Goal: Book appointment/travel/reservation

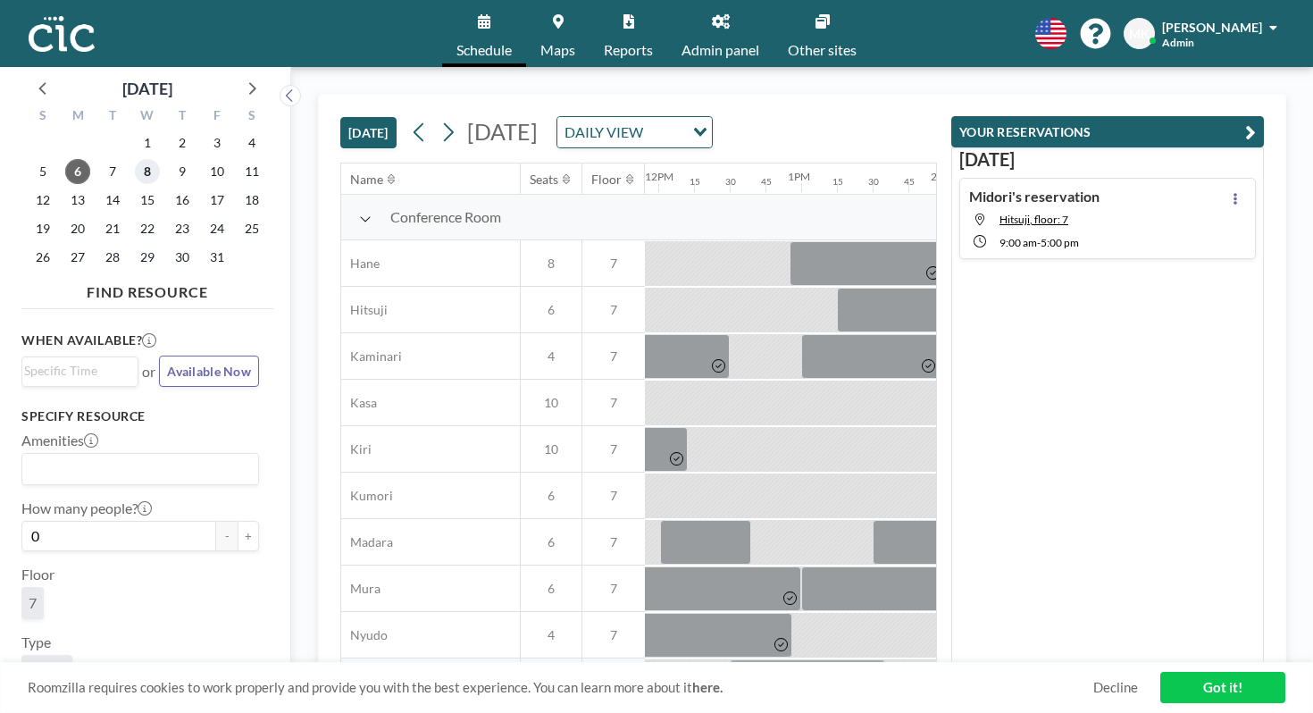
scroll to position [0, 1765]
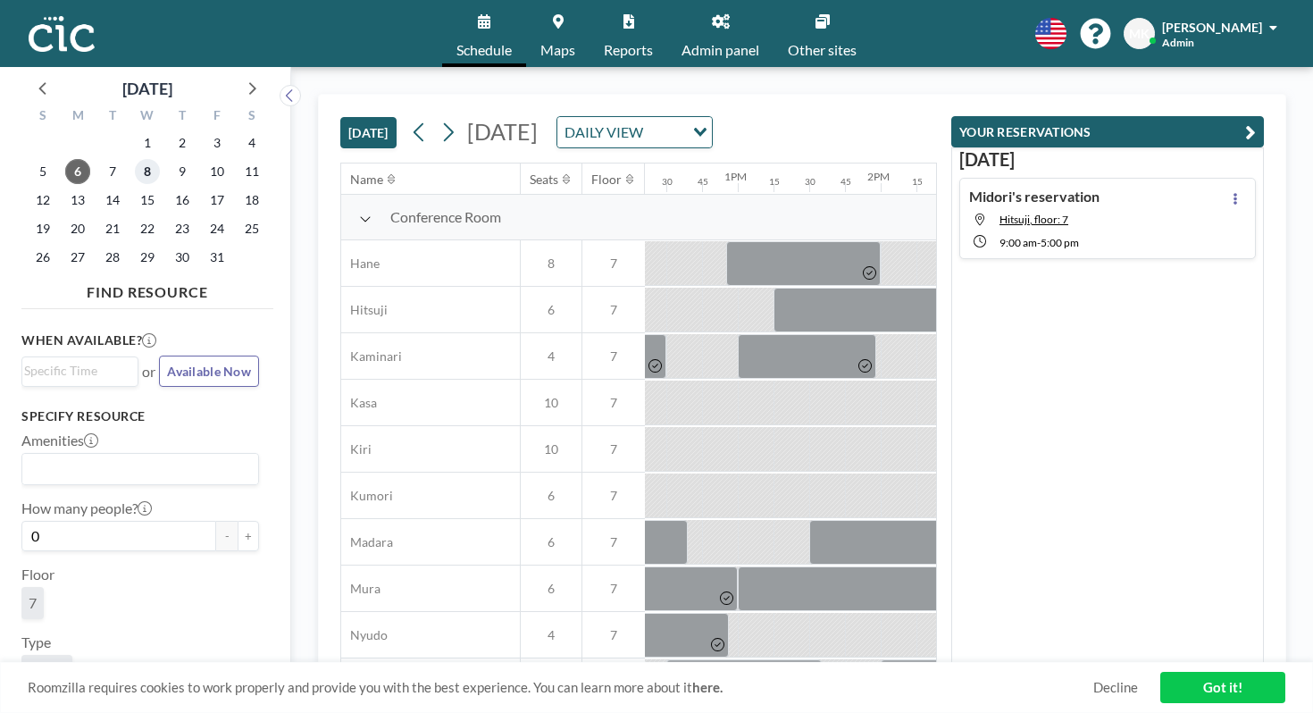
click at [135, 159] on span "8" at bounding box center [147, 171] width 25 height 25
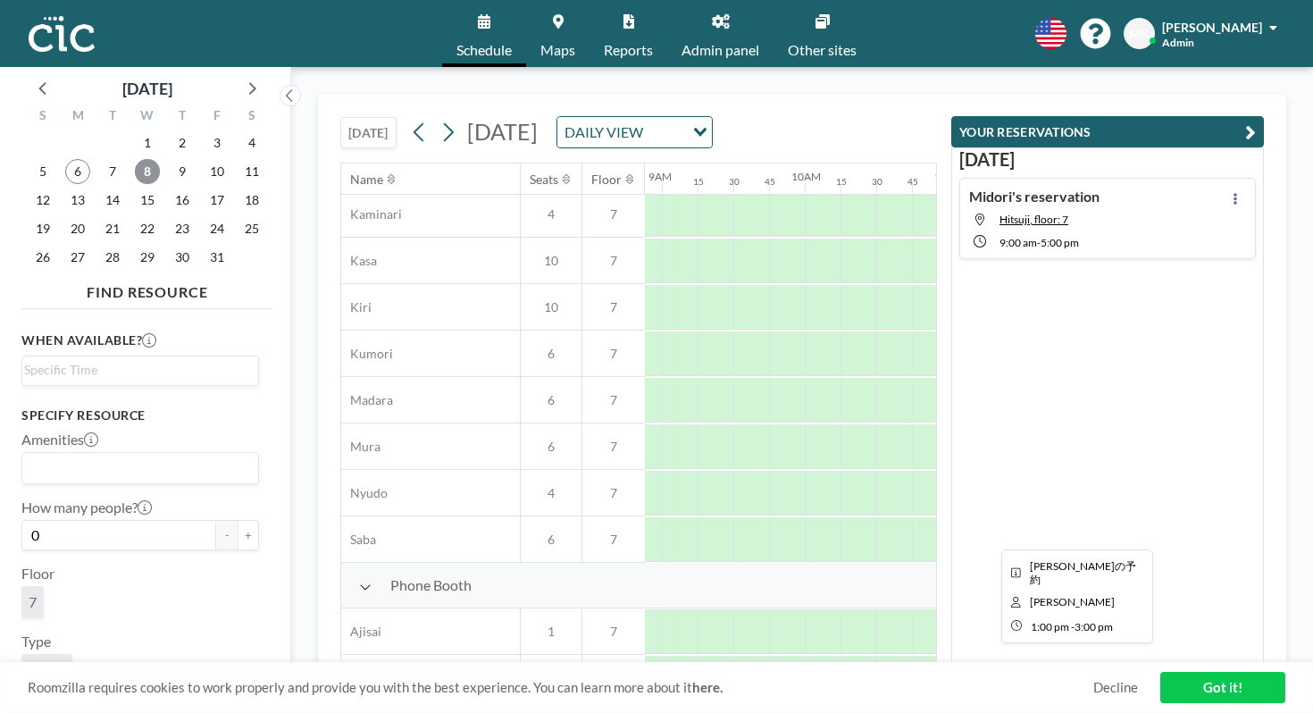
scroll to position [0, 1269]
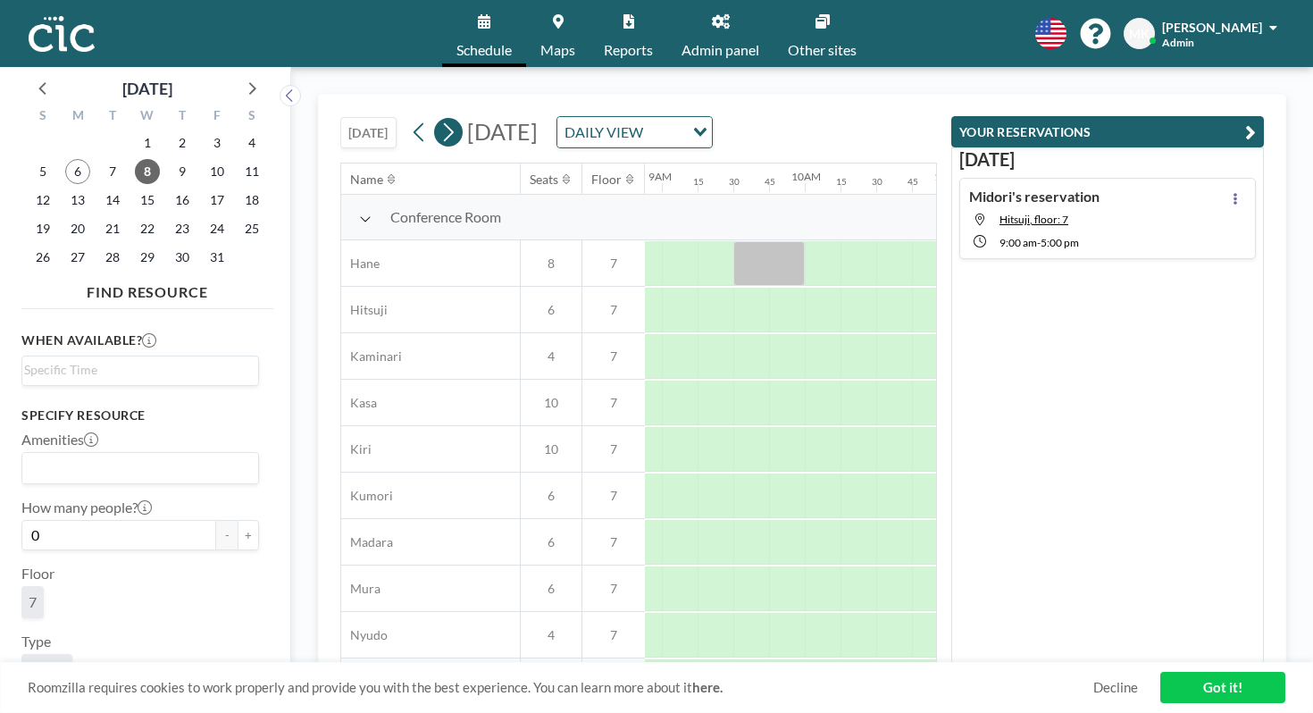
click at [439, 119] on icon at bounding box center [447, 132] width 17 height 27
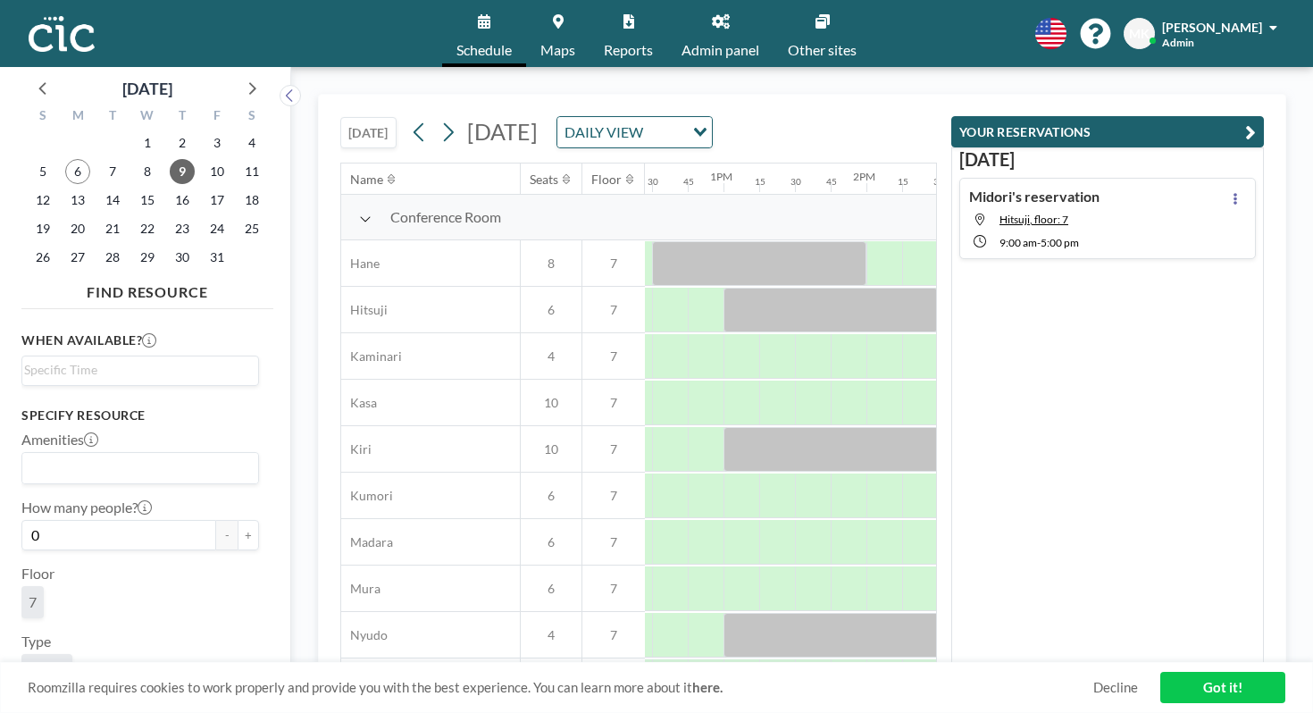
scroll to position [0, 1809]
click at [411, 119] on icon at bounding box center [419, 132] width 17 height 27
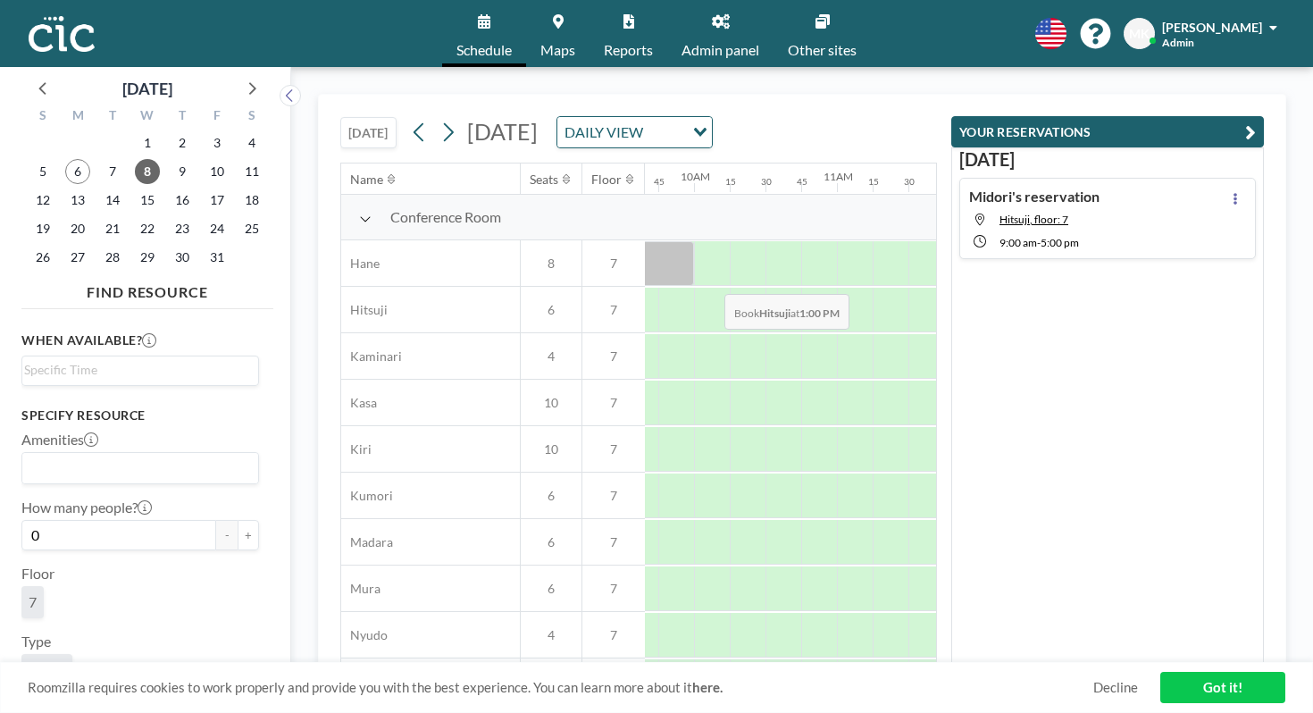
scroll to position [0, 1385]
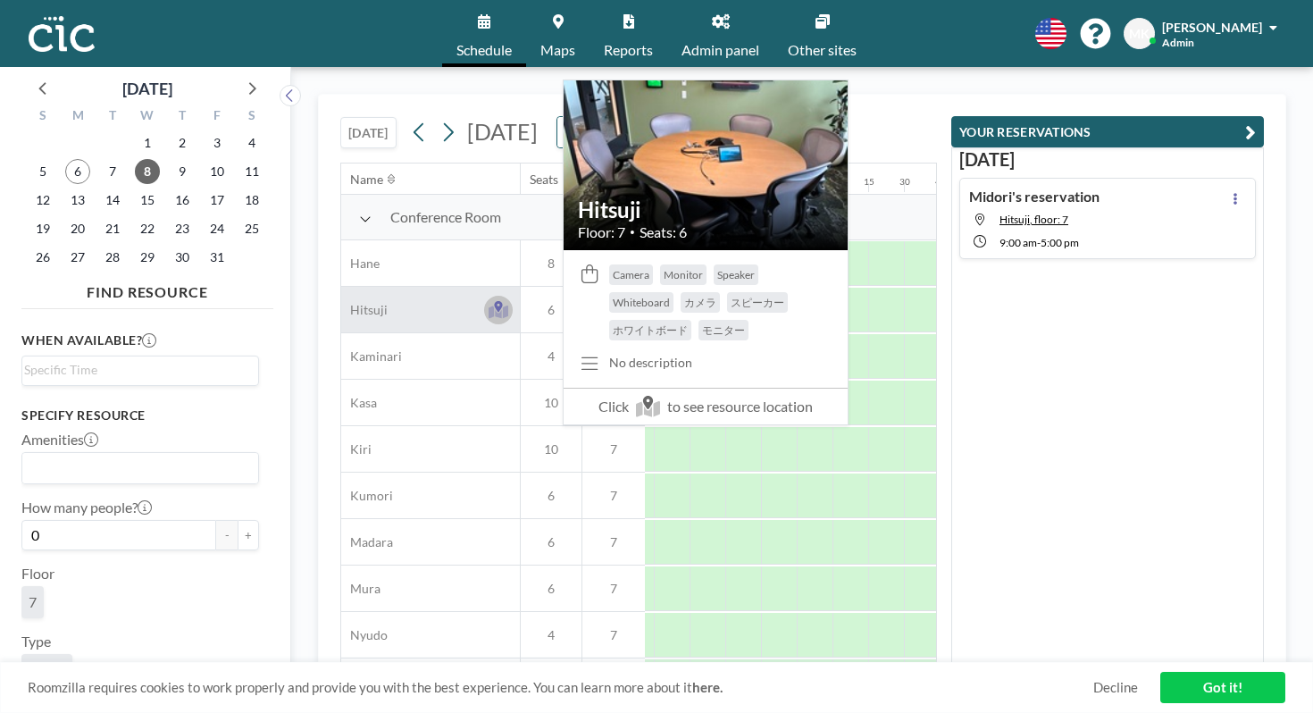
click at [489, 305] on icon at bounding box center [499, 311] width 21 height 13
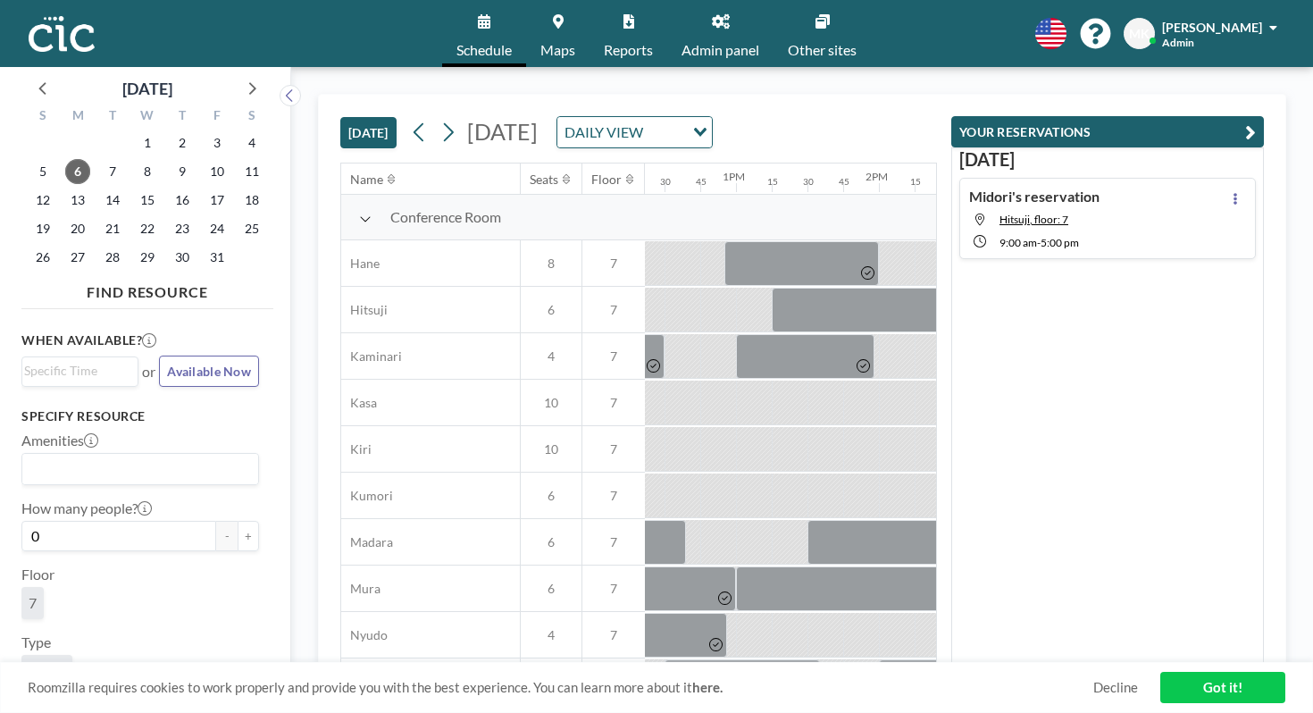
scroll to position [0, 1770]
click at [439, 119] on icon at bounding box center [447, 132] width 17 height 27
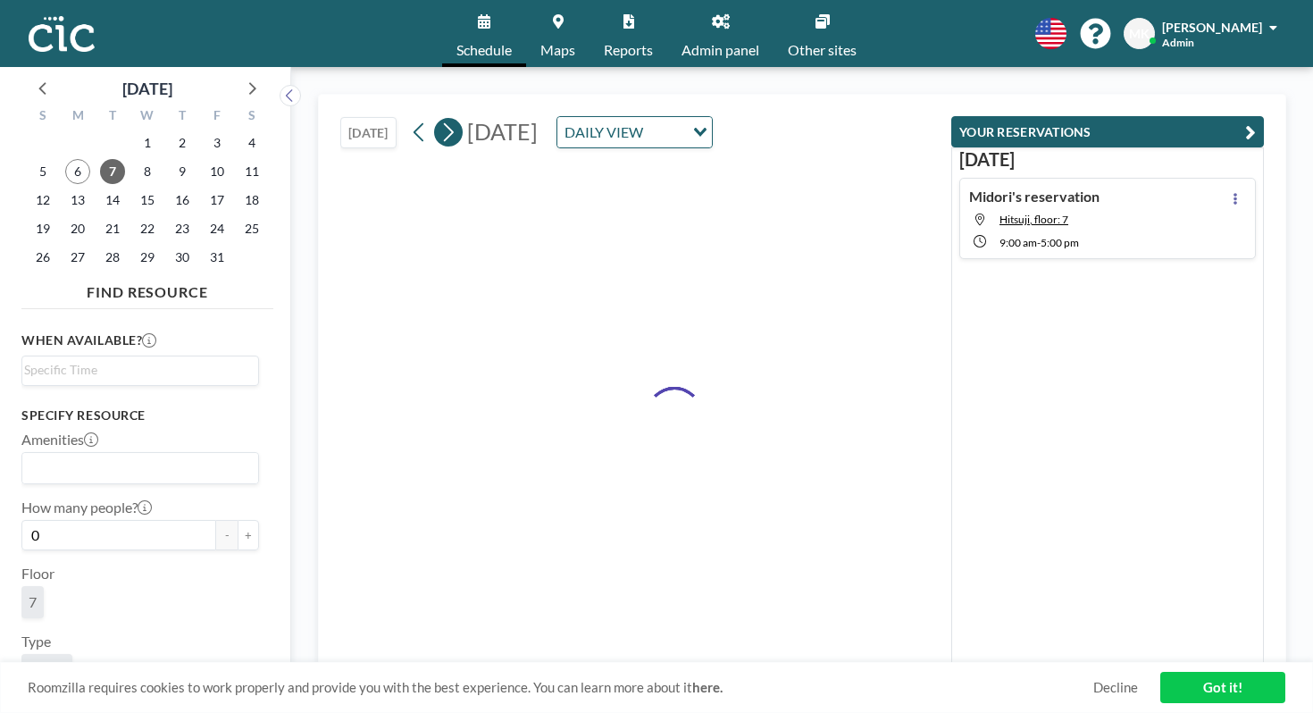
click at [439, 119] on icon at bounding box center [447, 132] width 17 height 27
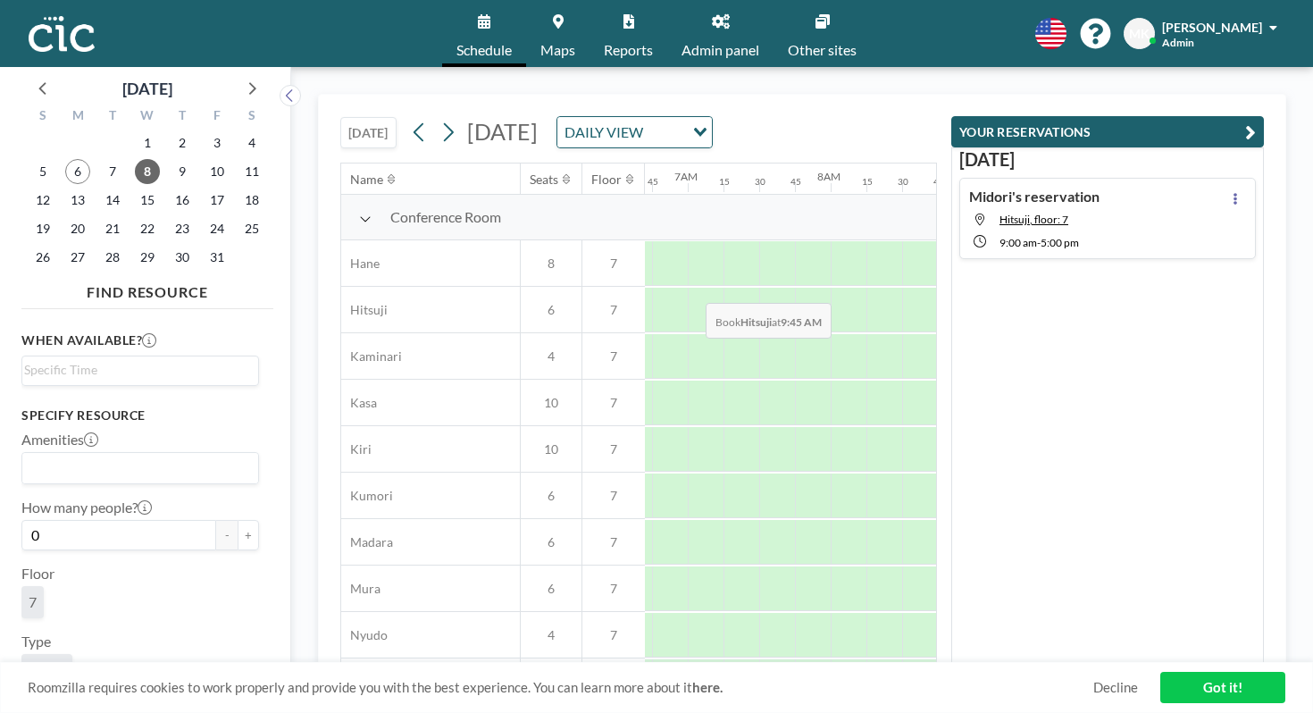
scroll to position [0, 978]
click at [439, 119] on icon at bounding box center [447, 132] width 17 height 27
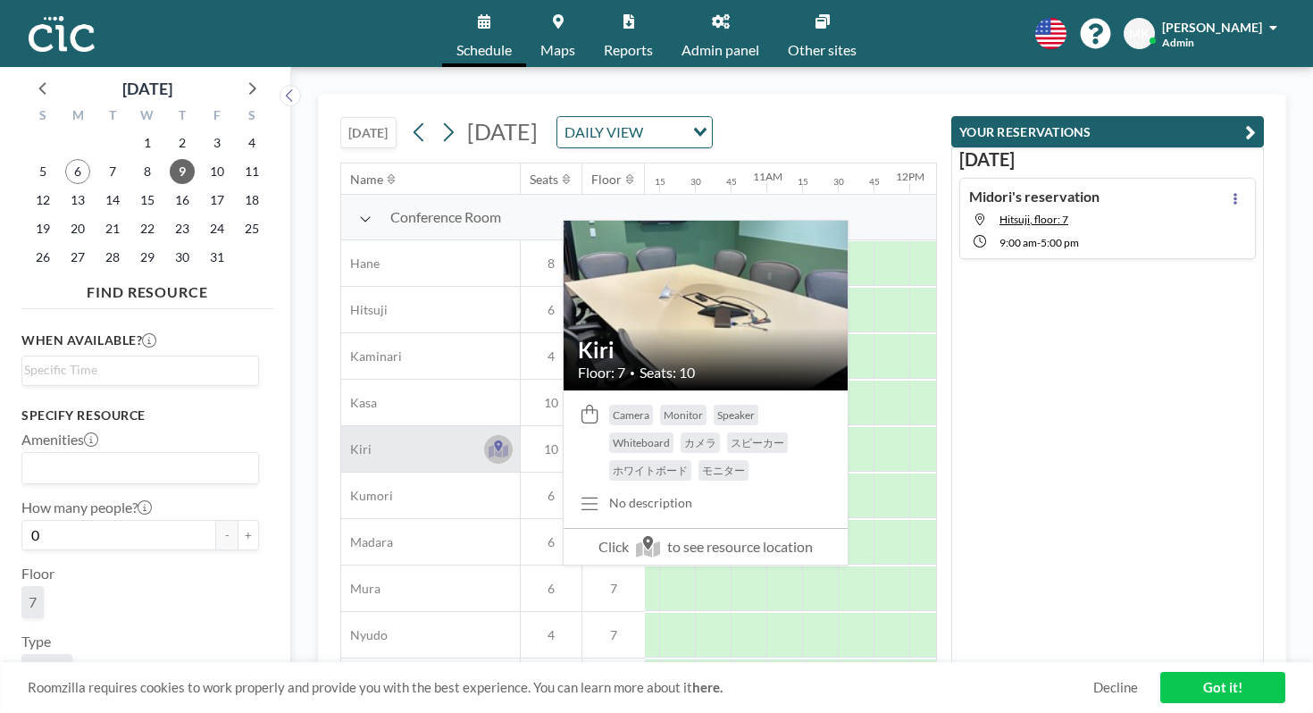
click at [494, 440] on icon at bounding box center [498, 445] width 8 height 11
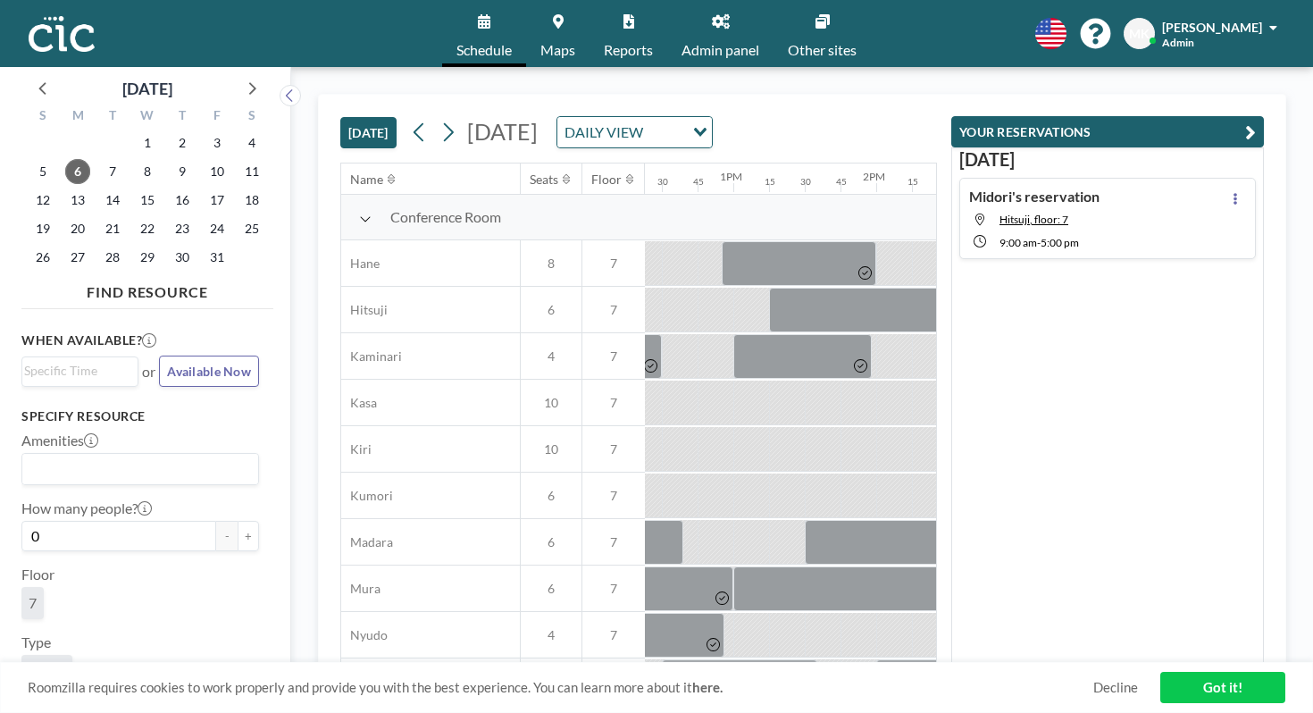
scroll to position [0, 1770]
click at [439, 119] on icon at bounding box center [447, 132] width 17 height 27
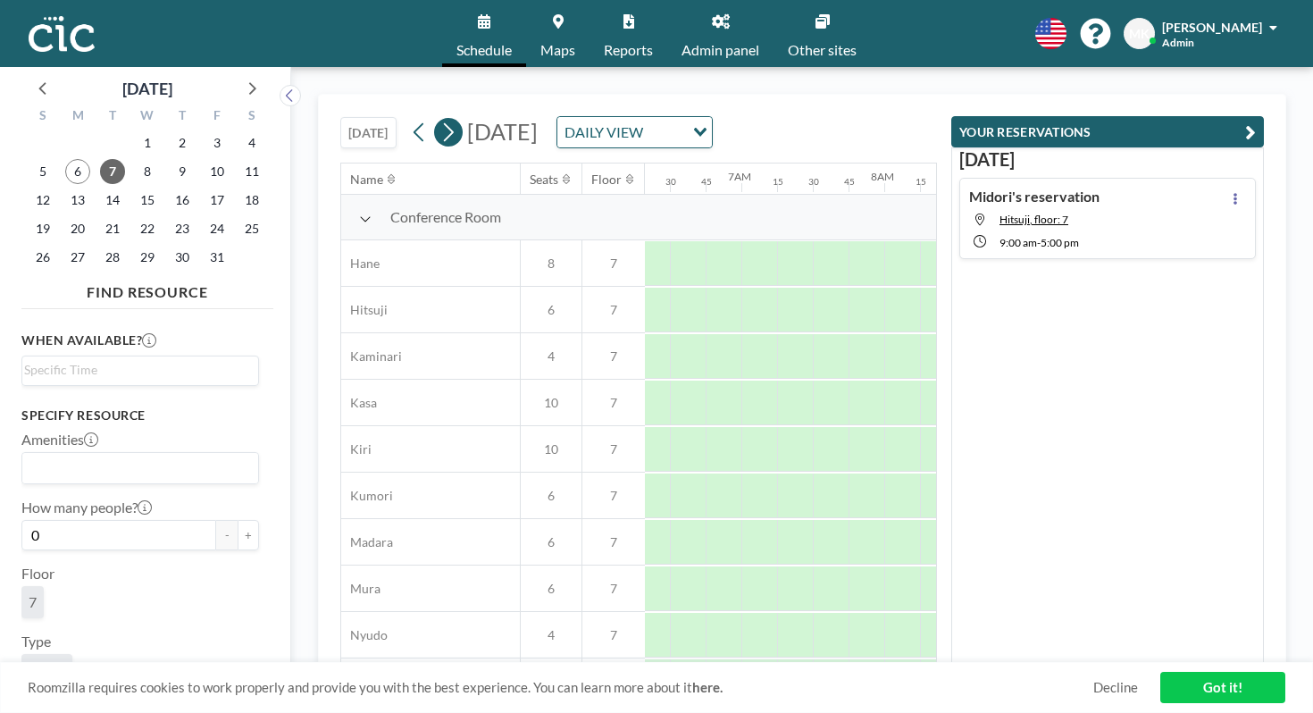
scroll to position [0, 957]
click at [439, 119] on icon at bounding box center [447, 132] width 17 height 27
click at [414, 123] on icon at bounding box center [419, 132] width 10 height 19
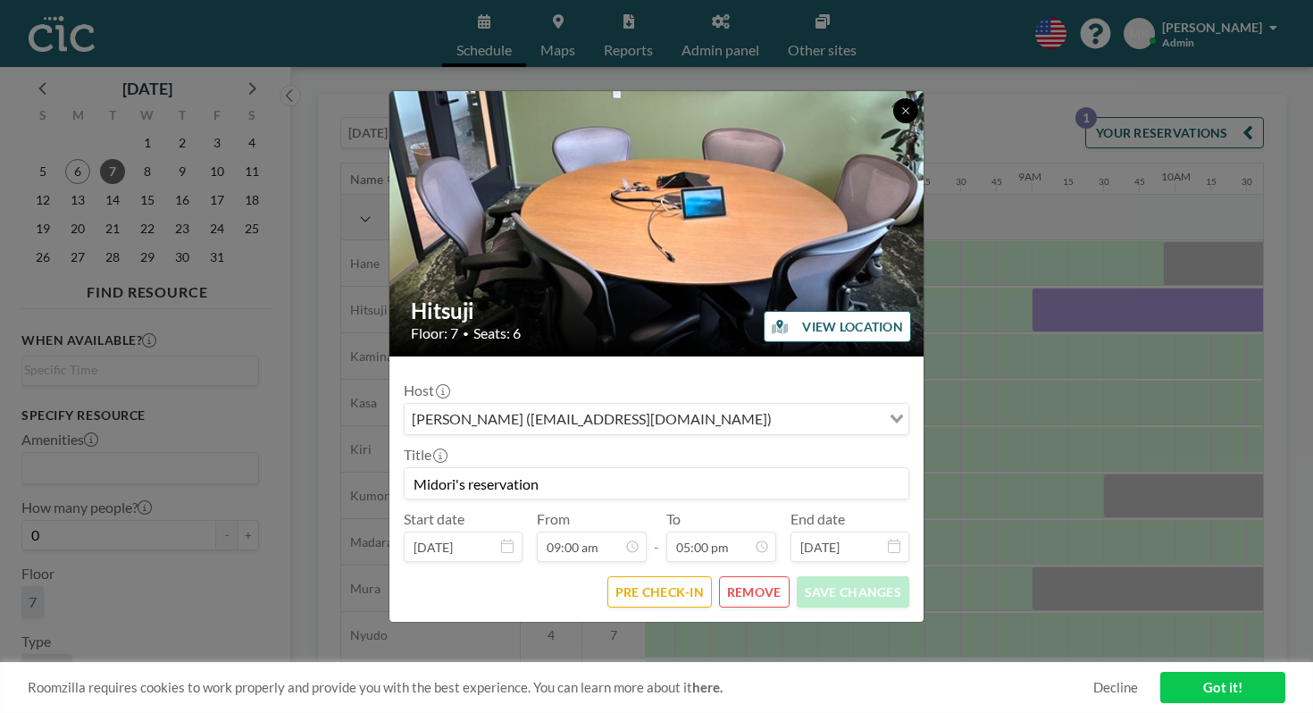
click at [900, 116] on icon at bounding box center [905, 110] width 11 height 11
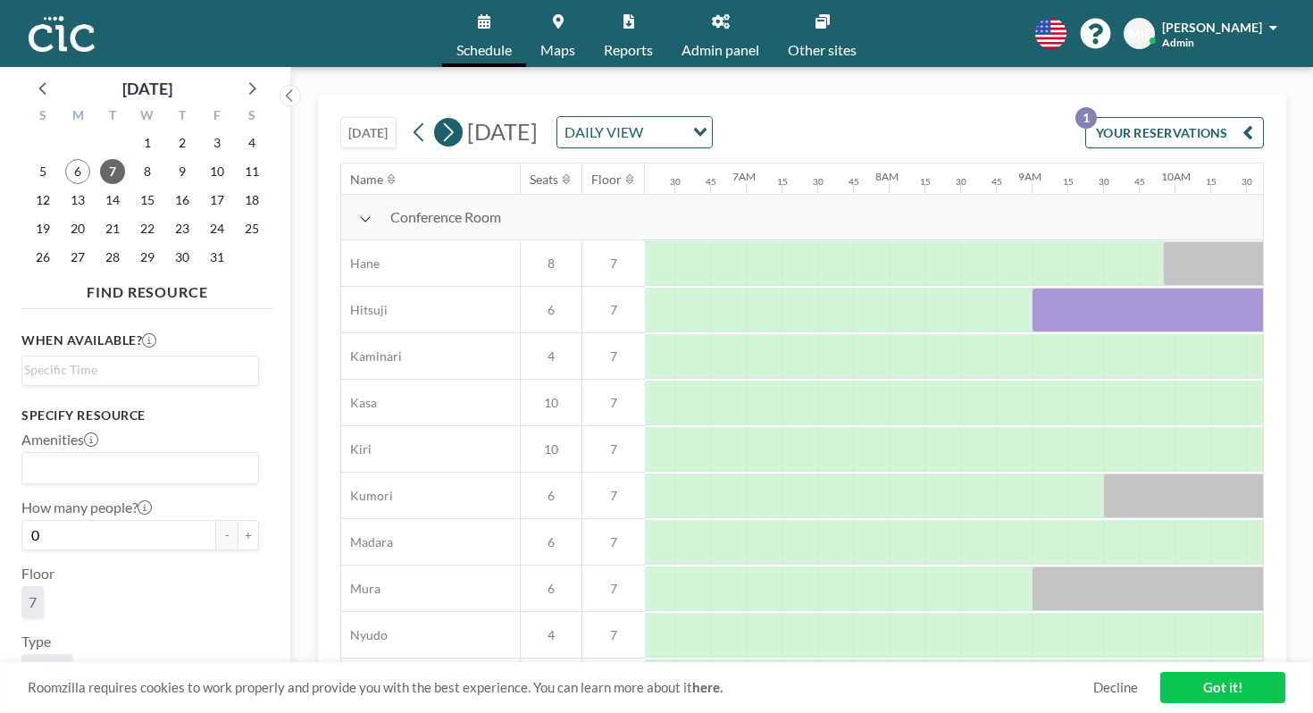
click at [444, 123] on icon at bounding box center [449, 132] width 10 height 19
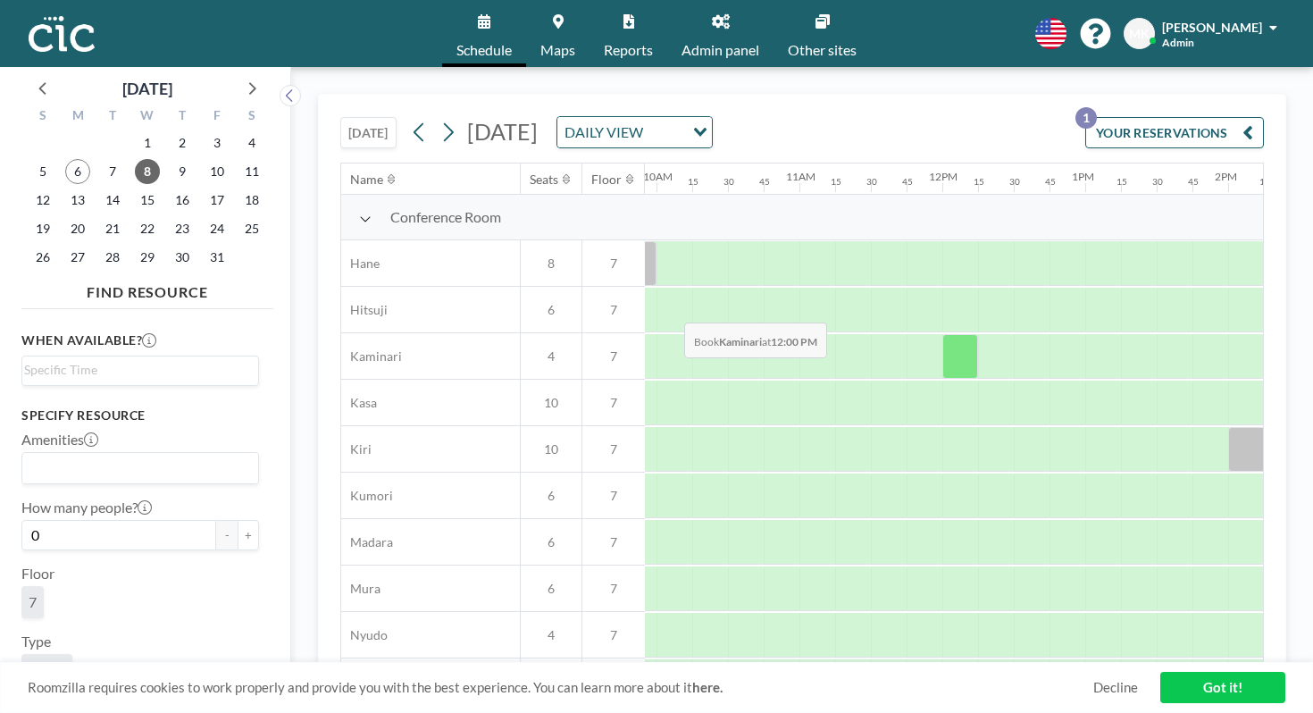
scroll to position [0, 1424]
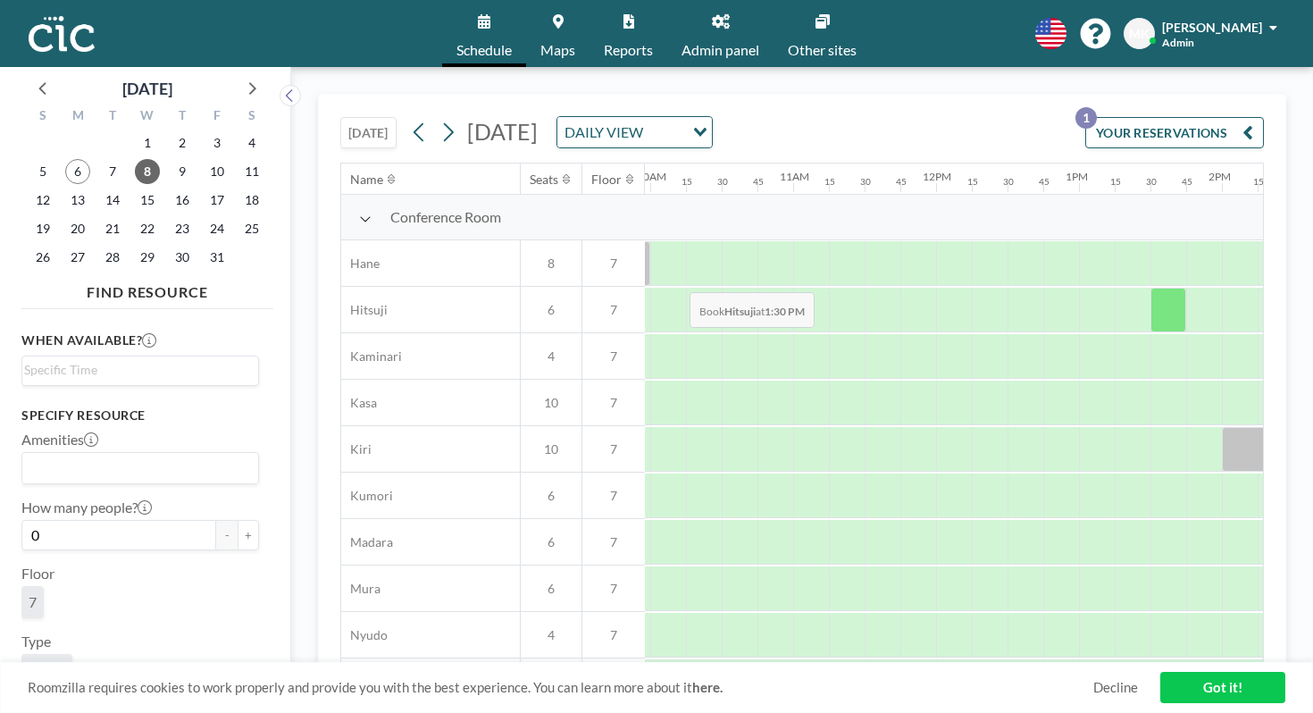
click at [1151, 288] on div at bounding box center [1169, 310] width 36 height 45
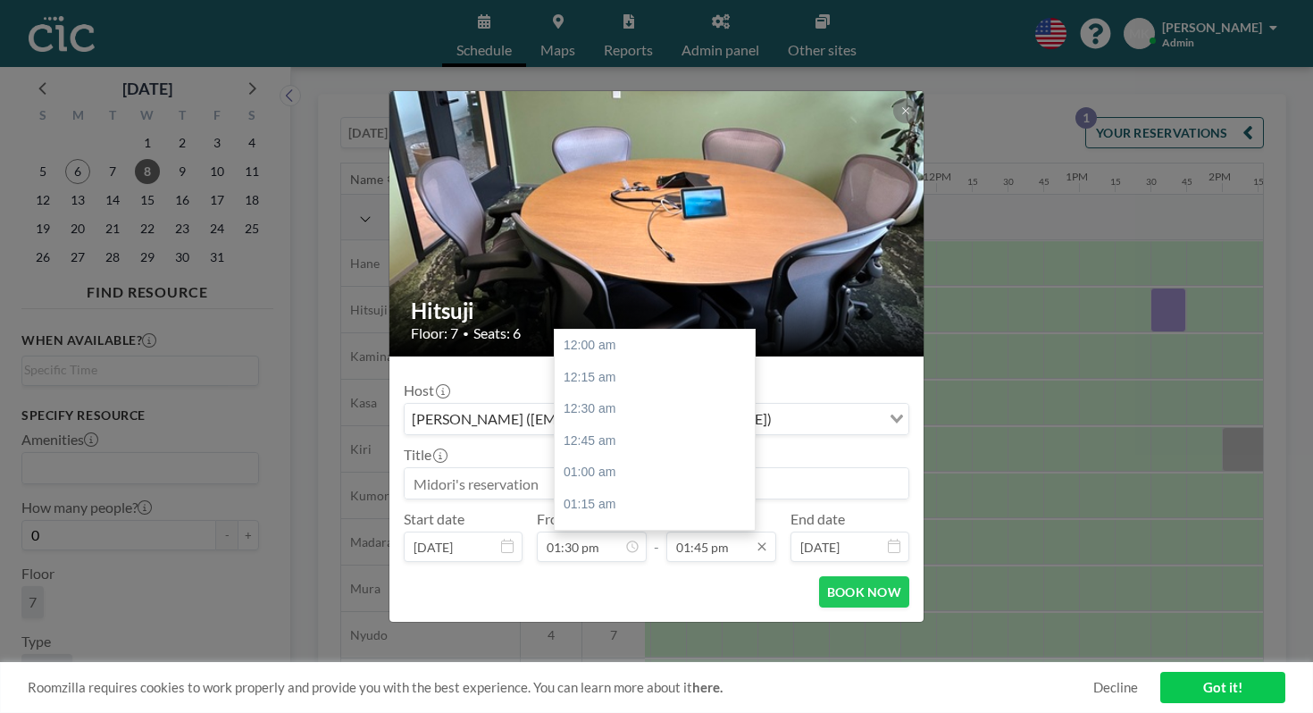
scroll to position [1569, 0]
click at [725, 532] on input "01:45 pm" at bounding box center [721, 547] width 110 height 30
click at [693, 669] on div "04:30 pm" at bounding box center [655, 685] width 200 height 32
type input "04:30 pm"
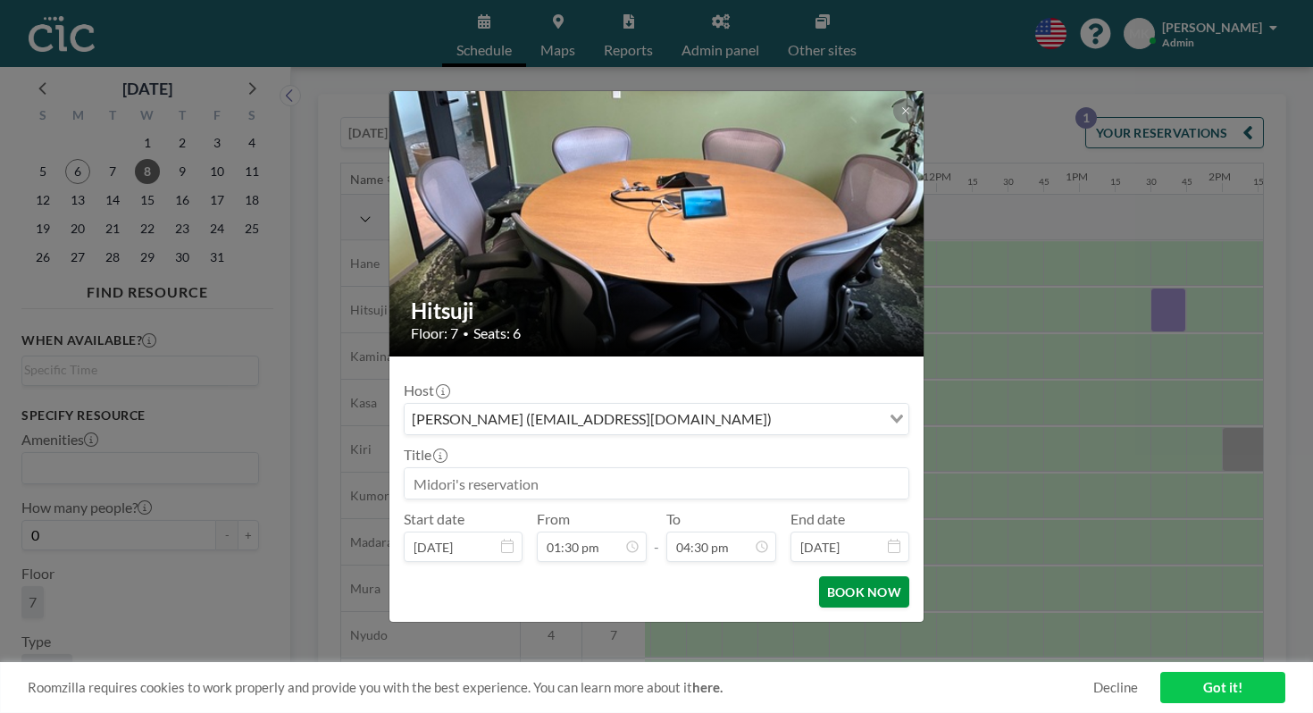
click at [840, 576] on button "BOOK NOW" at bounding box center [864, 591] width 90 height 31
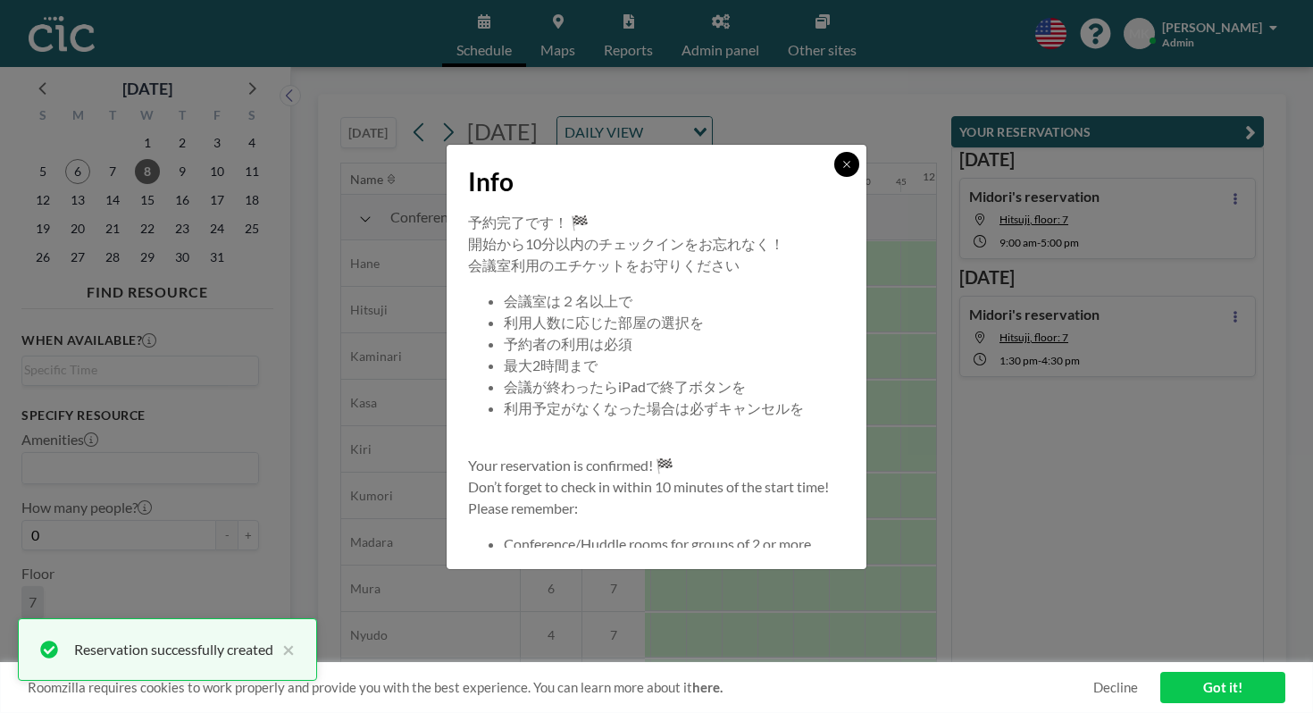
click at [843, 167] on icon at bounding box center [846, 164] width 6 height 6
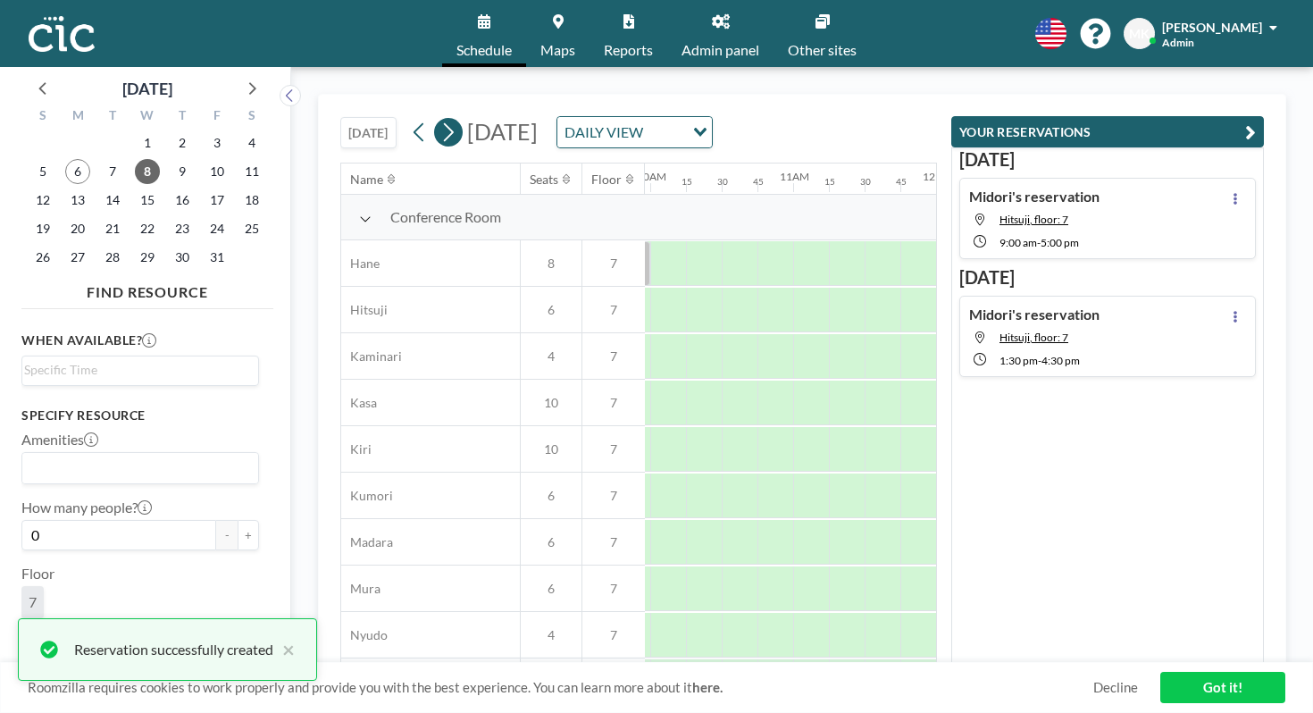
click at [439, 119] on icon at bounding box center [447, 132] width 17 height 27
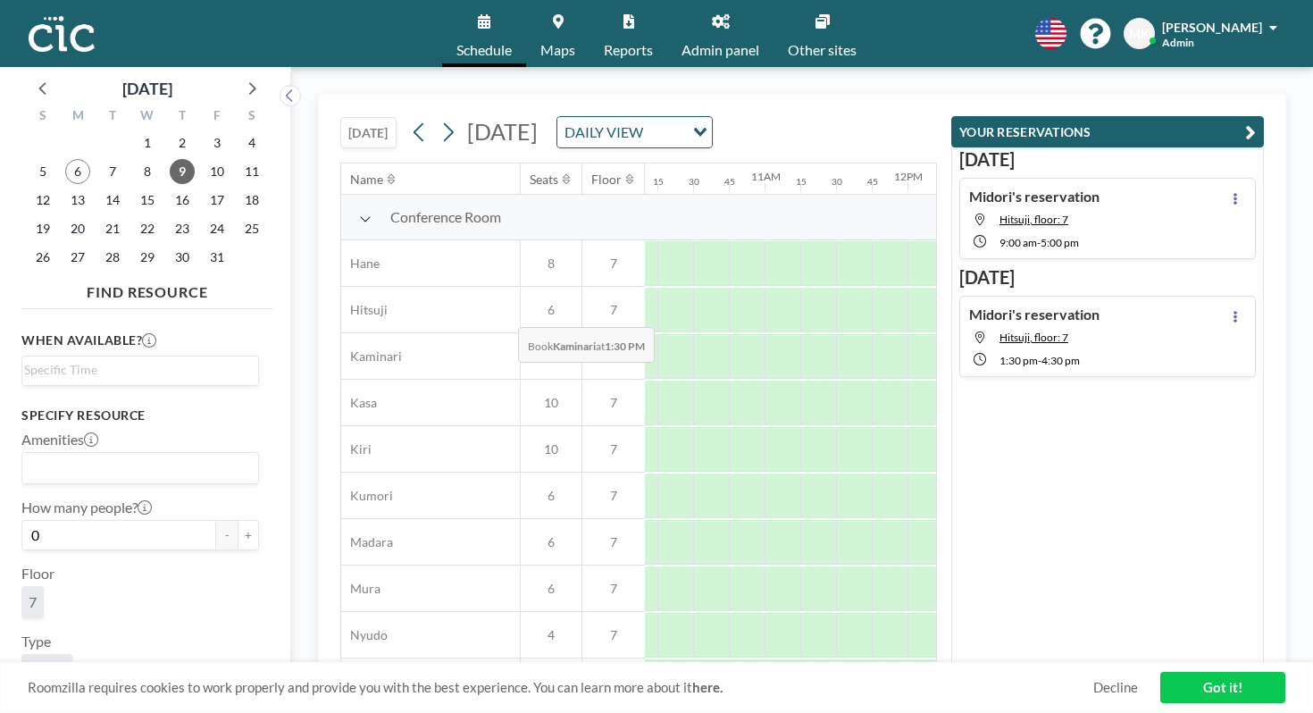
scroll to position [0, 1452]
click at [1051, 334] on div at bounding box center [1069, 356] width 36 height 45
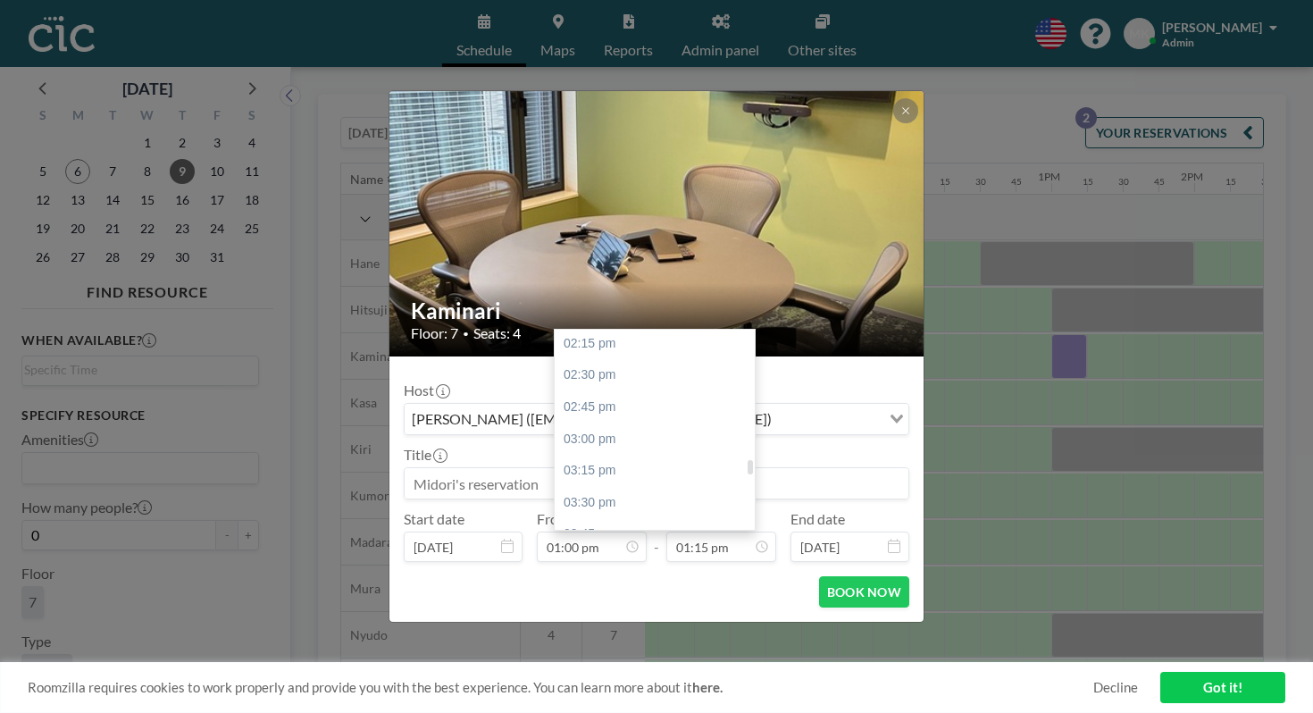
scroll to position [1815, 0]
click at [681, 549] on div "04:00 pm" at bounding box center [655, 565] width 200 height 32
type input "04:00 pm"
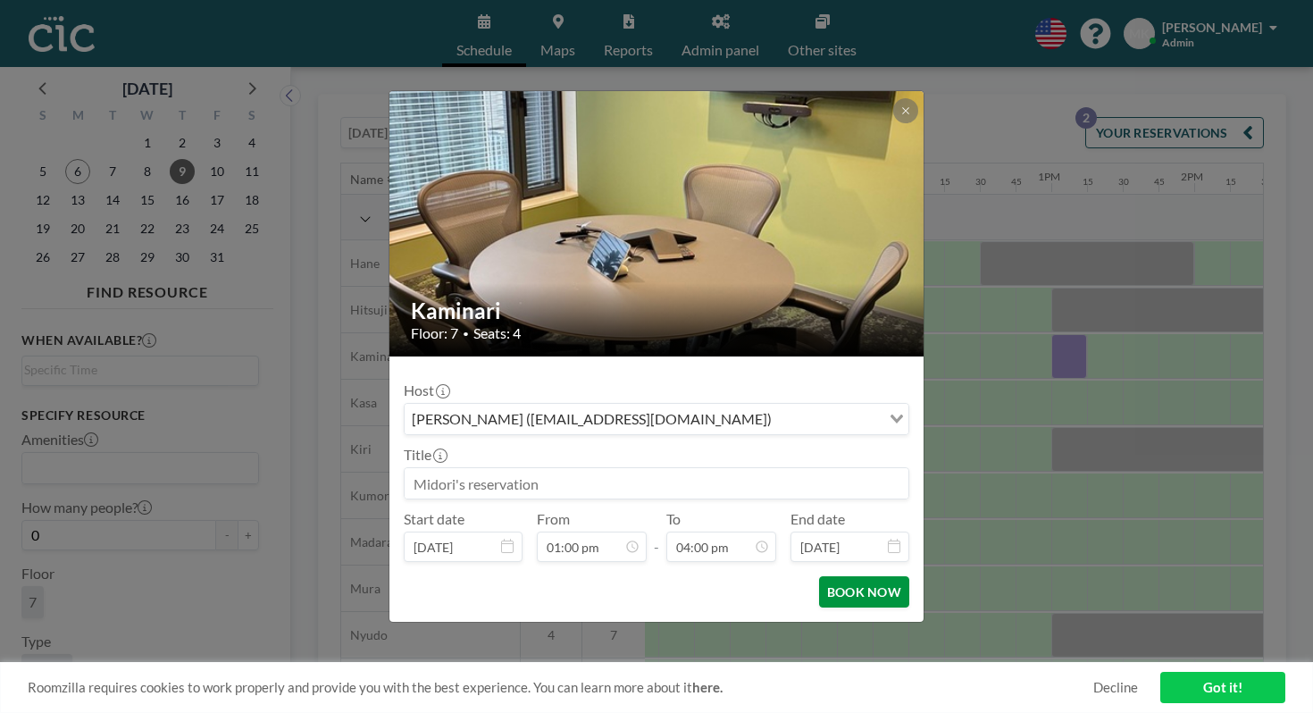
click at [836, 576] on button "BOOK NOW" at bounding box center [864, 591] width 90 height 31
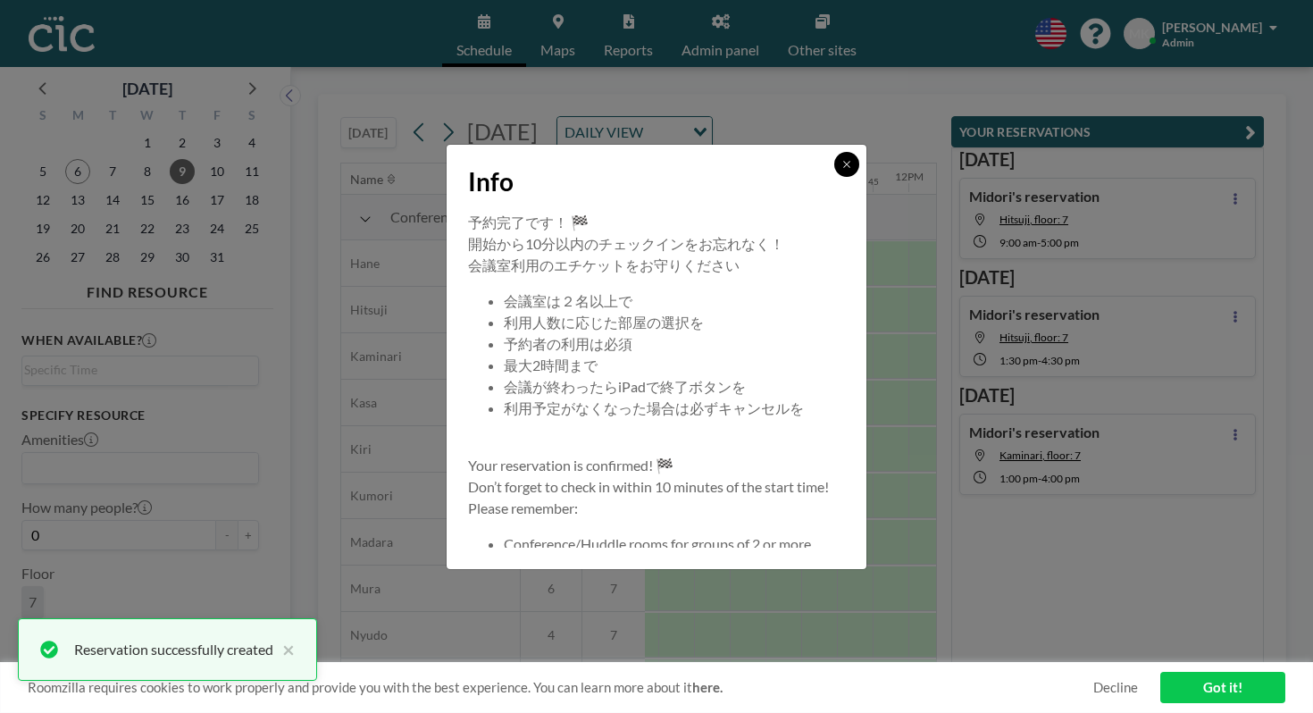
click at [841, 170] on icon at bounding box center [846, 164] width 11 height 11
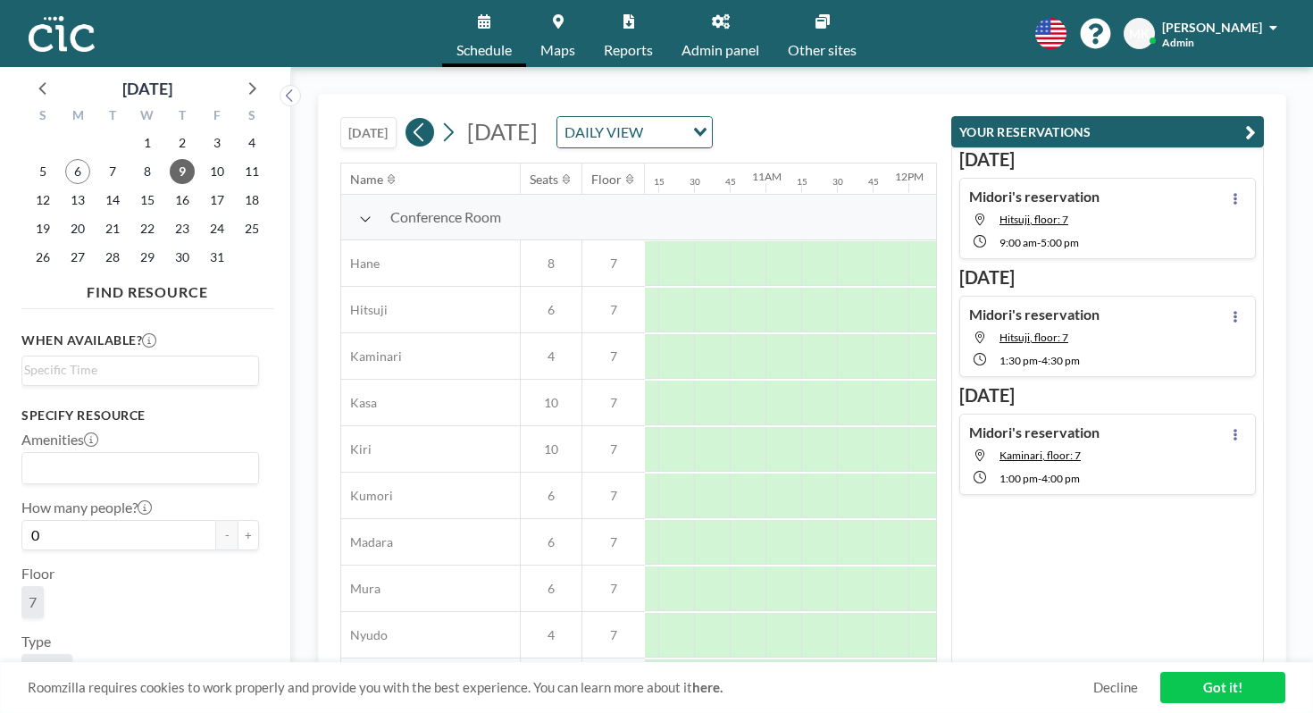
click at [411, 119] on icon at bounding box center [419, 132] width 17 height 27
click at [406, 118] on button at bounding box center [420, 132] width 29 height 29
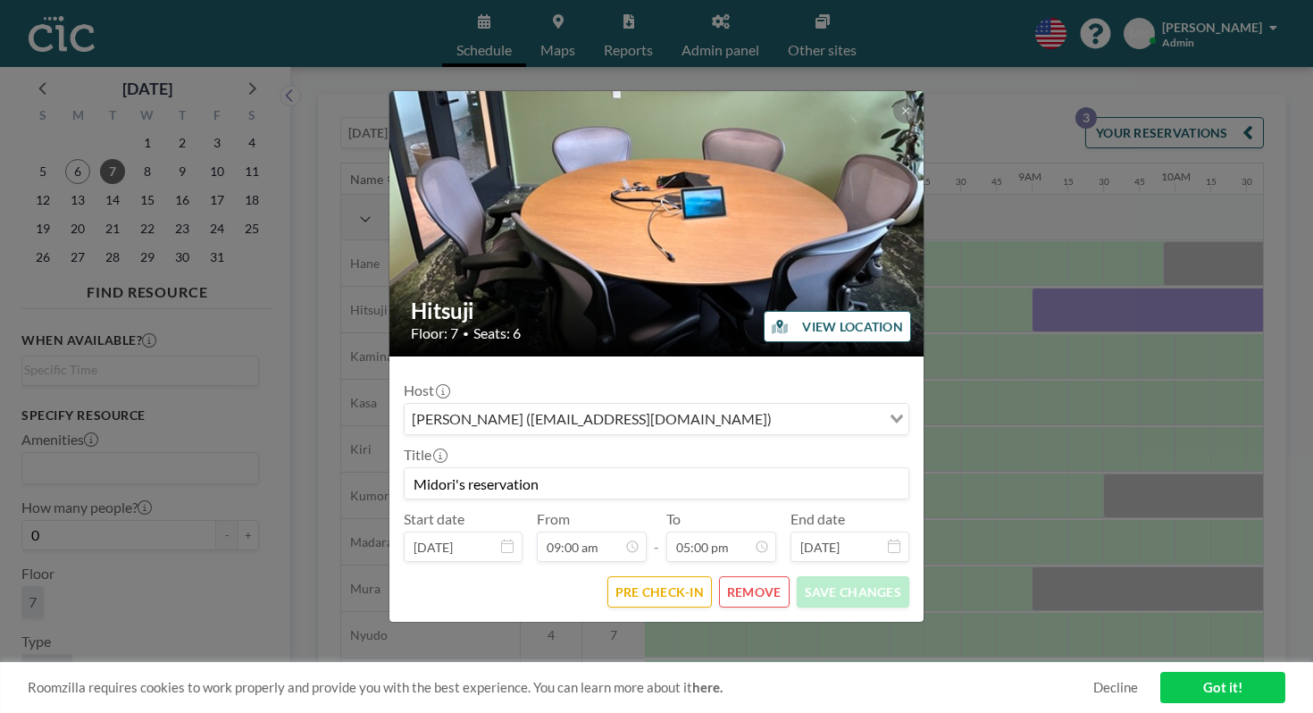
click at [747, 576] on button "REMOVE" at bounding box center [754, 591] width 71 height 31
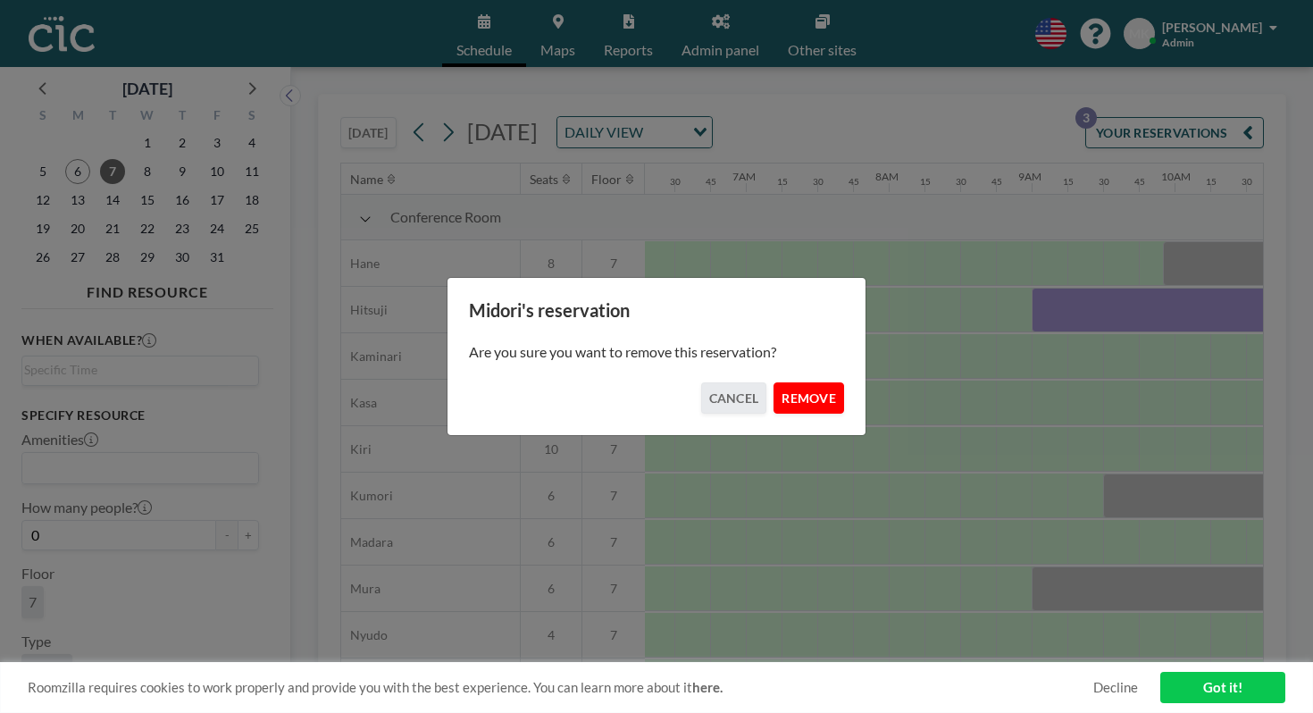
click at [791, 385] on button "REMOVE" at bounding box center [809, 397] width 71 height 31
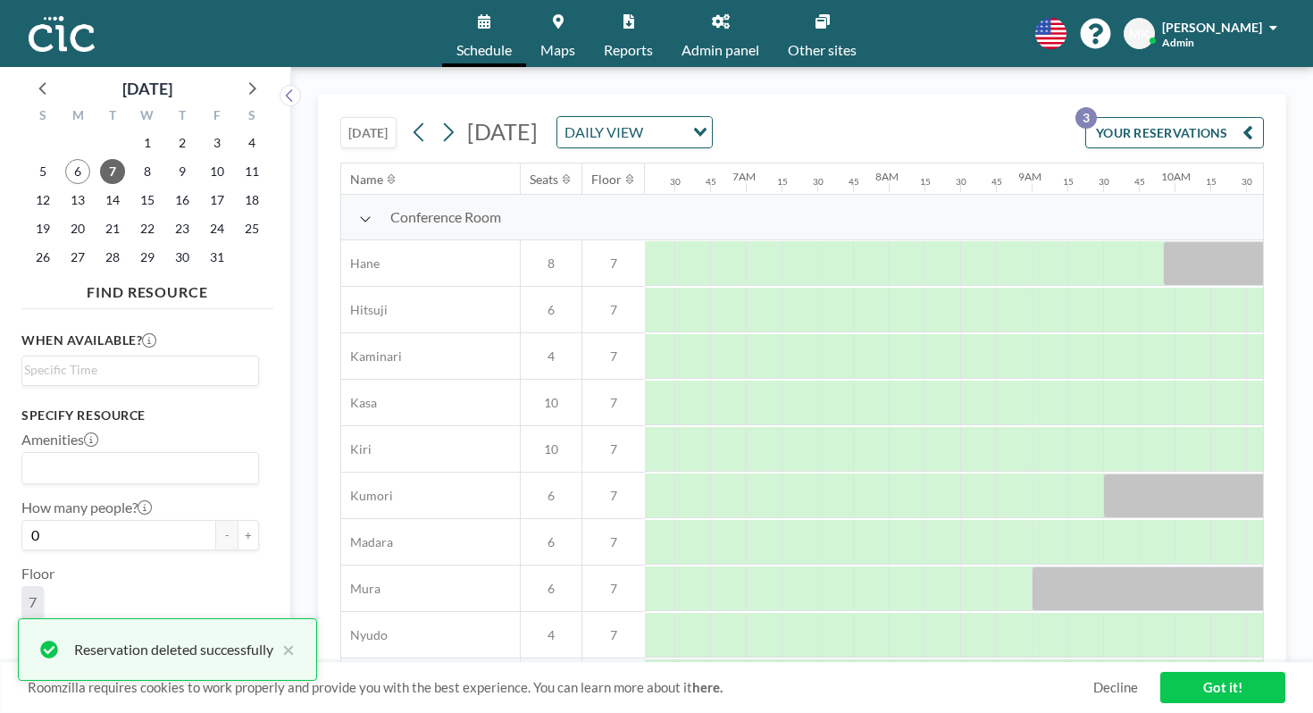
click at [340, 117] on button "[DATE]" at bounding box center [368, 132] width 56 height 31
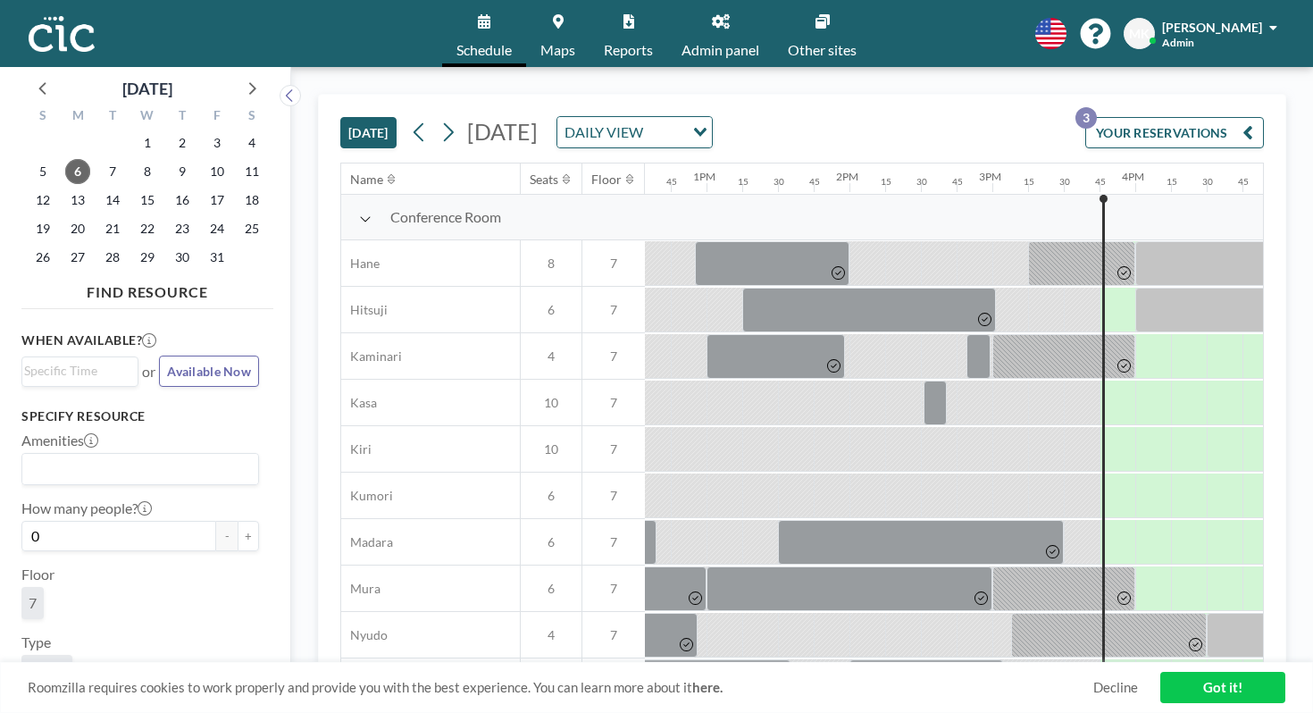
scroll to position [0, 1800]
click at [340, 117] on button "[DATE]" at bounding box center [368, 132] width 56 height 31
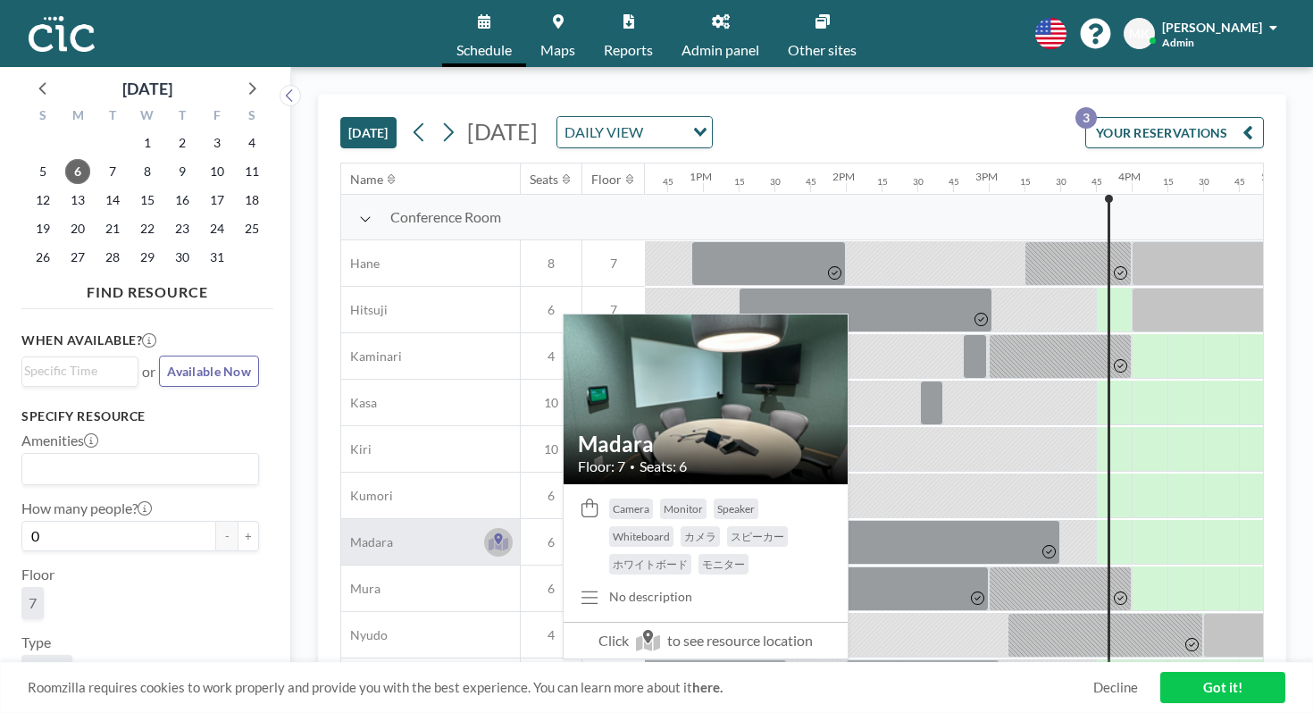
click at [489, 537] on icon at bounding box center [499, 543] width 21 height 13
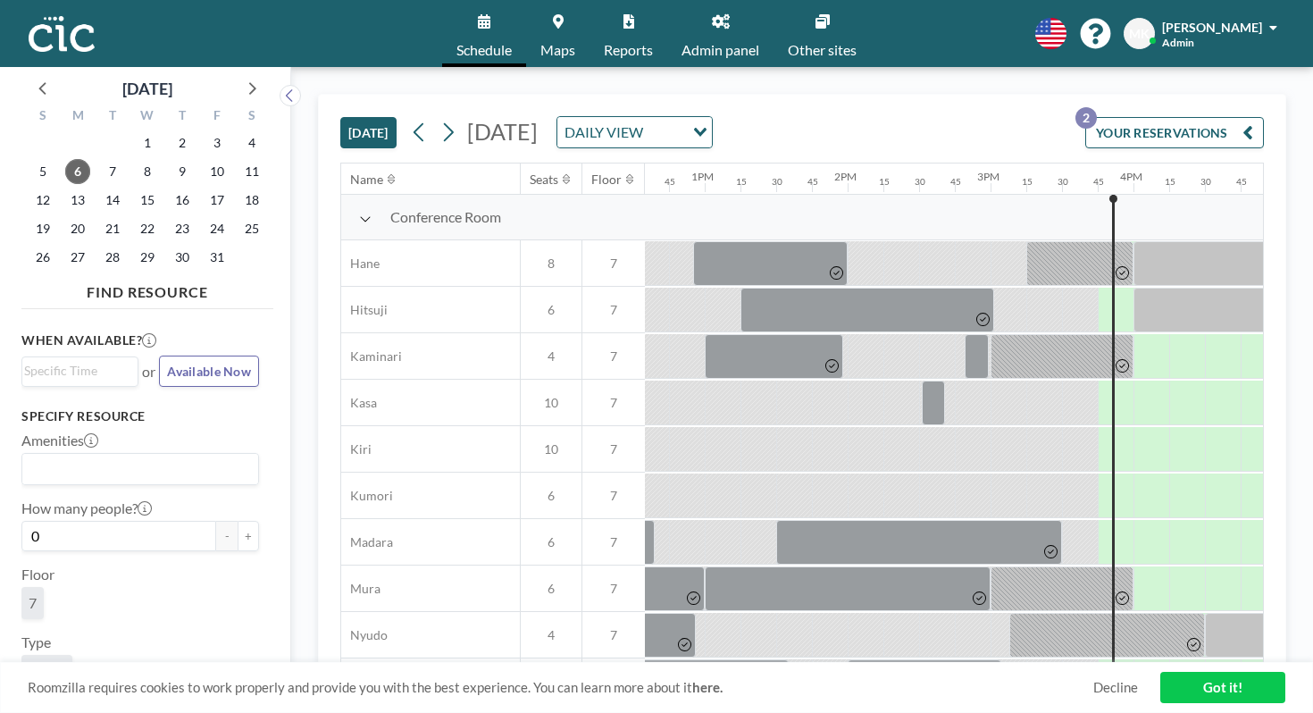
scroll to position [0, 1800]
click at [1132, 520] on div at bounding box center [1150, 542] width 36 height 45
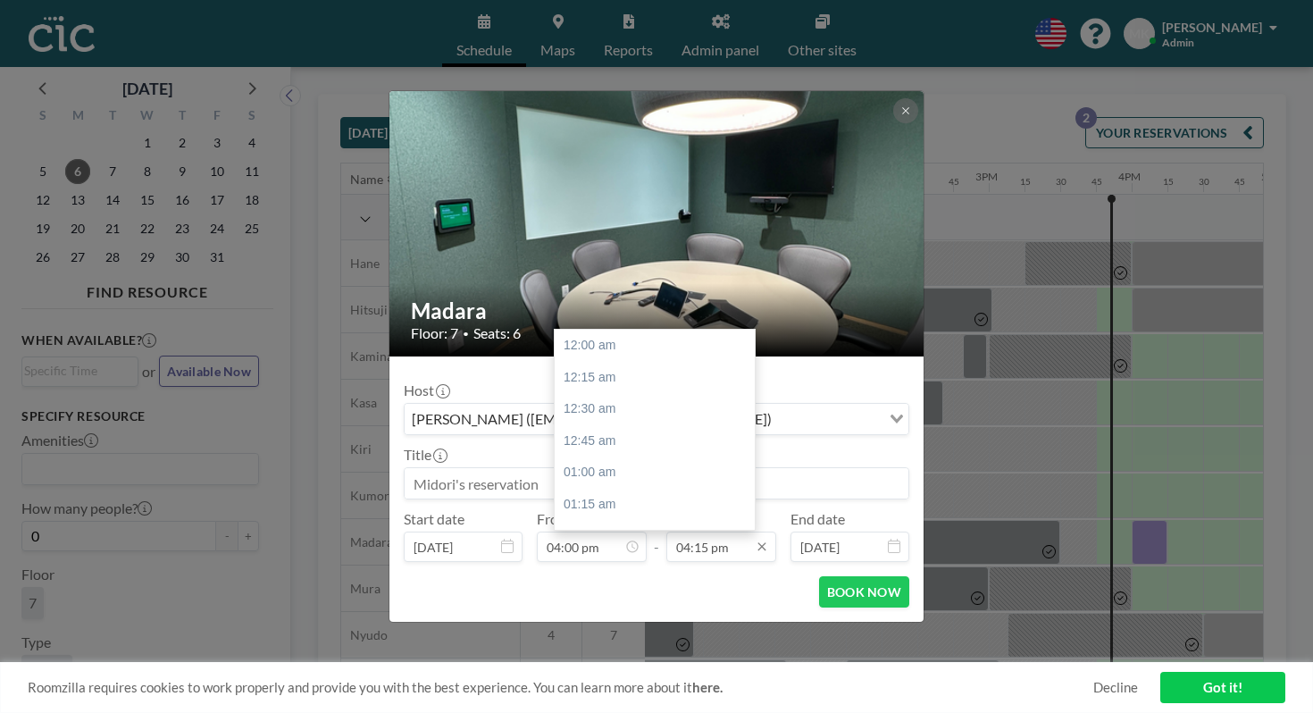
scroll to position [1854, 0]
click at [674, 638] on div "05:00 pm" at bounding box center [655, 654] width 200 height 32
type input "05:00 pm"
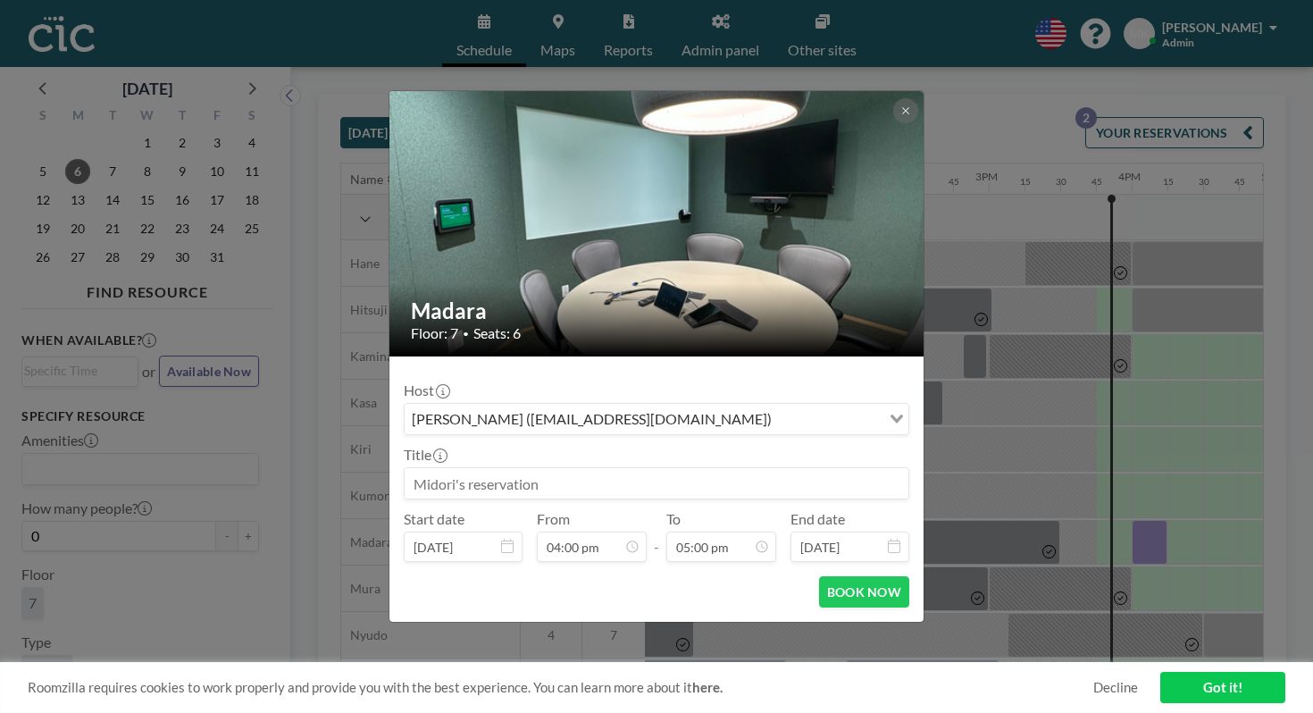
scroll to position [0, 0]
click at [831, 576] on button "BOOK NOW" at bounding box center [864, 591] width 90 height 31
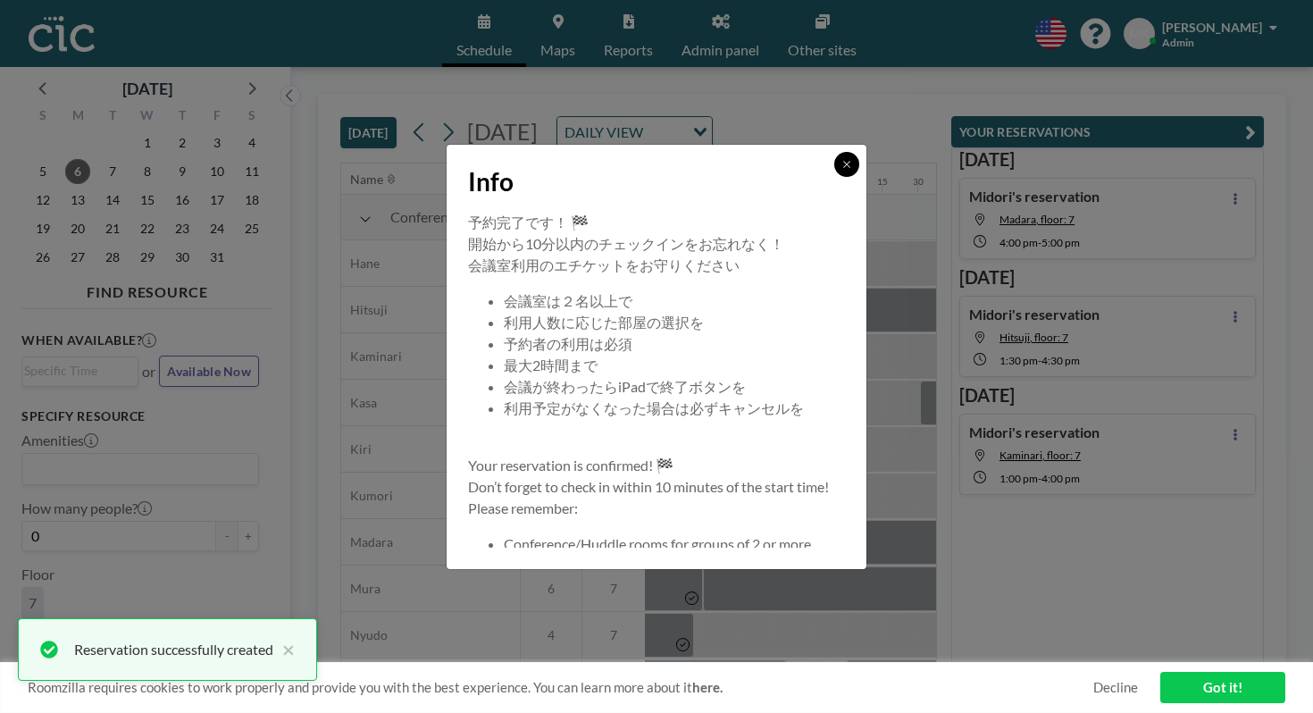
click at [834, 177] on button at bounding box center [846, 164] width 25 height 25
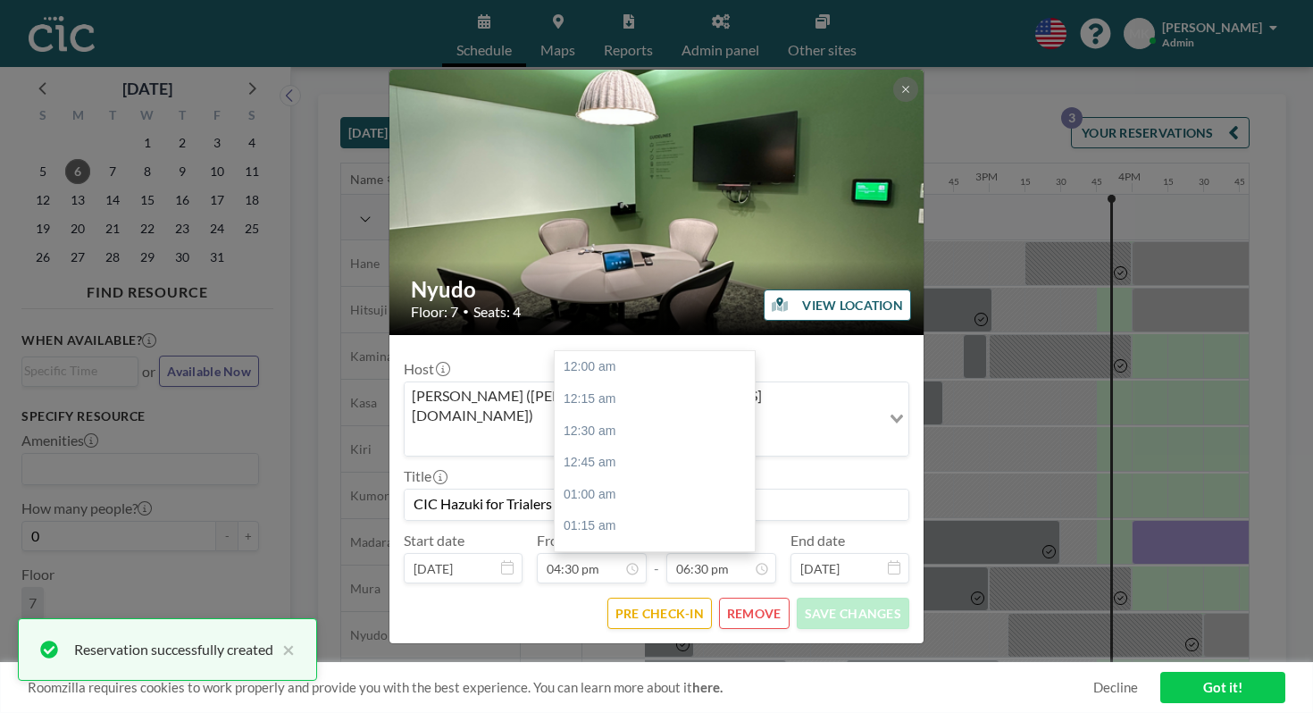
scroll to position [2110, 0]
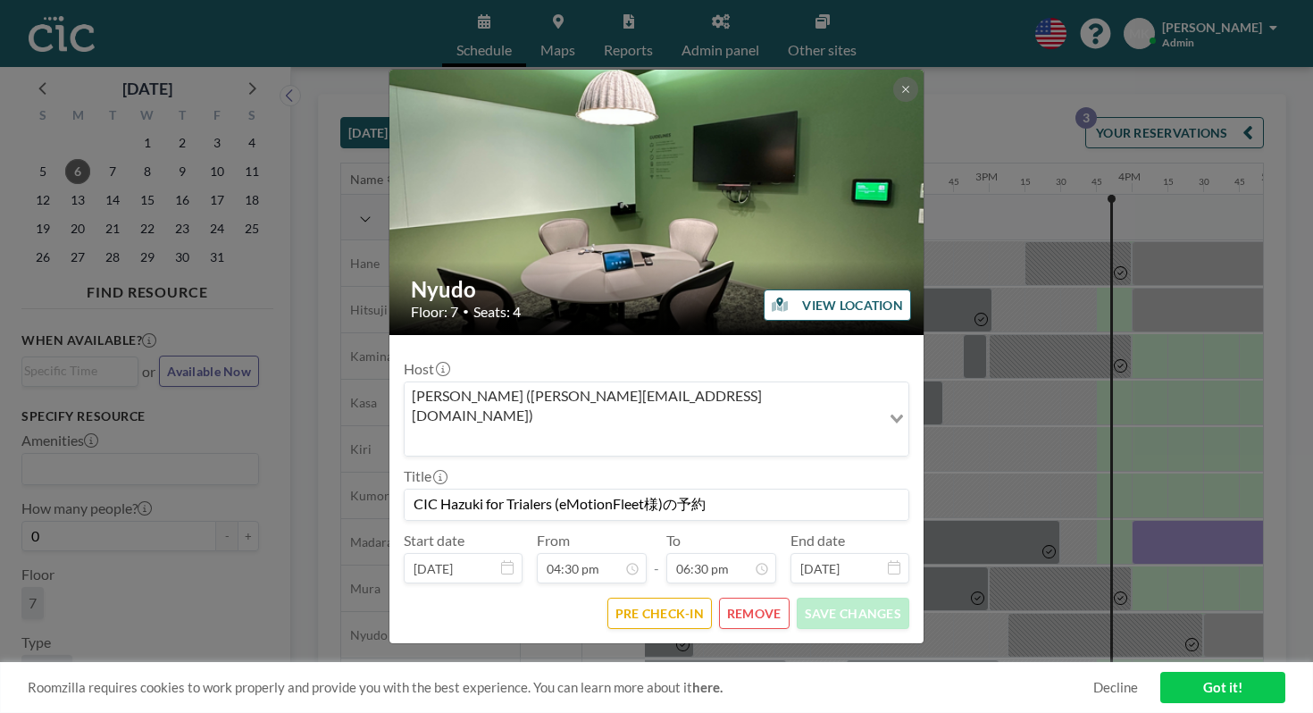
click at [816, 356] on form "Host Hazuki Nakano (hazuki.nakano@cic.com) Loading... Title CIC Hazuki for Tria…" at bounding box center [656, 489] width 534 height 309
drag, startPoint x: 724, startPoint y: 464, endPoint x: 450, endPoint y: 461, distance: 273.4
click at [450, 461] on form "Host Hazuki Nakano (hazuki.nakano@cic.com) Loading... Title CIC Hazuki for Tria…" at bounding box center [656, 489] width 534 height 309
click at [893, 102] on button at bounding box center [905, 89] width 25 height 25
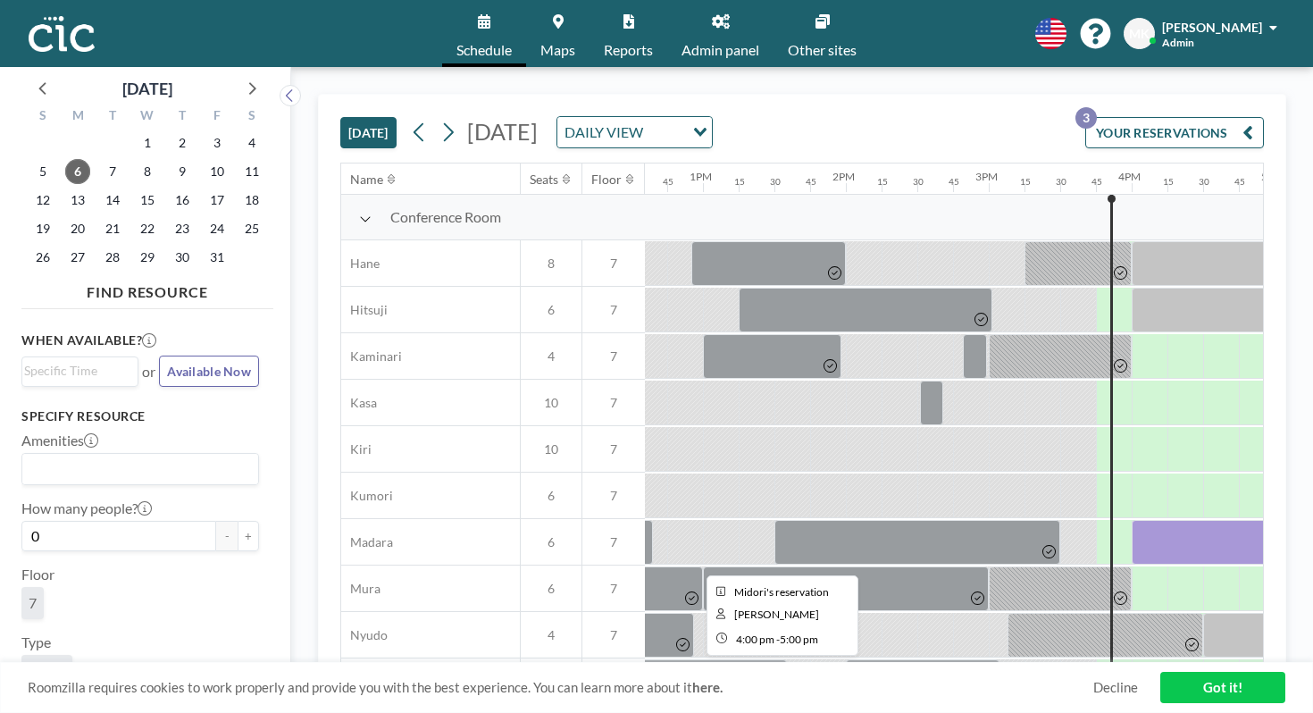
click at [1132, 520] on div at bounding box center [1203, 542] width 143 height 45
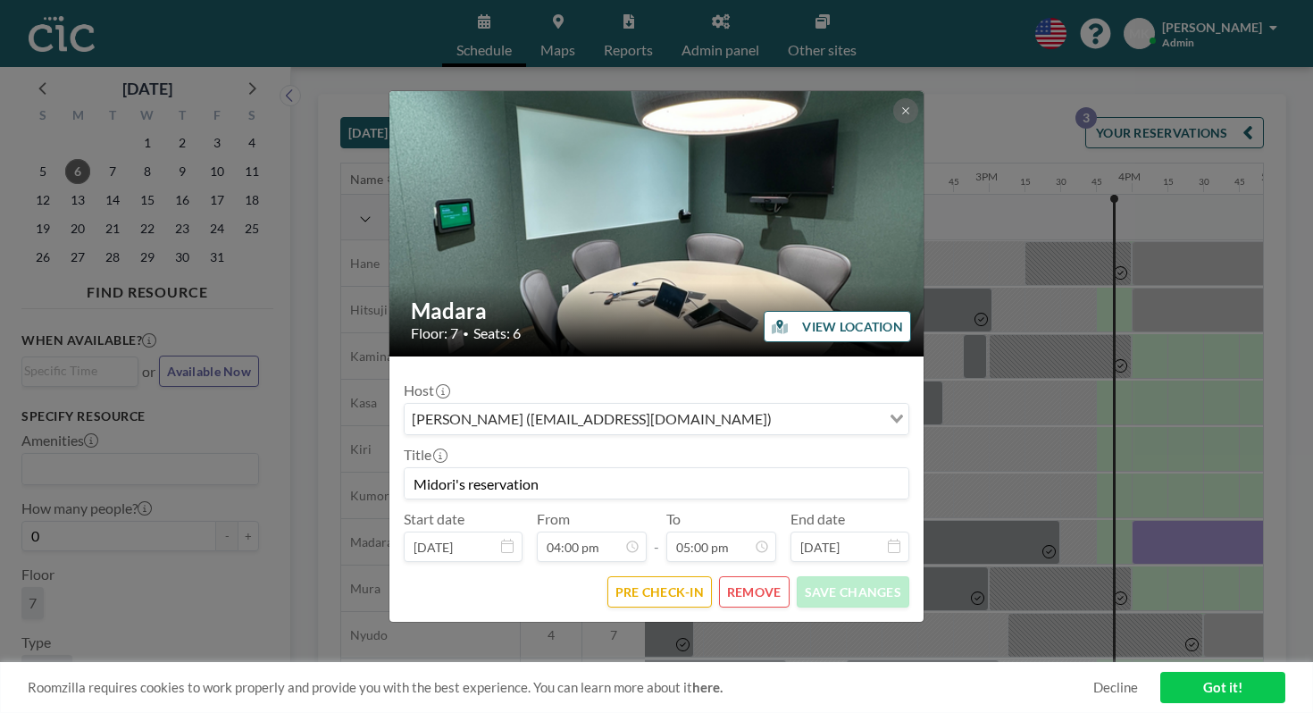
drag, startPoint x: 592, startPoint y: 463, endPoint x: 437, endPoint y: 464, distance: 155.4
click at [437, 464] on div "Madara Floor: 7 • Seats: 6 VIEW LOCATION Host Midori Kozakai (midori.kozakai@ci…" at bounding box center [656, 356] width 1313 height 713
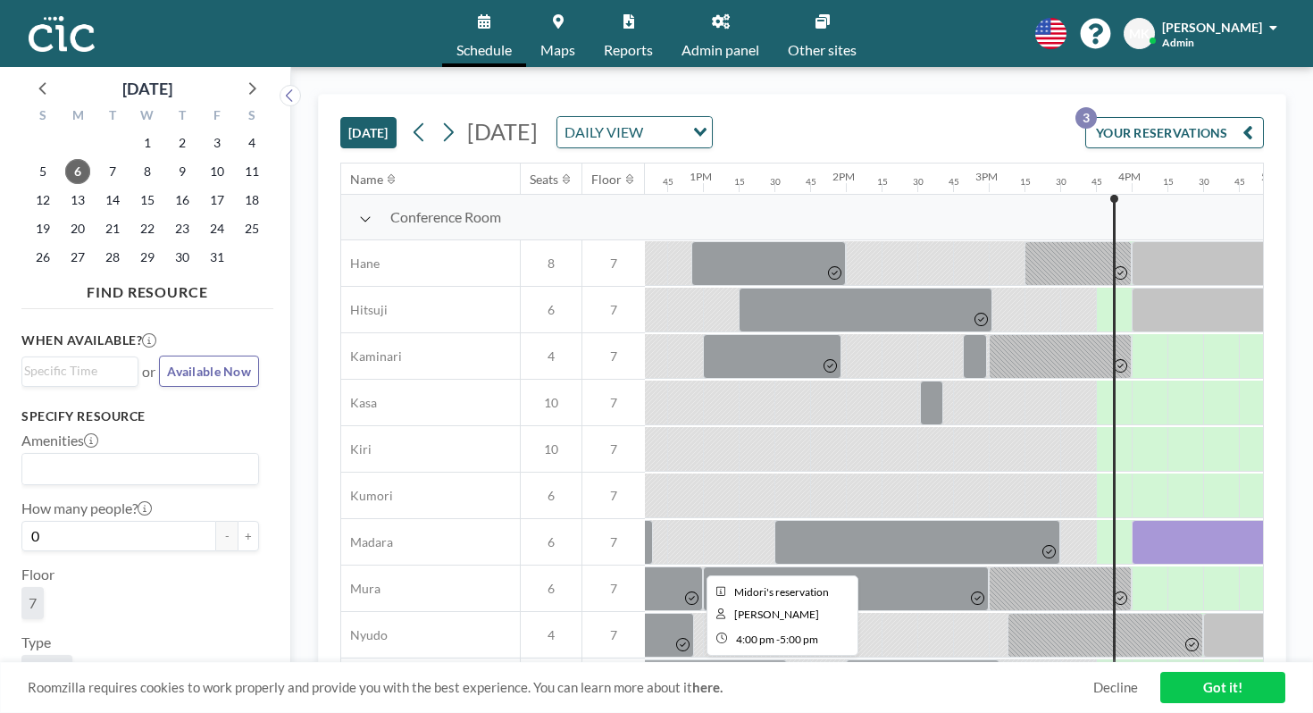
click at [1132, 520] on div at bounding box center [1203, 542] width 143 height 45
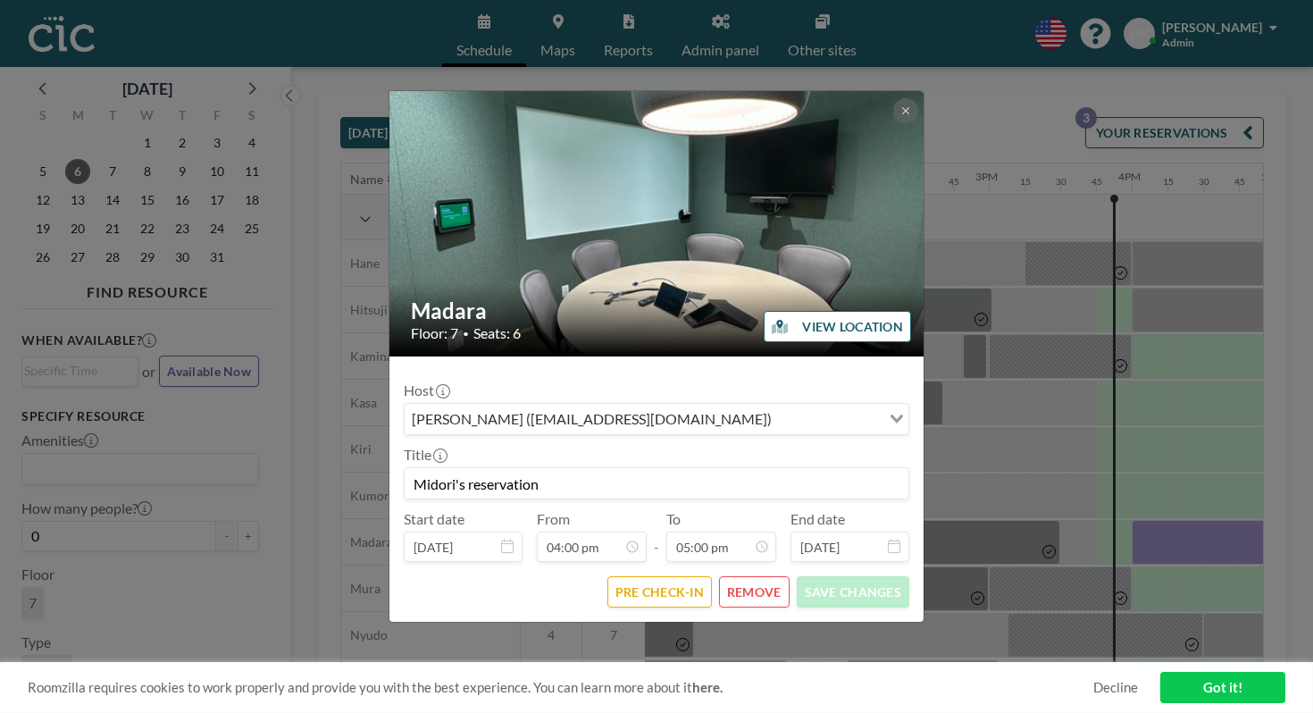
drag, startPoint x: 598, startPoint y: 464, endPoint x: 454, endPoint y: 460, distance: 144.8
click at [454, 468] on input "Midori's reservation" at bounding box center [657, 483] width 504 height 30
paste input "CIC Hazuki for Trialers (eMotionFleet様)の予約"
drag, startPoint x: 515, startPoint y: 465, endPoint x: 453, endPoint y: 457, distance: 62.9
click at [453, 468] on input "CIC Hazuki for Trialers (eMotionFleet様)の予約" at bounding box center [657, 483] width 504 height 30
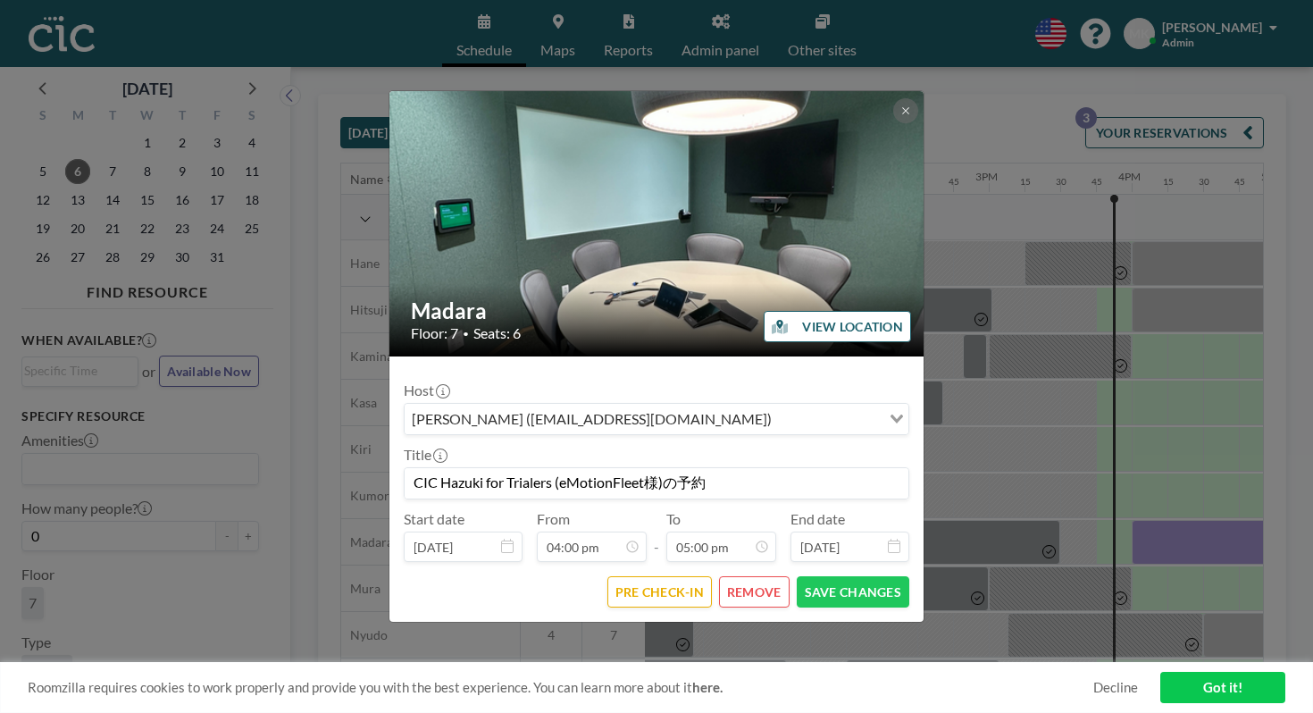
click at [513, 468] on input "CIC Hazuki for Trialers (eMotionFleet様)の予約" at bounding box center [657, 483] width 504 height 30
type input "CIC Midori for Trialers (eMotionFleet様)の予約"
click at [841, 576] on button "SAVE CHANGES" at bounding box center [853, 591] width 113 height 31
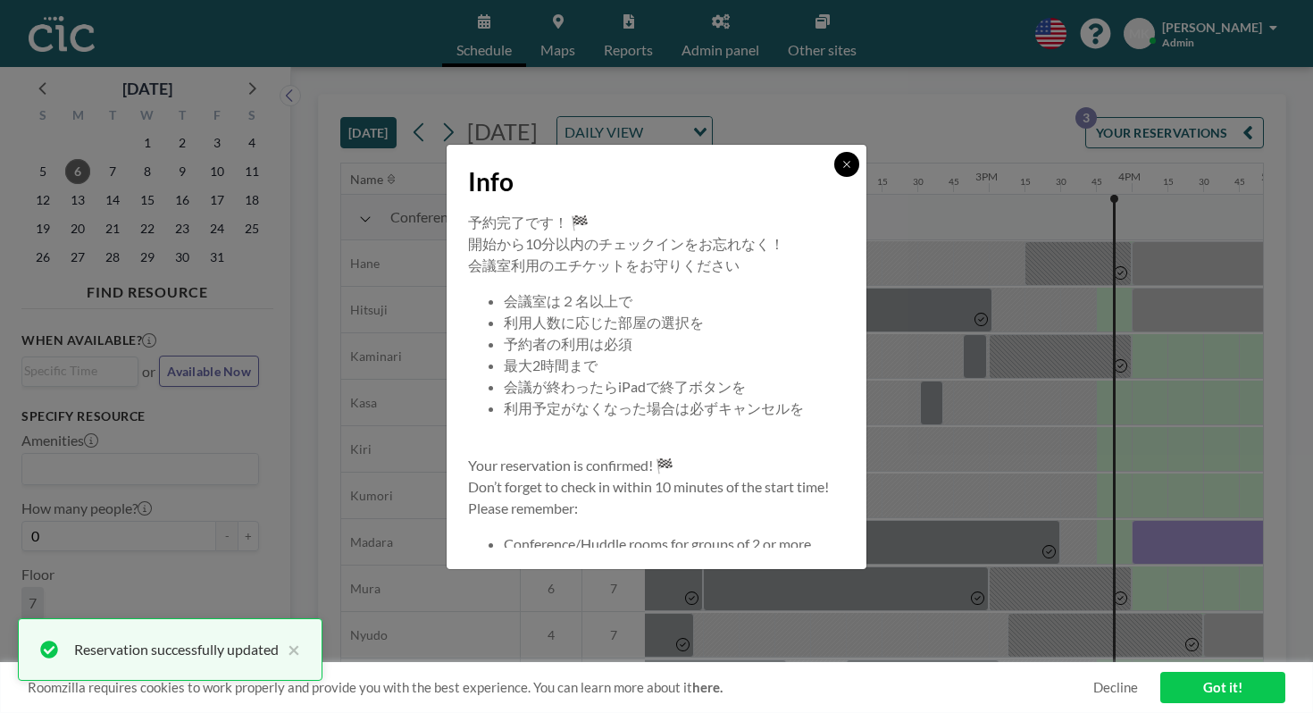
click at [834, 177] on button at bounding box center [846, 164] width 25 height 25
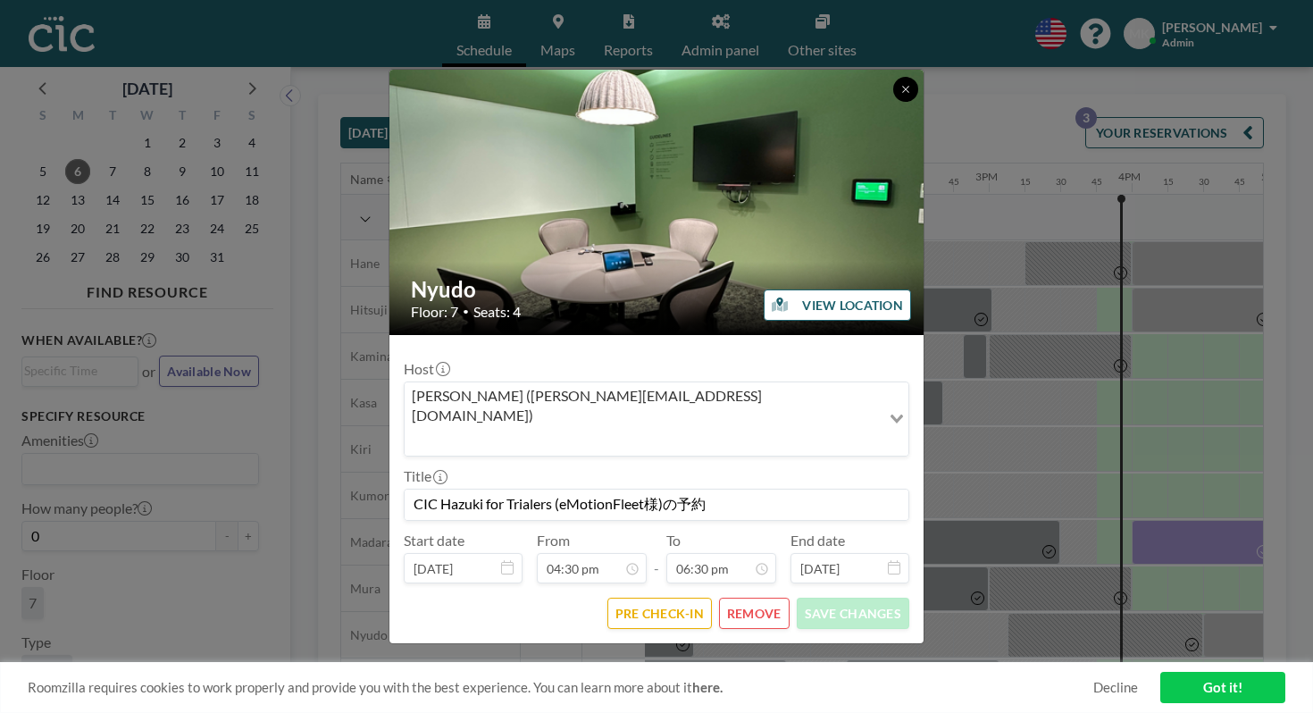
click at [900, 95] on icon at bounding box center [905, 89] width 11 height 11
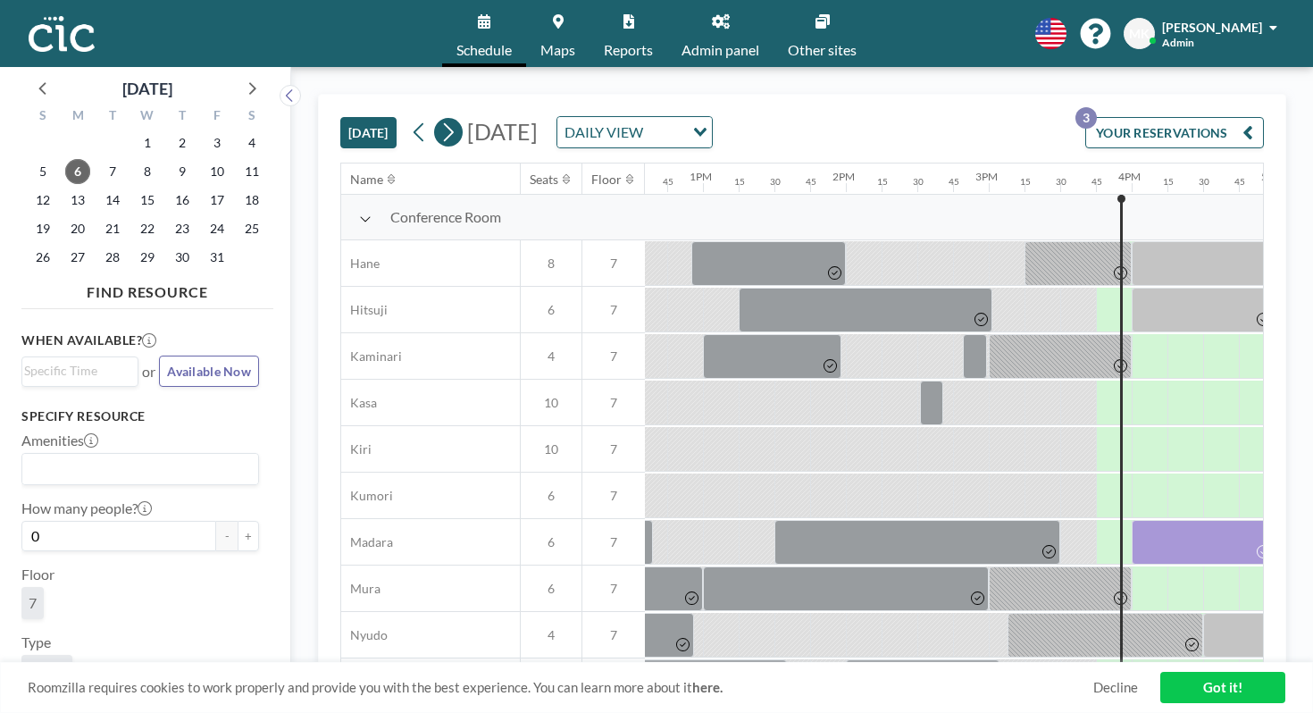
click at [444, 123] on icon at bounding box center [449, 132] width 10 height 19
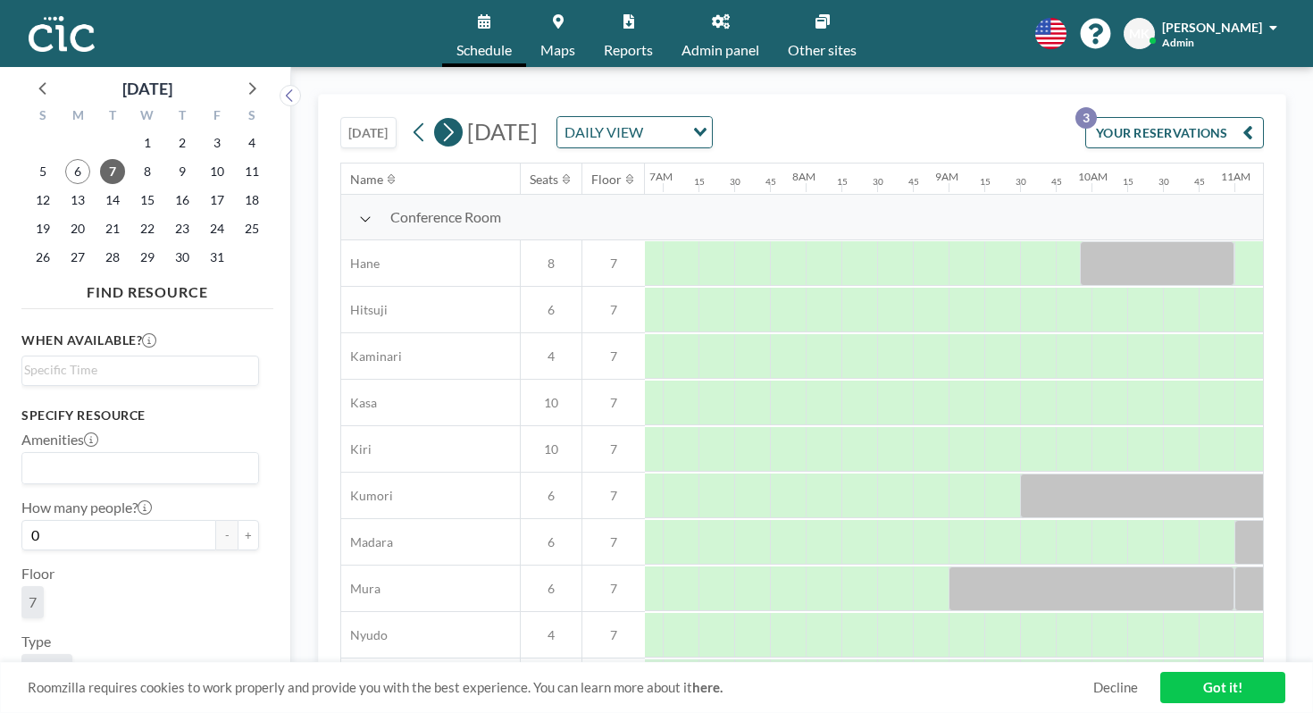
scroll to position [0, 987]
click at [444, 123] on icon at bounding box center [449, 132] width 10 height 19
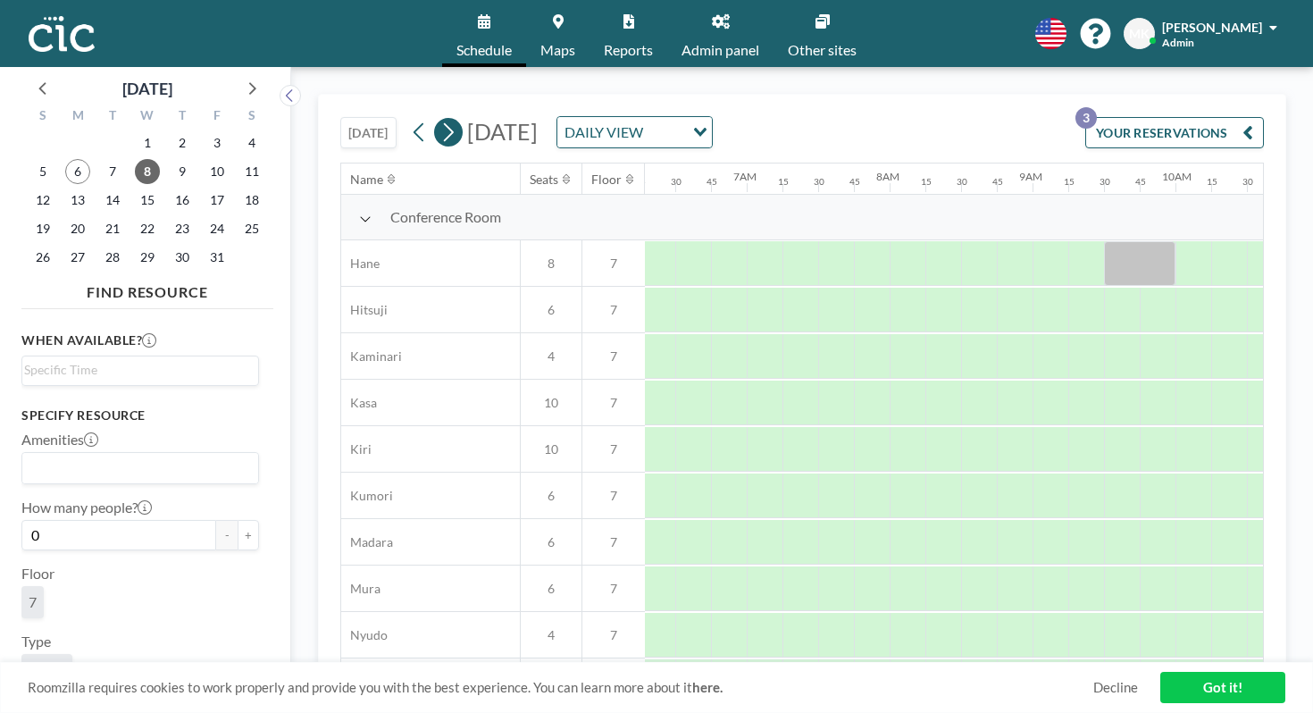
scroll to position [0, 900]
click at [444, 123] on icon at bounding box center [449, 132] width 10 height 19
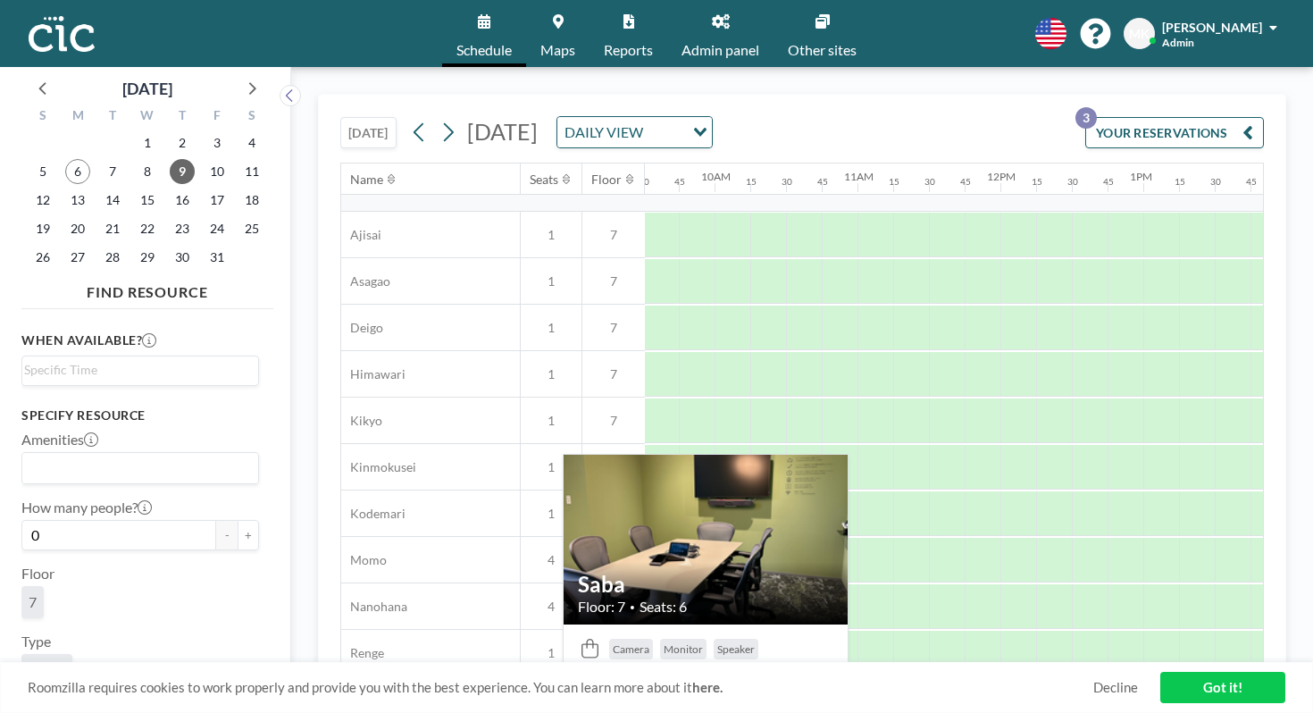
scroll to position [857, 1360]
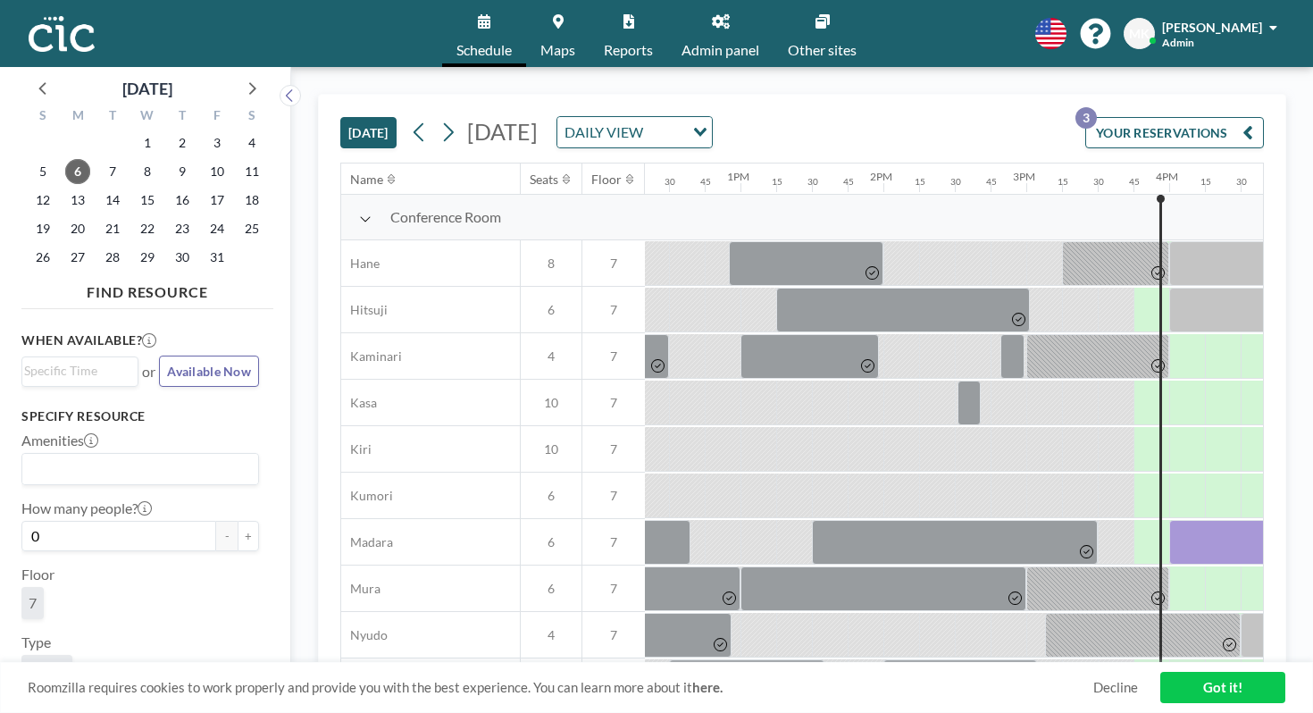
scroll to position [0, 1800]
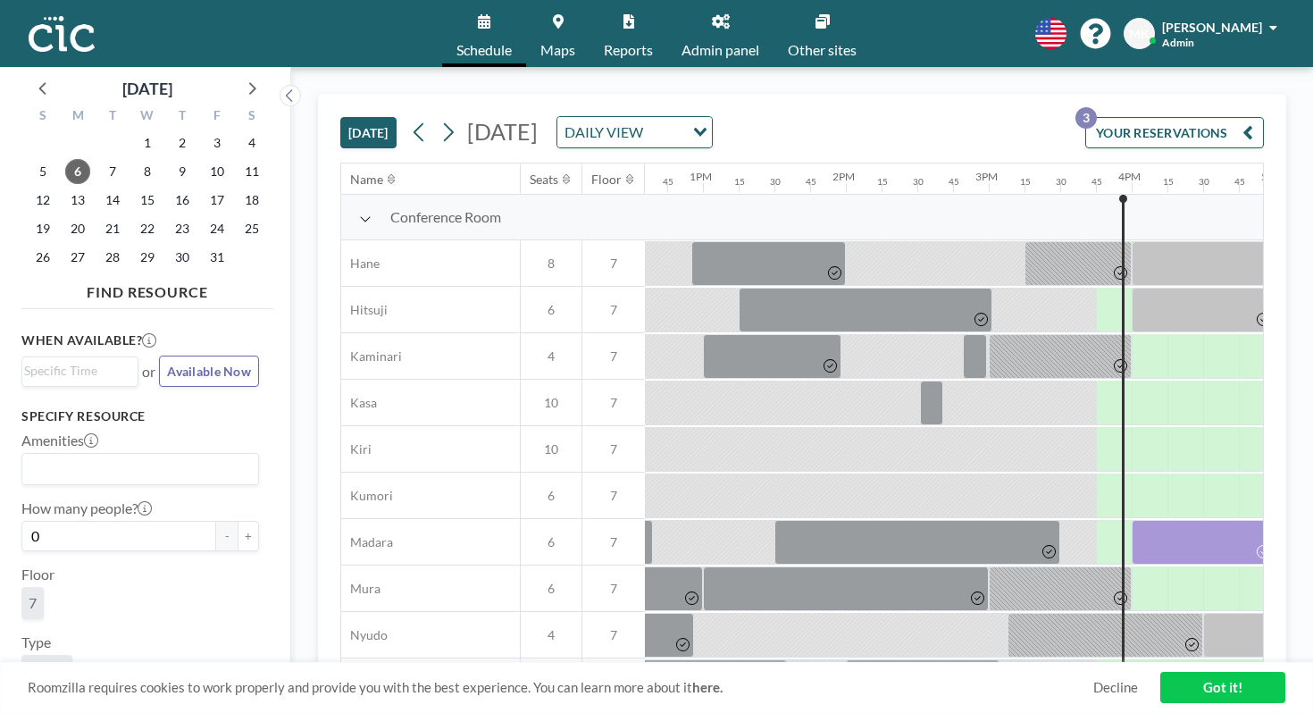
click at [439, 119] on icon at bounding box center [447, 132] width 17 height 27
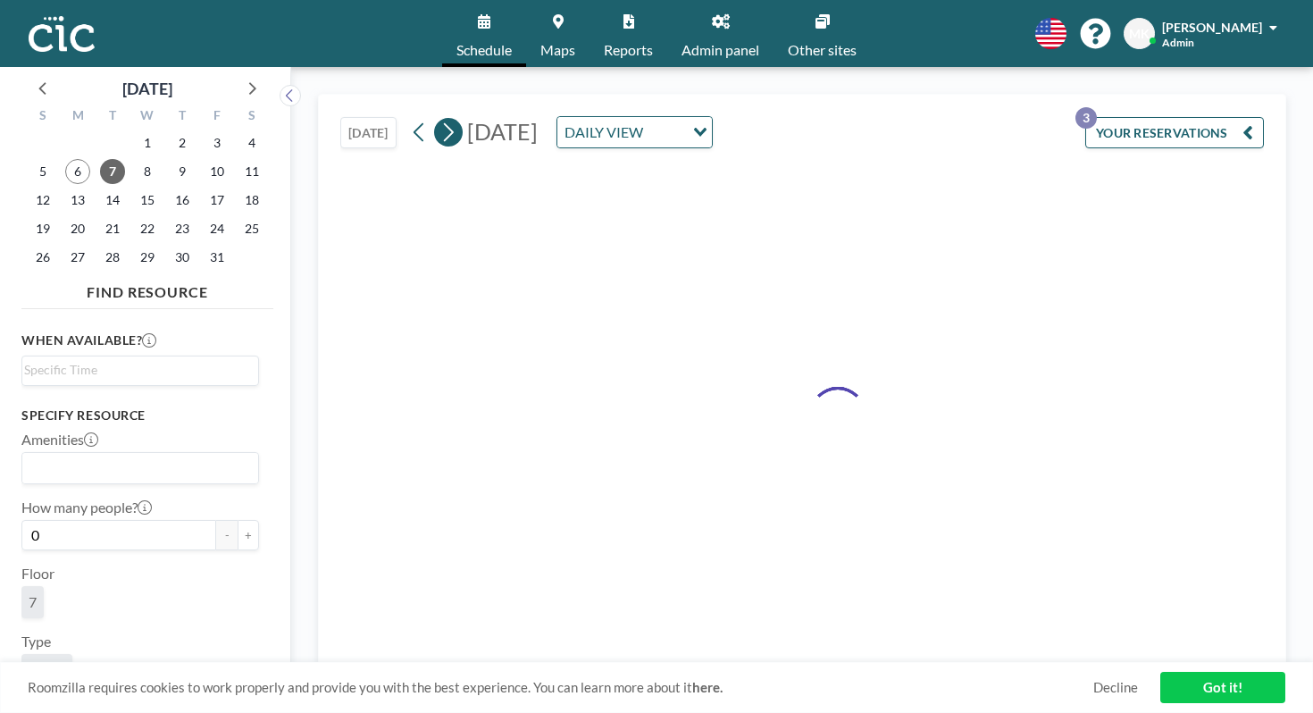
click at [439, 119] on icon at bounding box center [447, 132] width 17 height 27
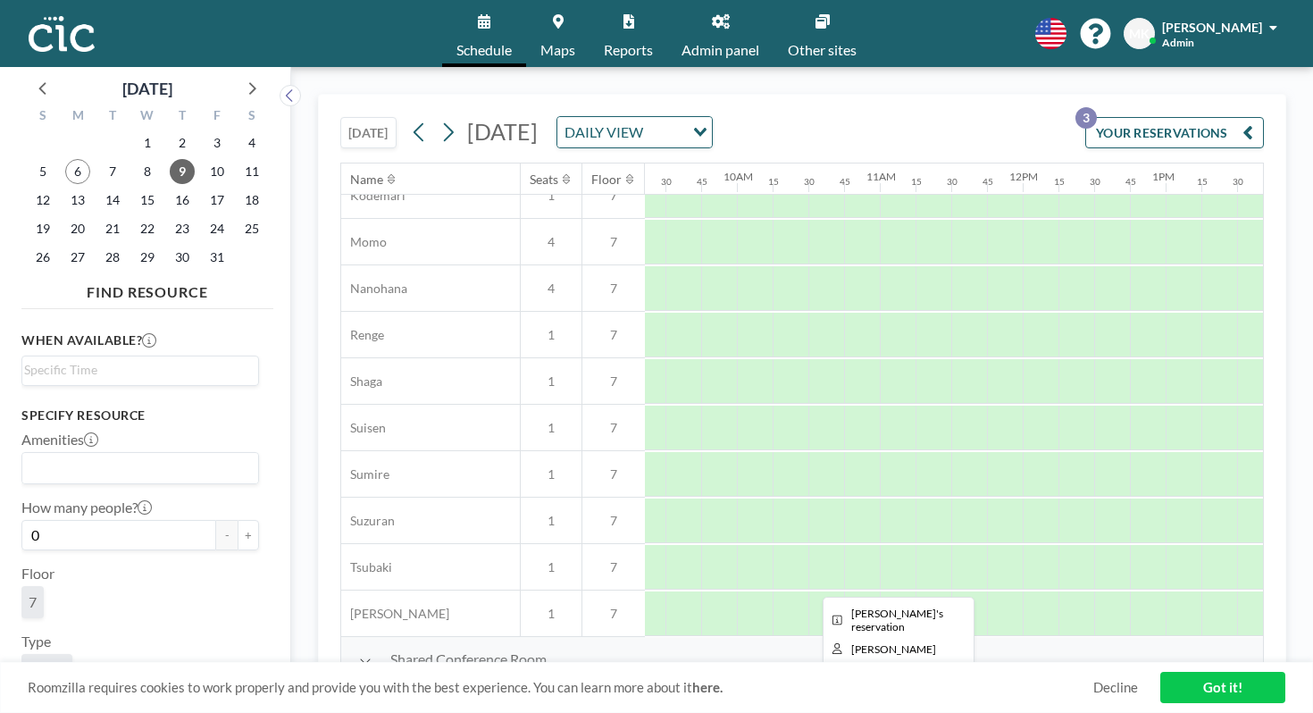
scroll to position [0, 1337]
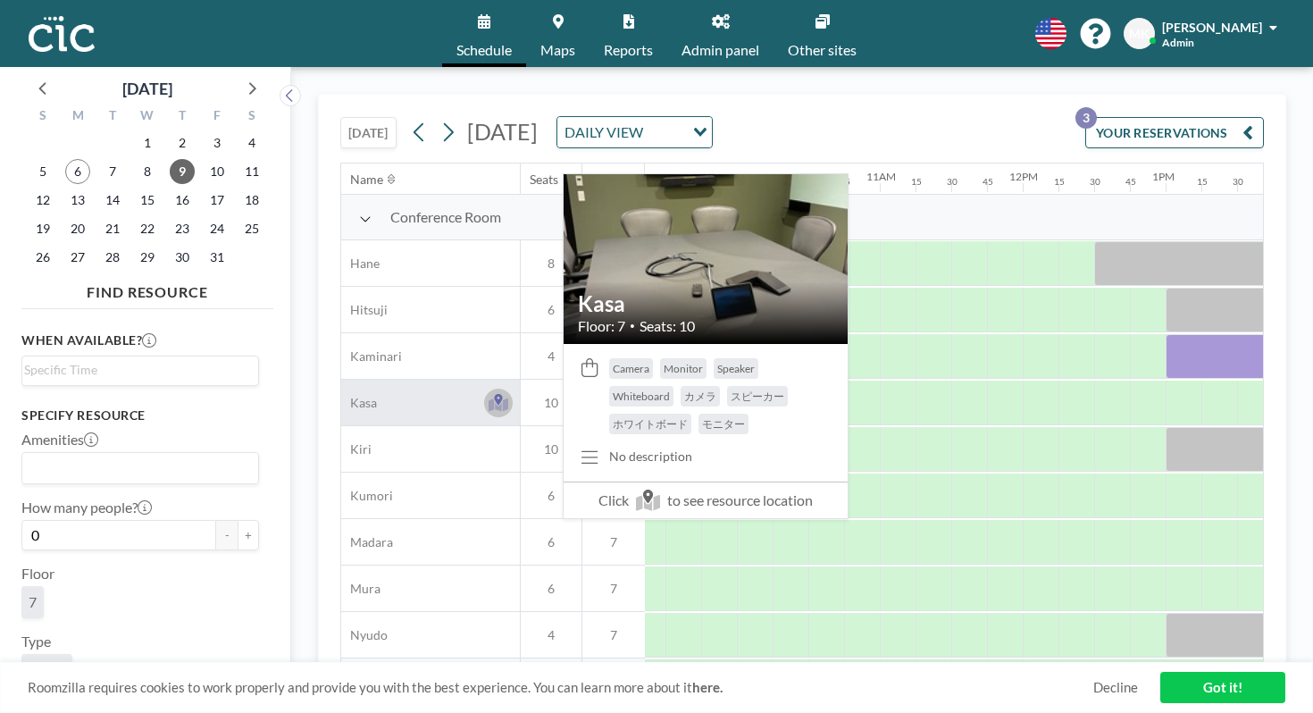
click at [494, 394] on icon at bounding box center [498, 399] width 8 height 11
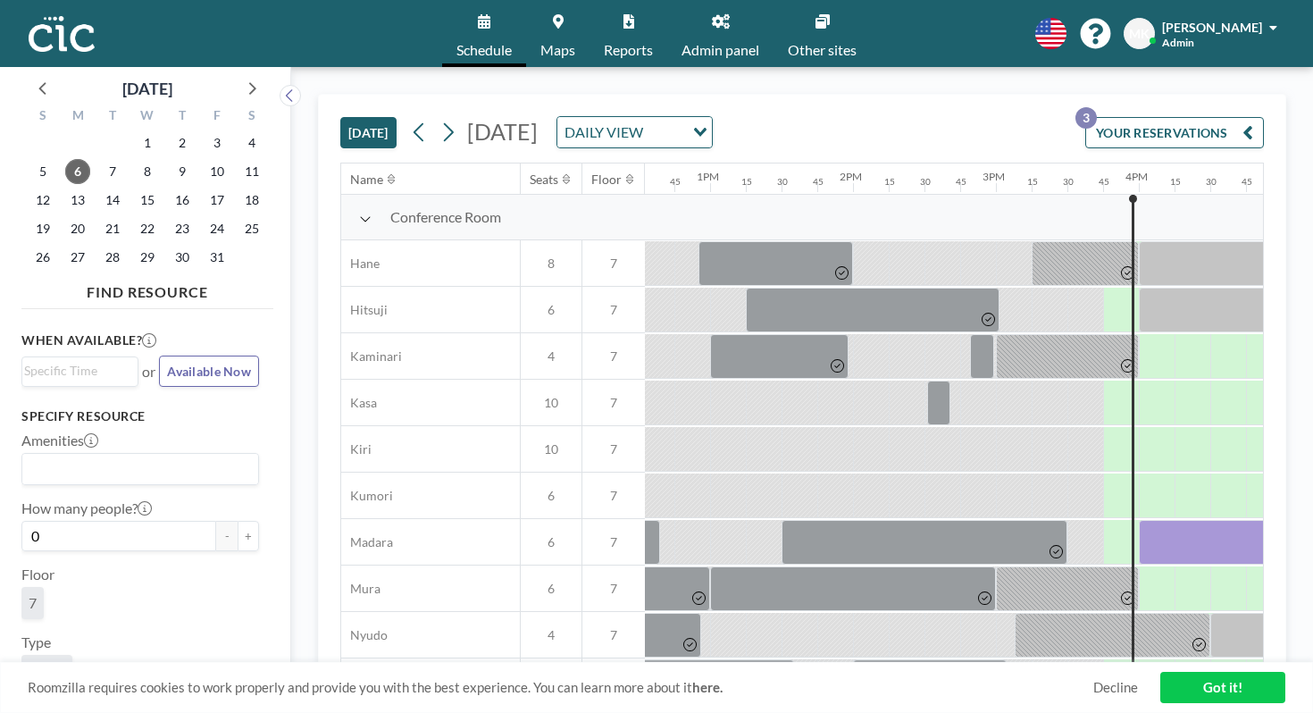
scroll to position [0, 1800]
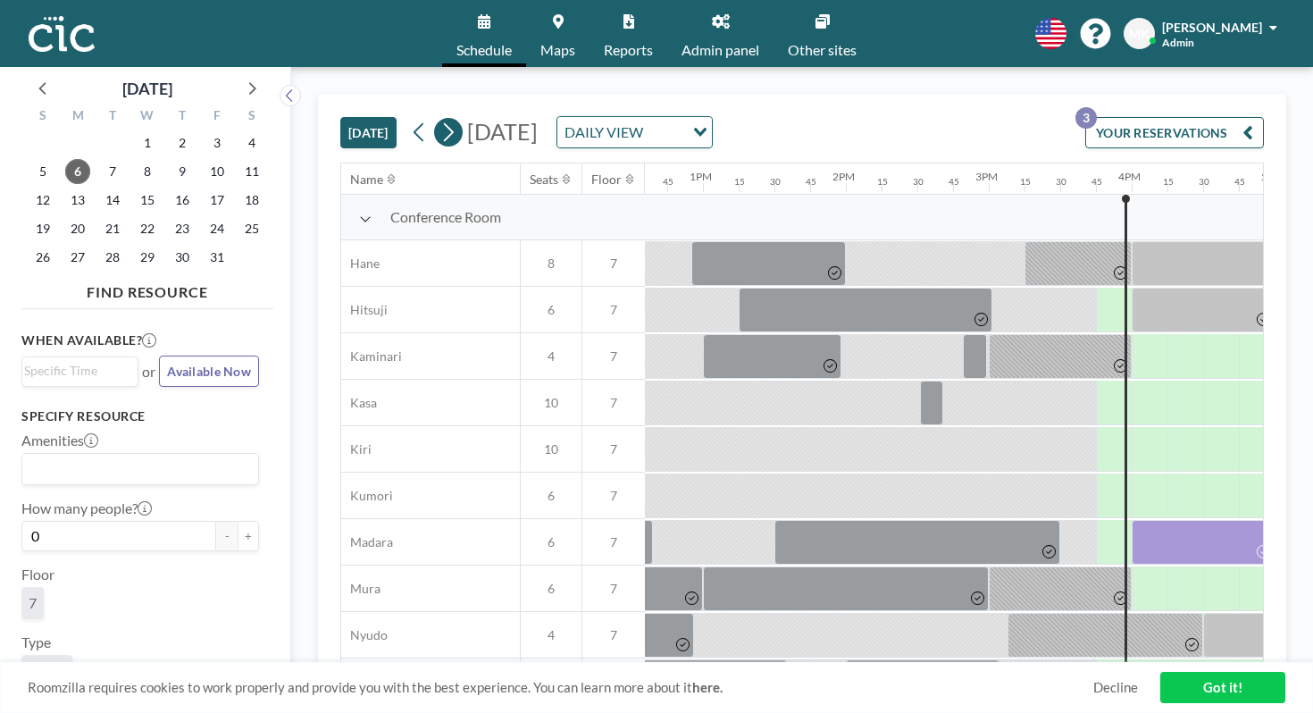
click at [444, 123] on icon at bounding box center [449, 132] width 10 height 19
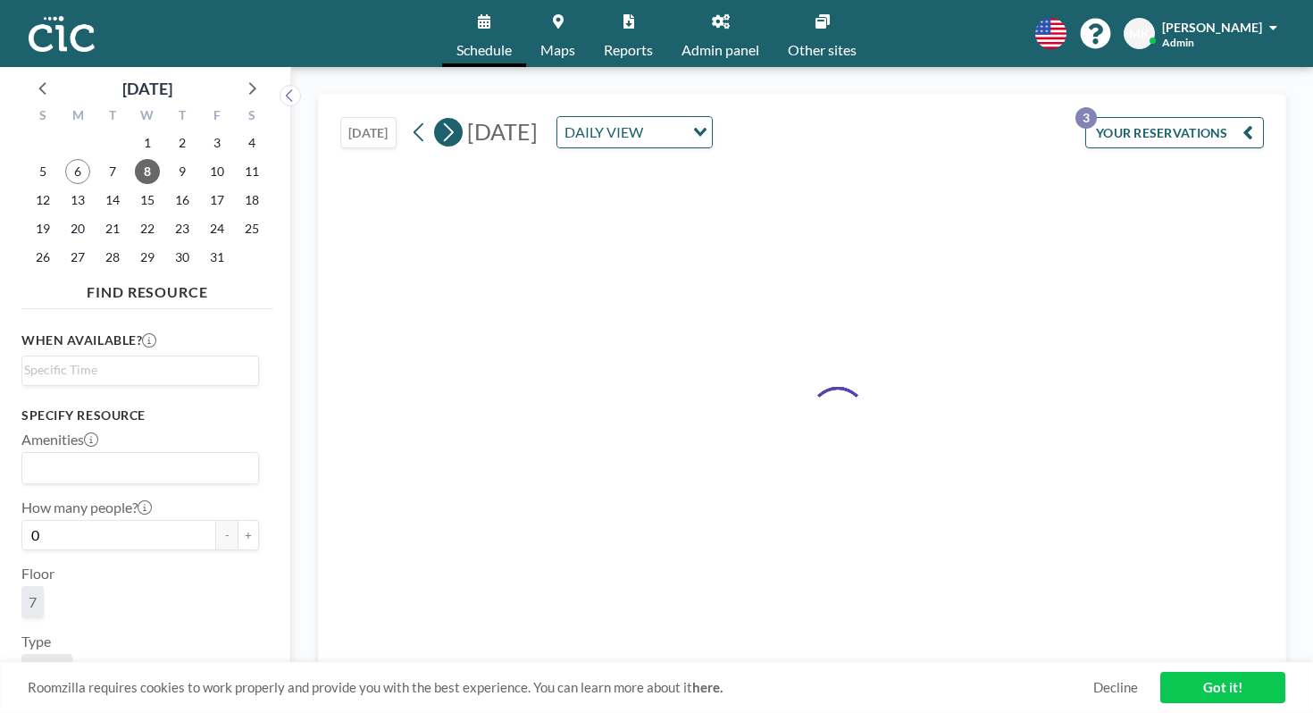
click at [444, 123] on icon at bounding box center [449, 132] width 10 height 19
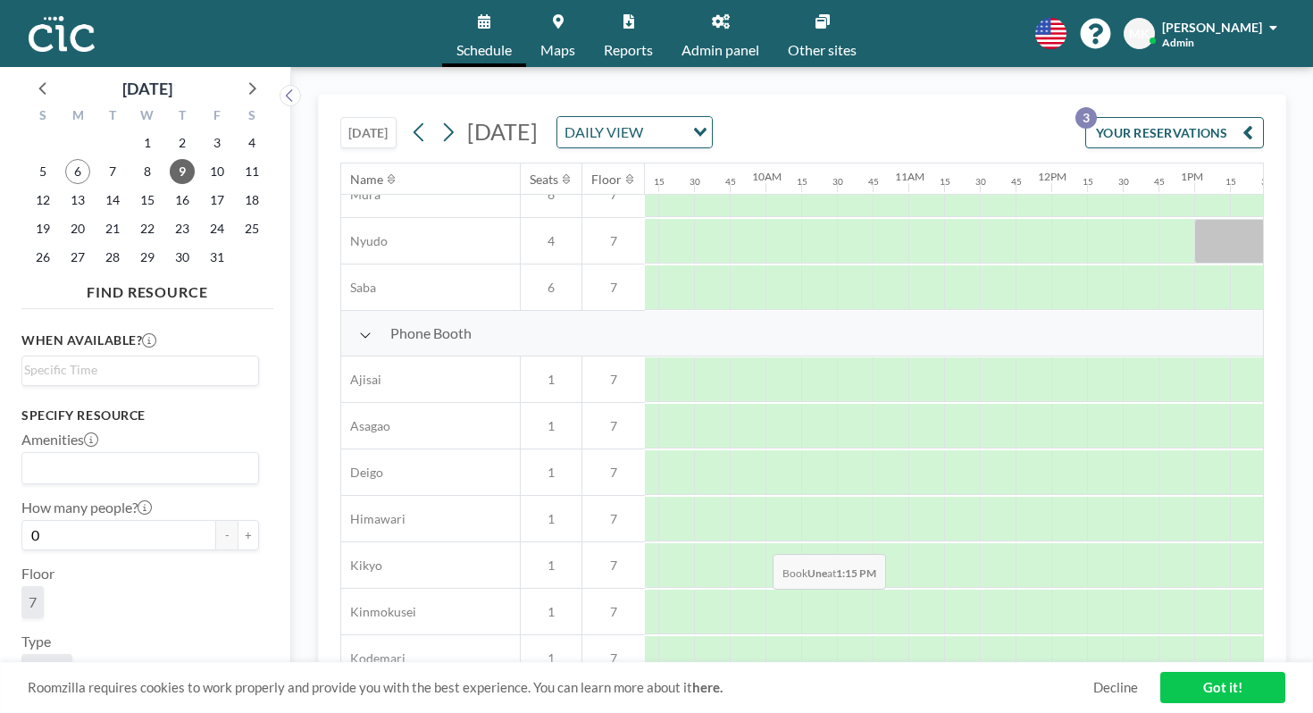
scroll to position [0, 1309]
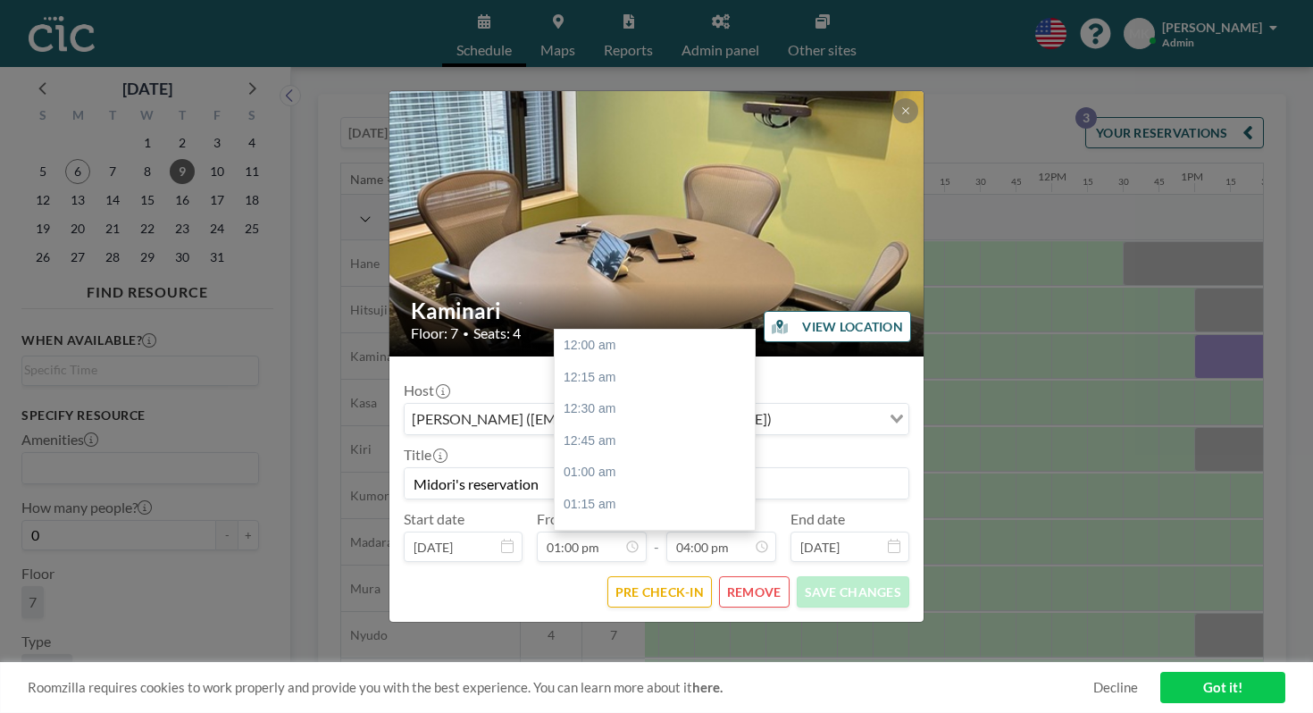
scroll to position [1825, 0]
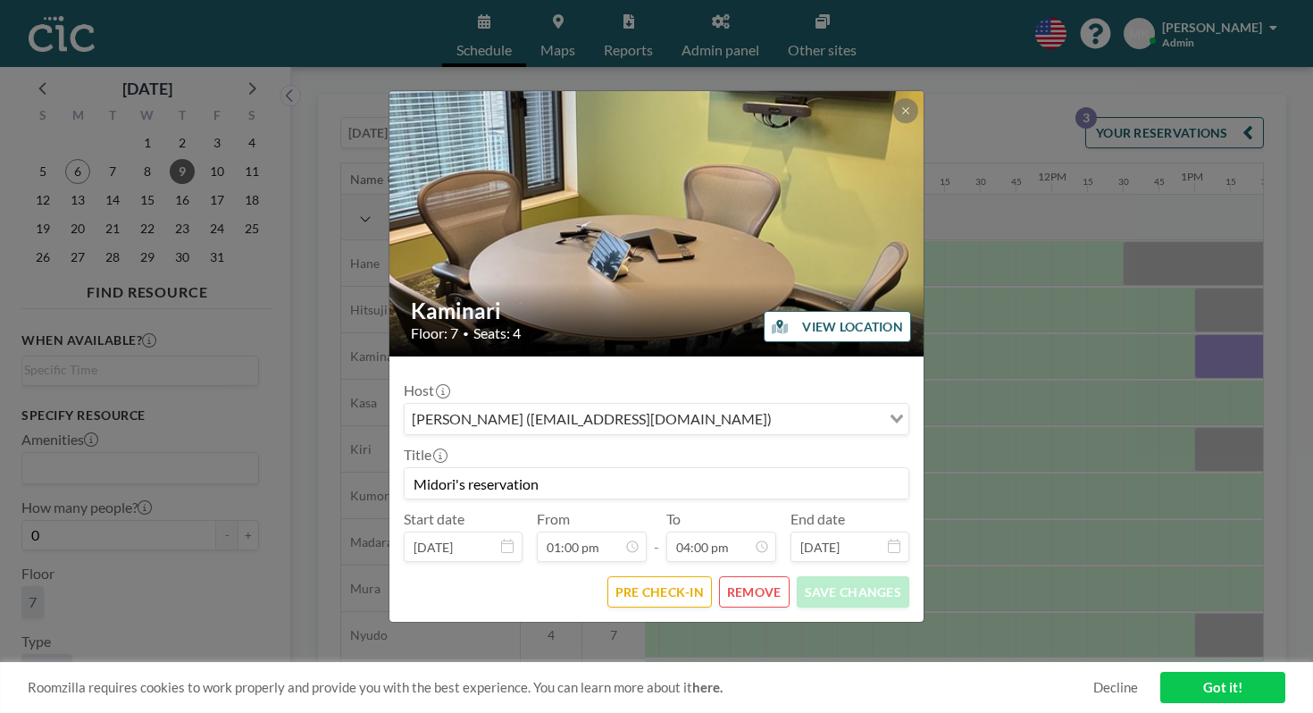
click at [745, 576] on button "REMOVE" at bounding box center [754, 591] width 71 height 31
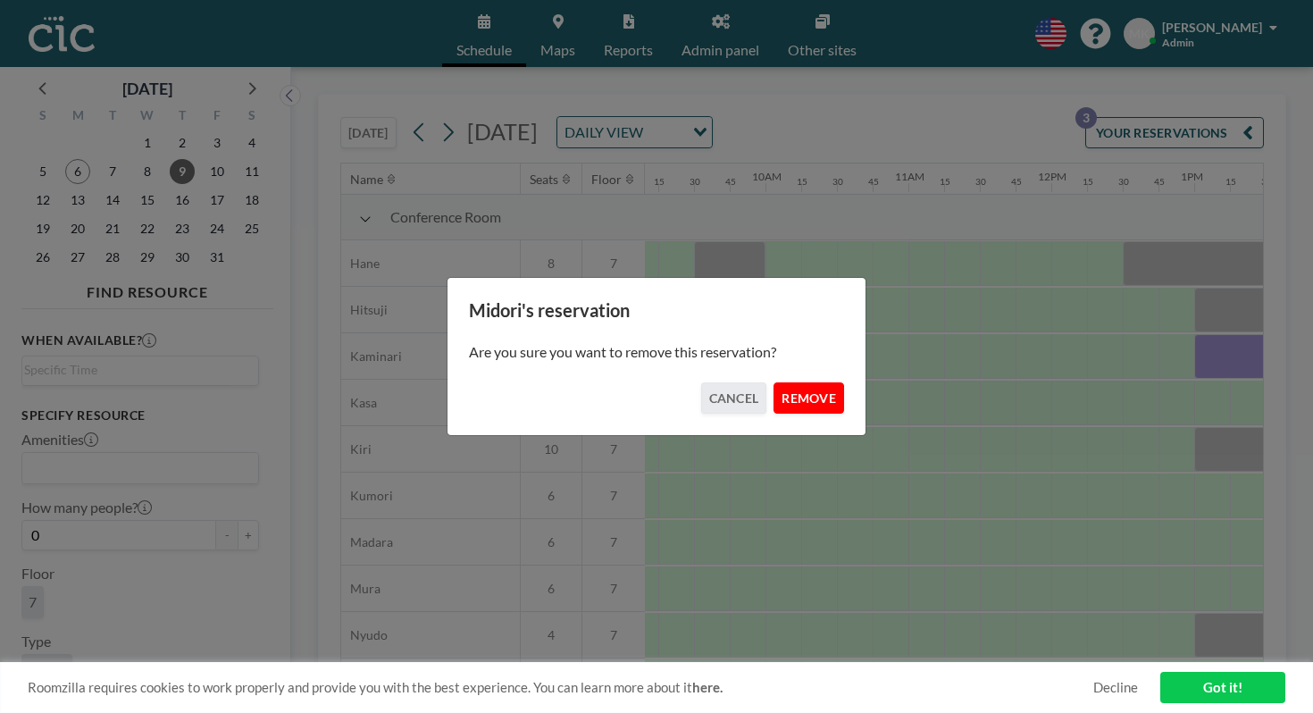
click at [785, 383] on button "REMOVE" at bounding box center [809, 397] width 71 height 31
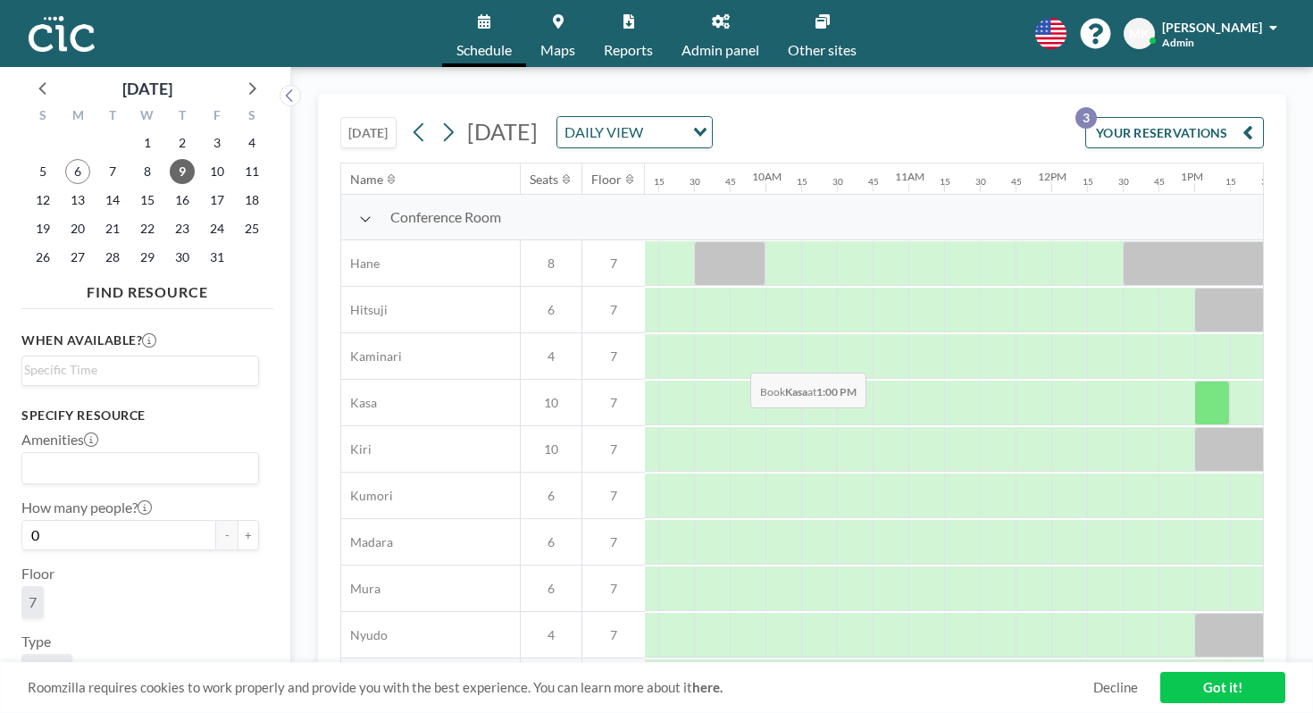
click at [1194, 381] on div at bounding box center [1212, 403] width 36 height 45
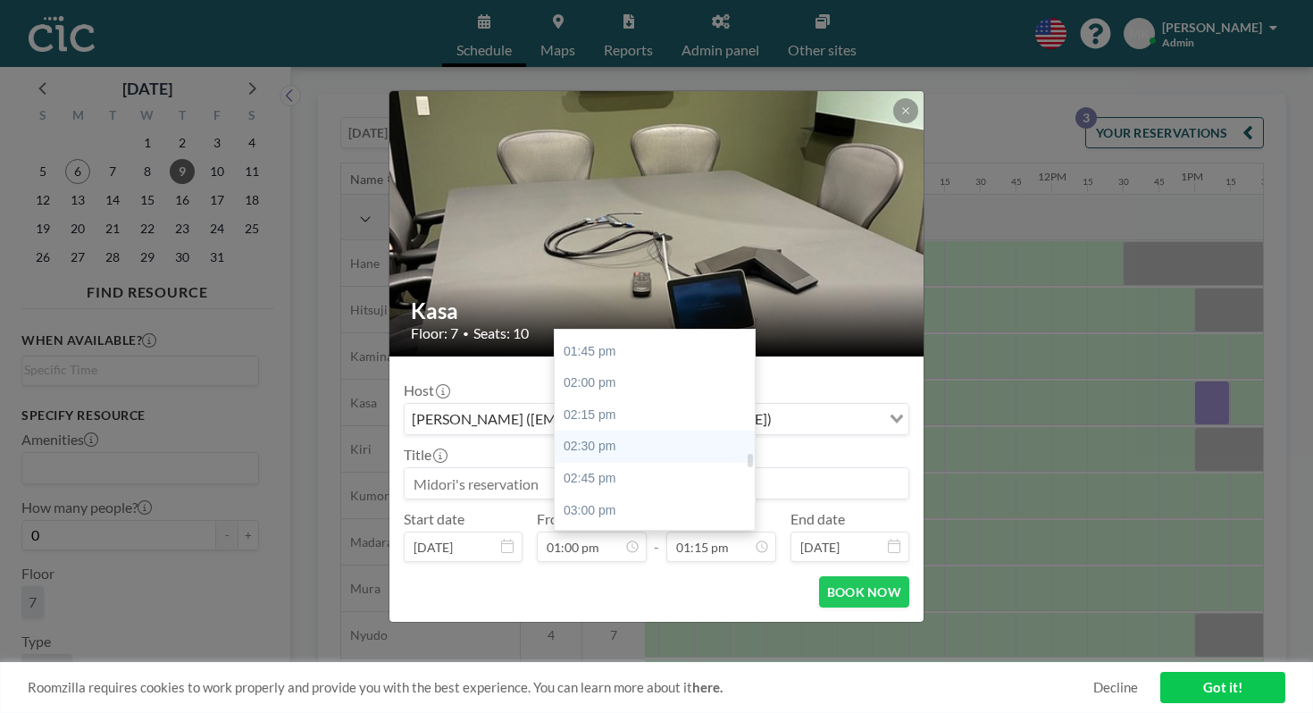
scroll to position [1745, 0]
click at [699, 620] on div "04:00 pm" at bounding box center [655, 636] width 200 height 32
type input "04:00 pm"
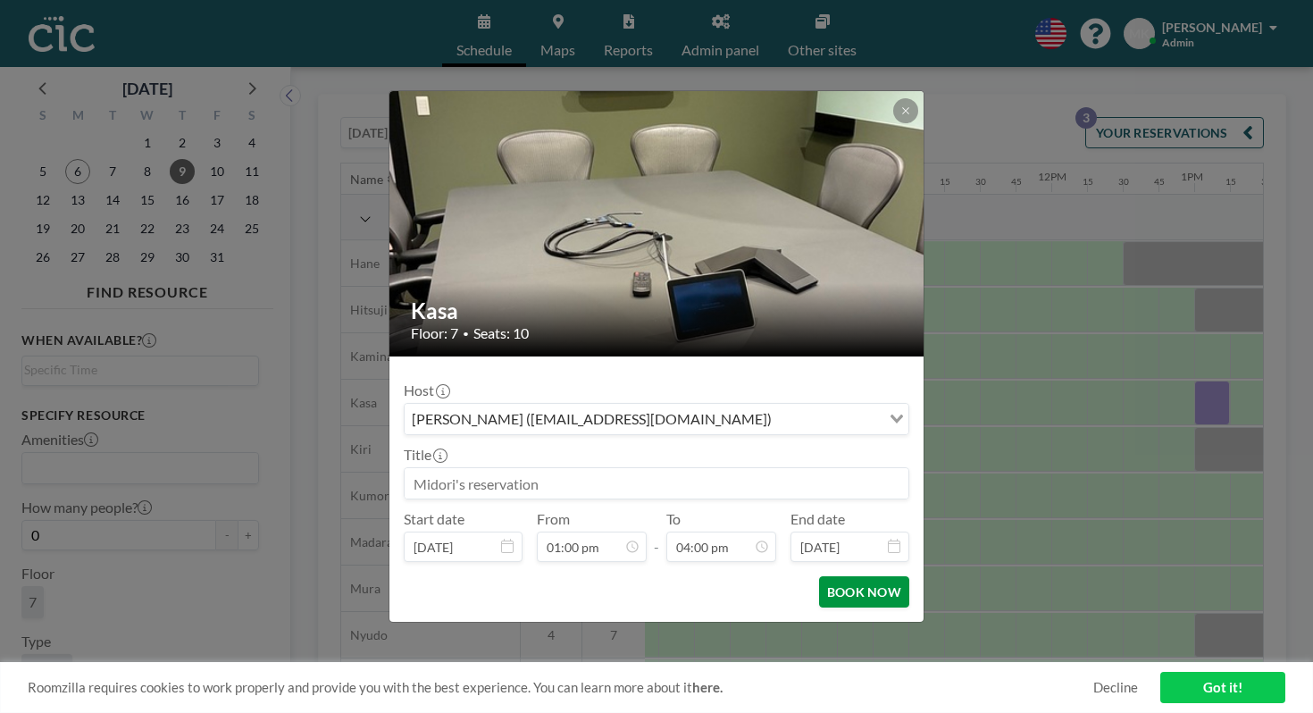
click at [819, 576] on button "BOOK NOW" at bounding box center [864, 591] width 90 height 31
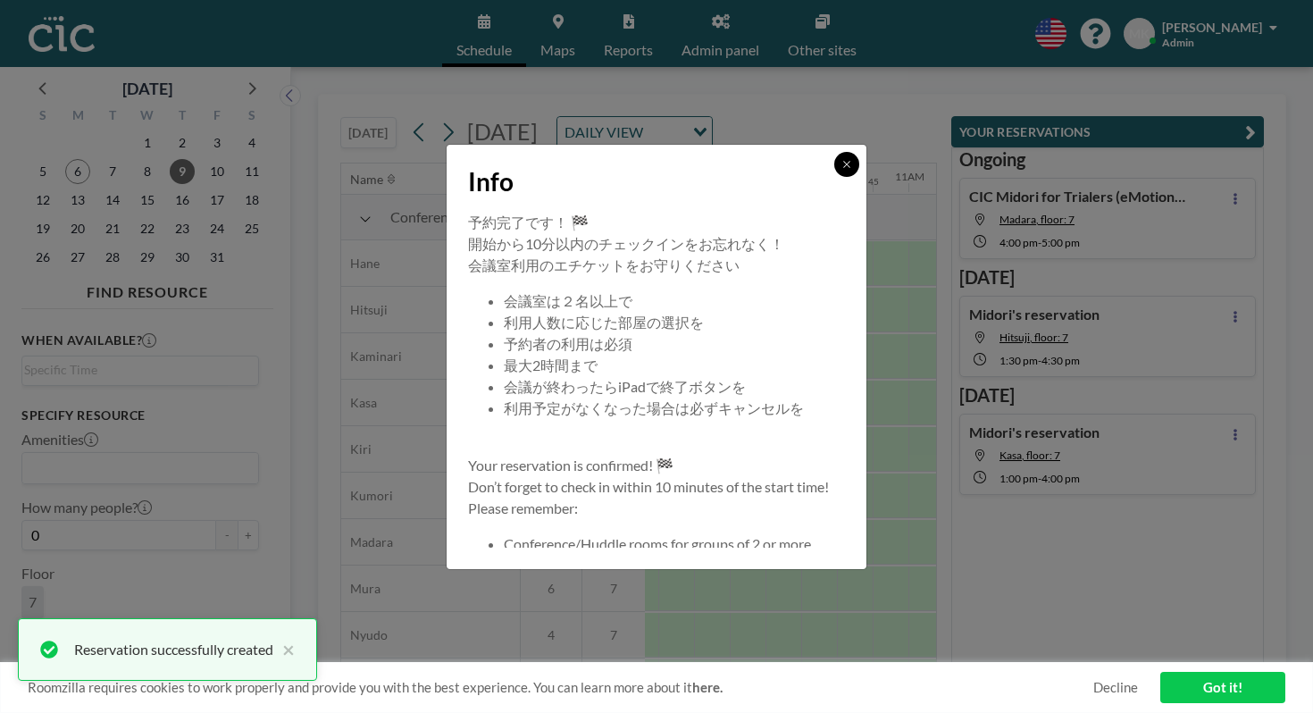
click at [834, 177] on button at bounding box center [846, 164] width 25 height 25
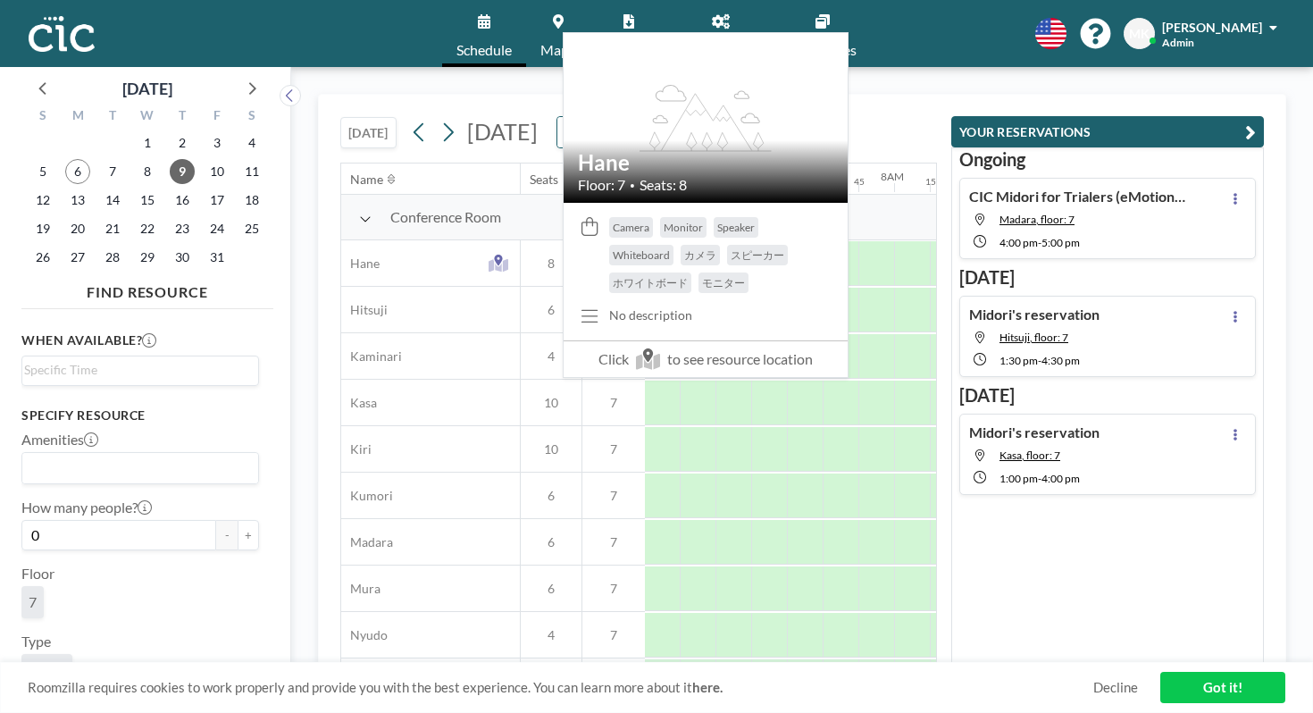
scroll to position [0, 900]
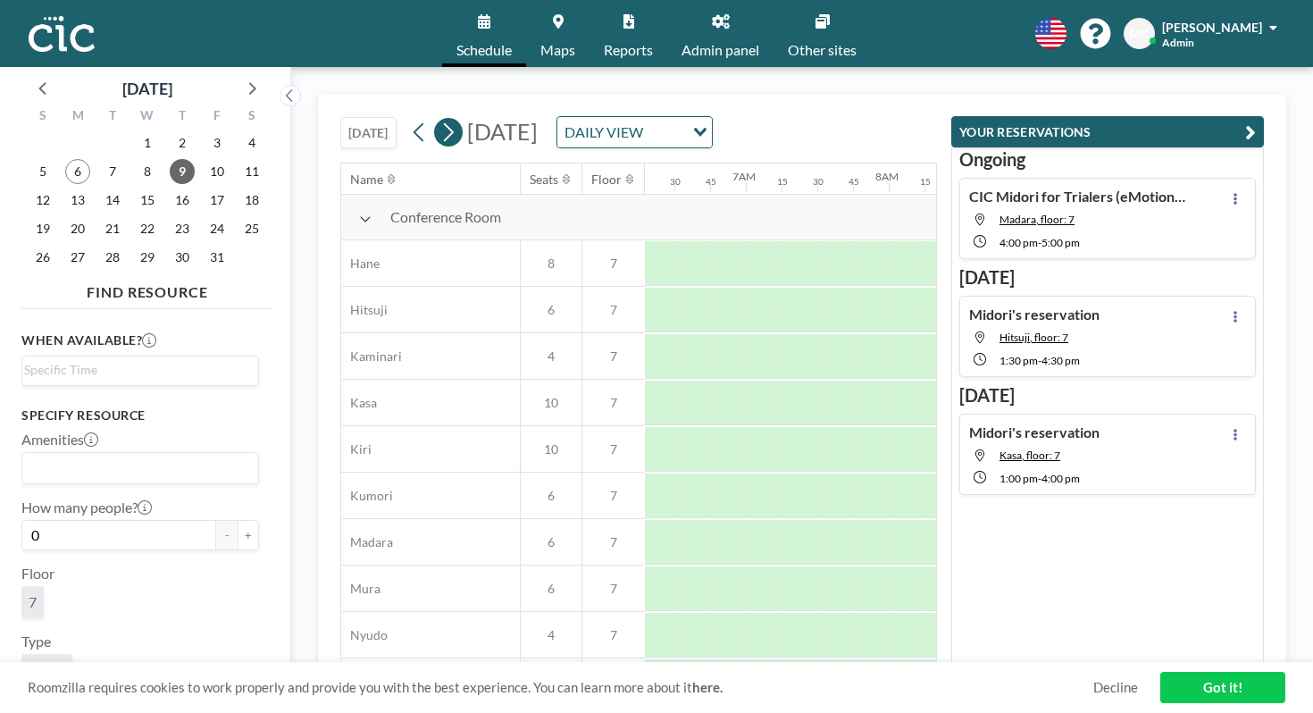
click at [434, 118] on button at bounding box center [448, 132] width 29 height 29
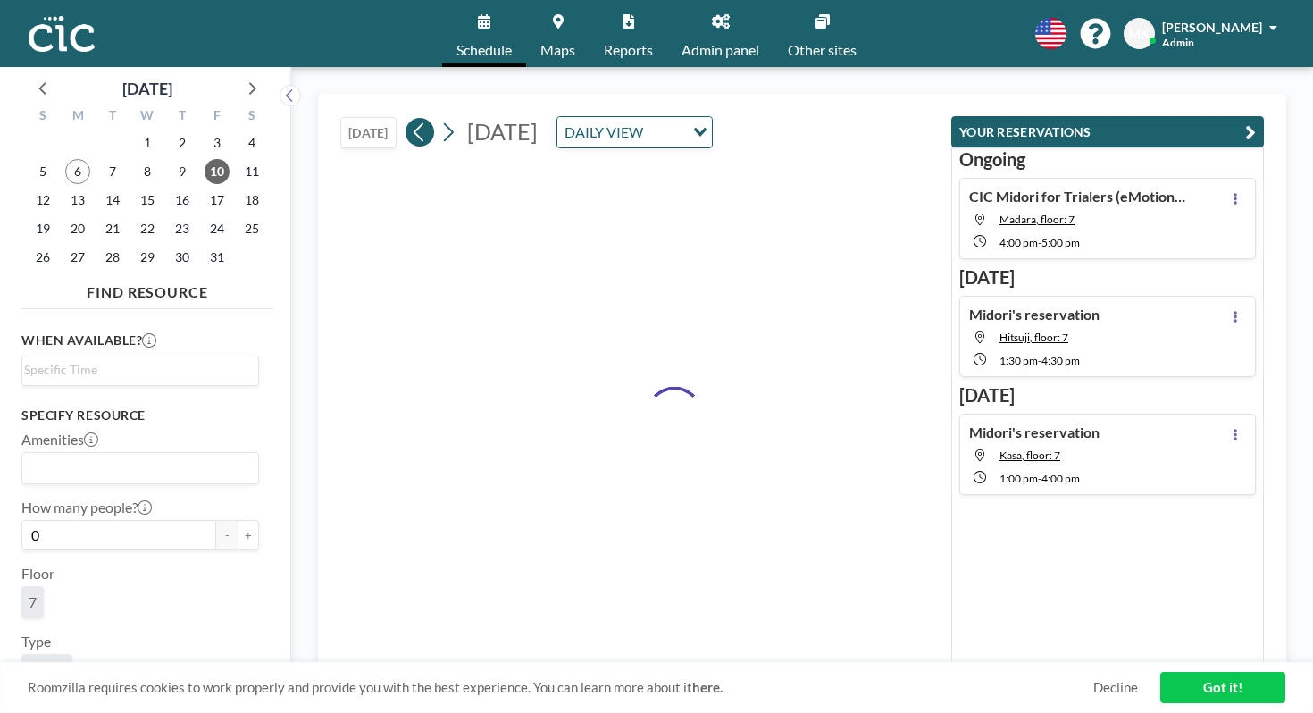
click at [406, 118] on button at bounding box center [420, 132] width 29 height 29
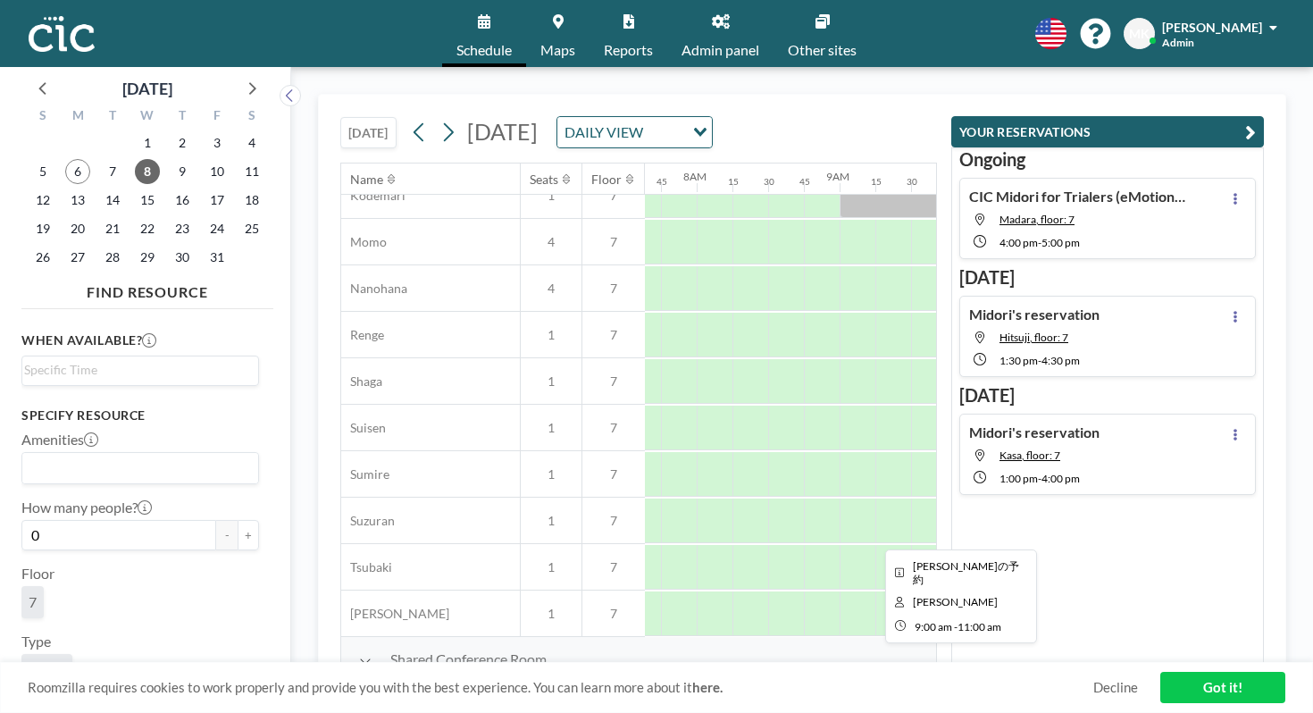
scroll to position [857, 1095]
click at [411, 119] on icon at bounding box center [419, 132] width 17 height 27
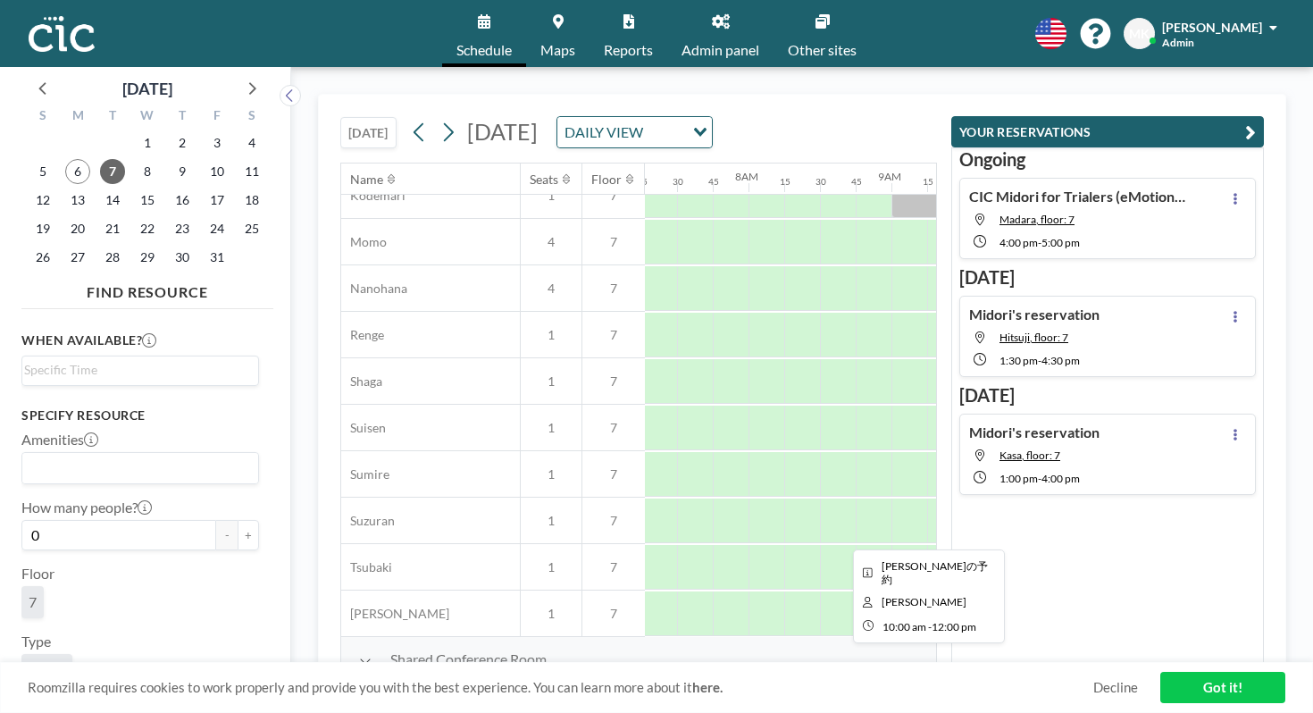
scroll to position [857, 1042]
click at [1033, 683] on div at bounding box center [1176, 705] width 286 height 45
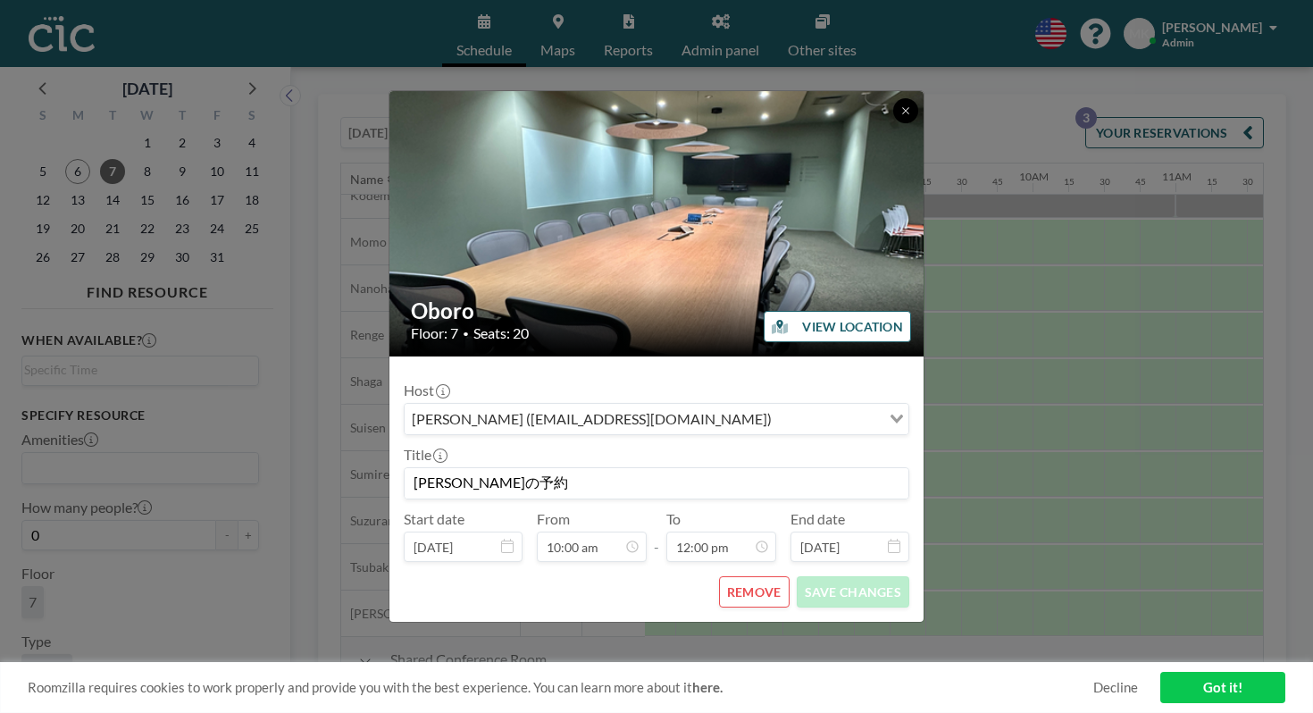
click at [900, 116] on icon at bounding box center [905, 110] width 11 height 11
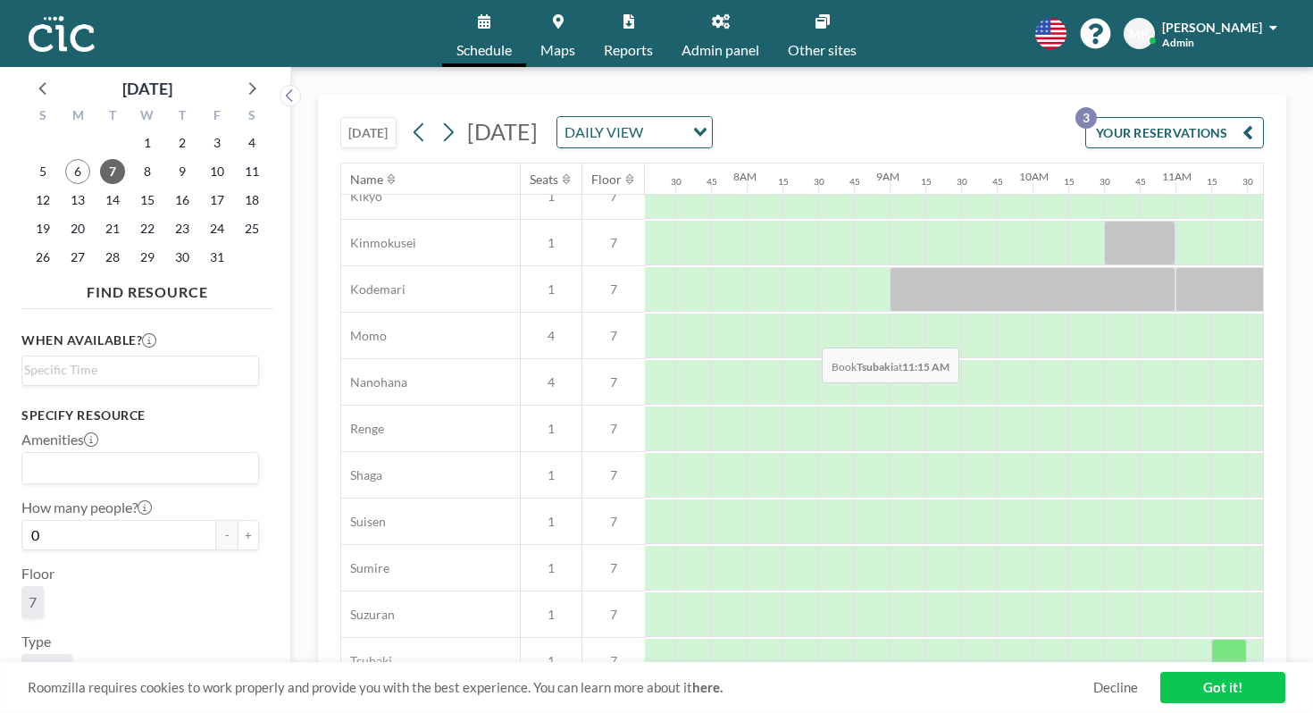
scroll to position [764, 1042]
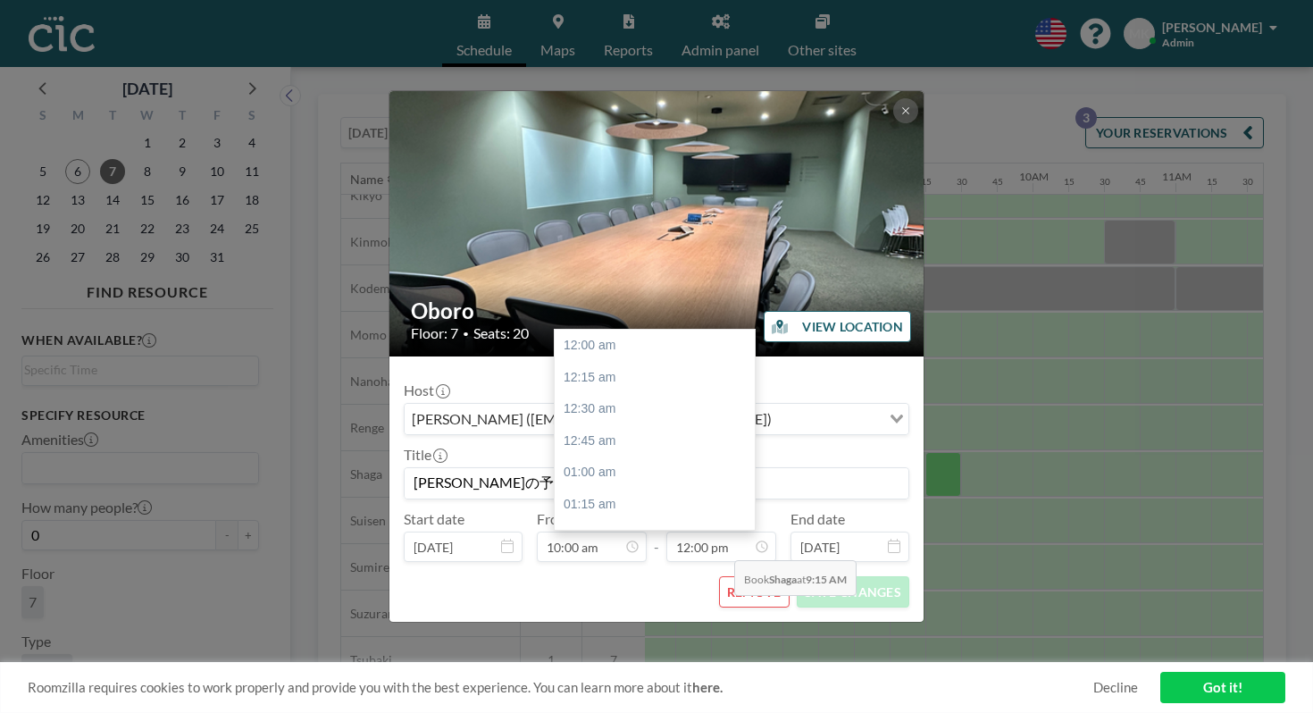
scroll to position [1369, 0]
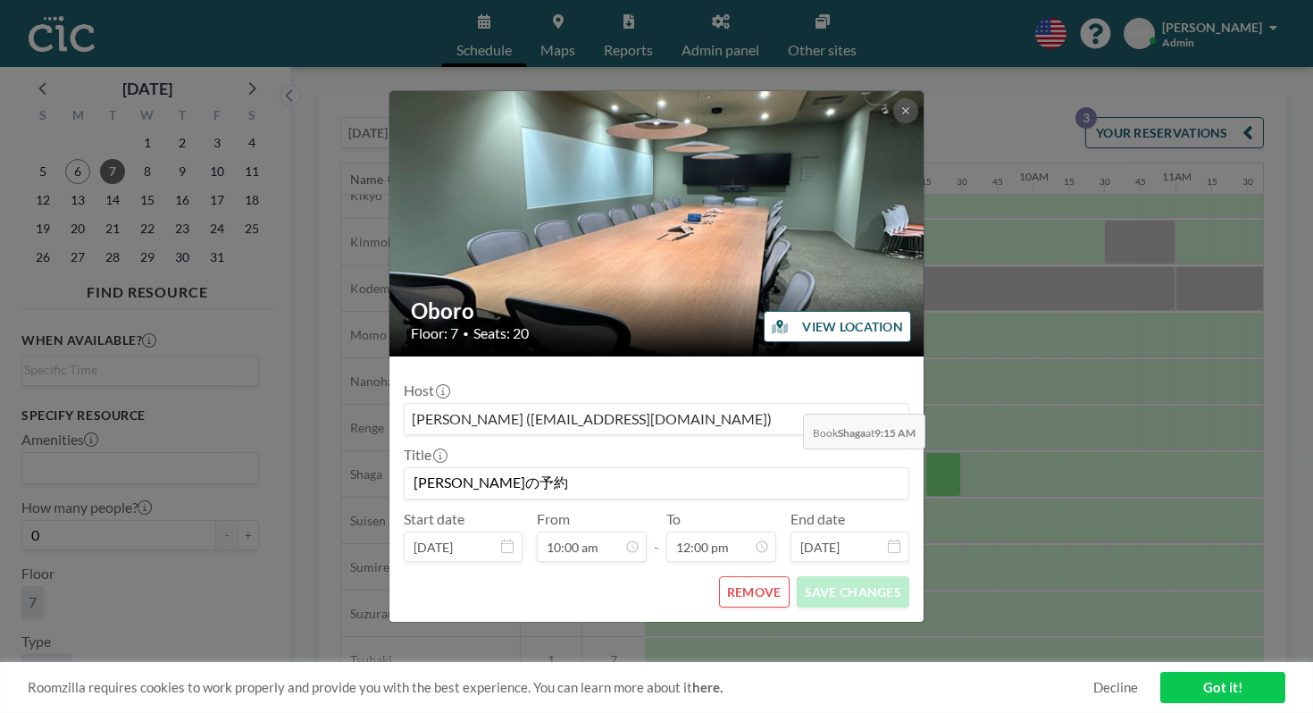
click at [798, 372] on div "Host [PERSON_NAME] ([PERSON_NAME][EMAIL_ADDRESS][DOMAIN_NAME]) Loading... Title…" at bounding box center [657, 466] width 506 height 191
click at [900, 116] on icon at bounding box center [905, 110] width 11 height 11
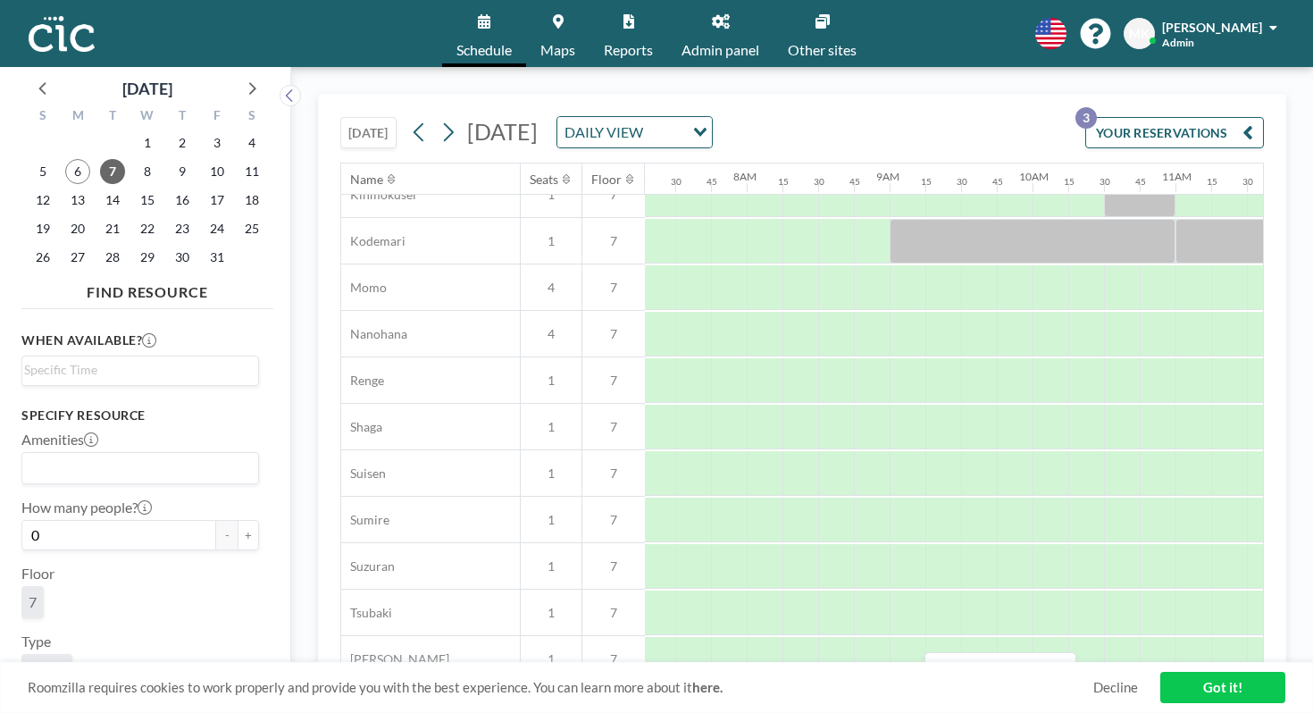
scroll to position [857, 1042]
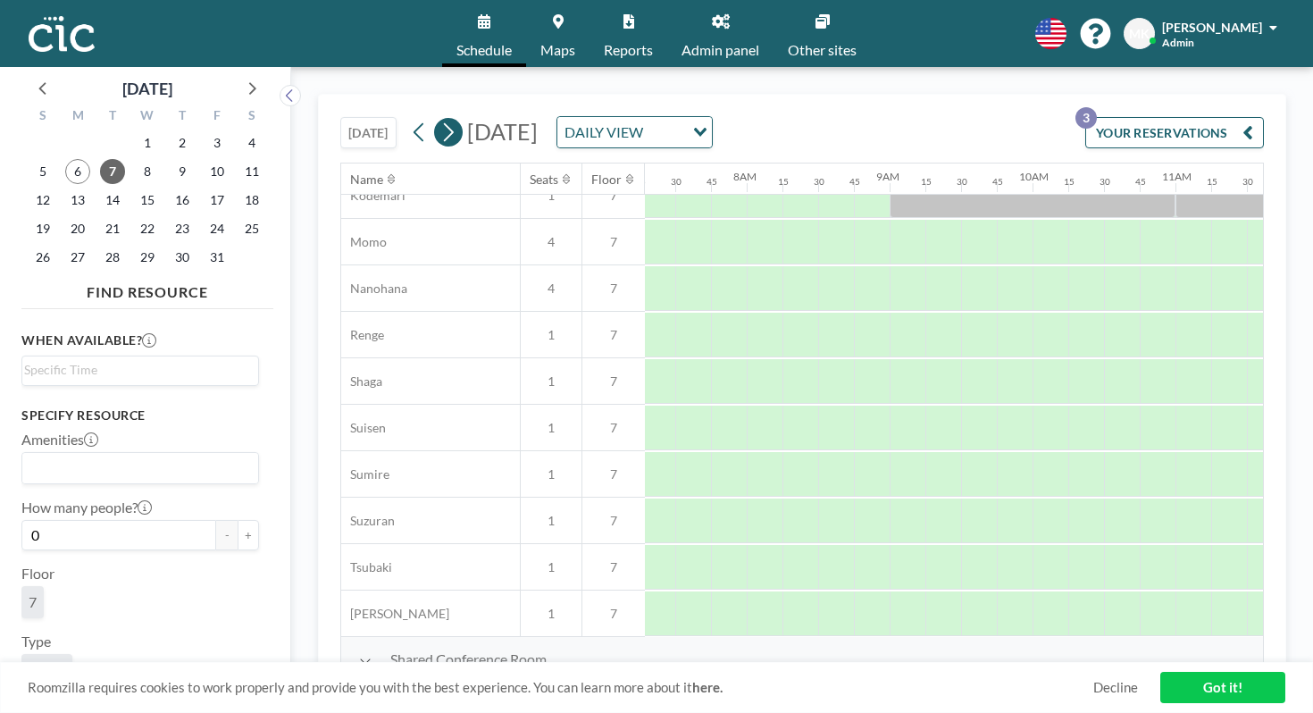
click at [439, 119] on icon at bounding box center [447, 132] width 17 height 27
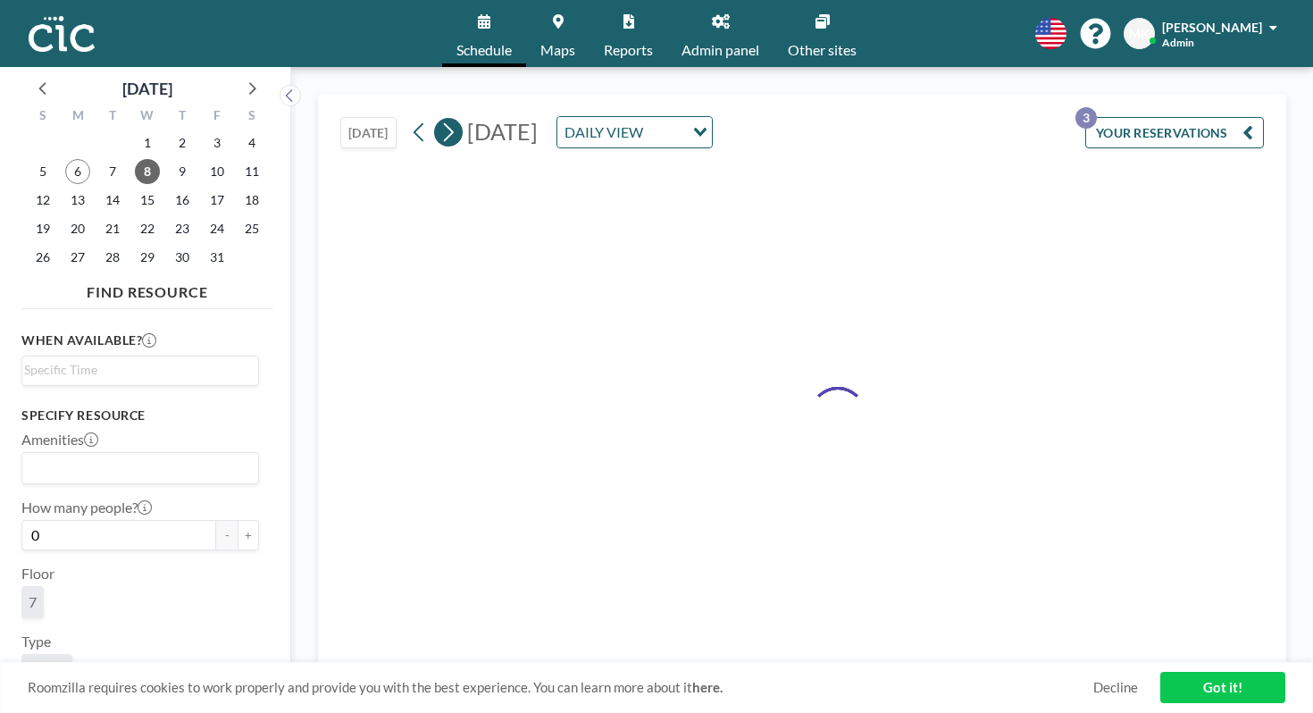
click at [439, 119] on icon at bounding box center [447, 132] width 17 height 27
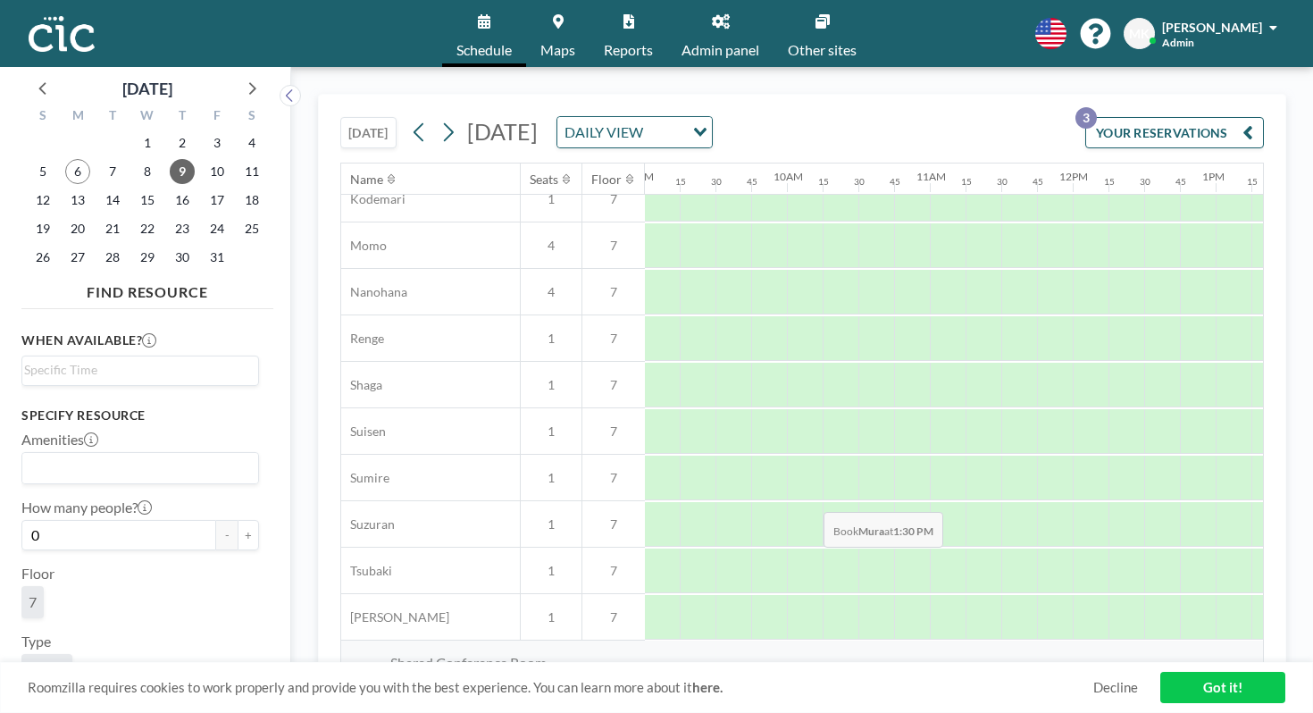
scroll to position [857, 1287]
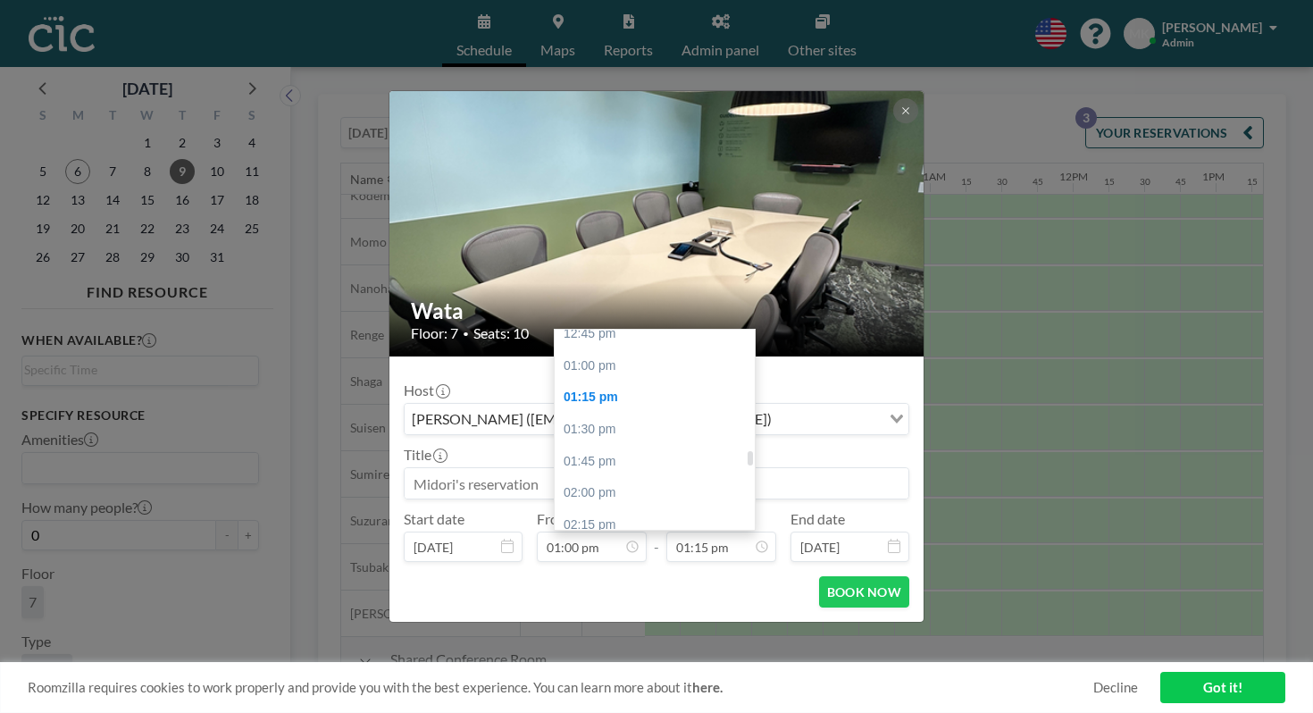
scroll to position [1715, 0]
click at [699, 649] on div "04:00 pm" at bounding box center [655, 665] width 200 height 32
type input "04:00 pm"
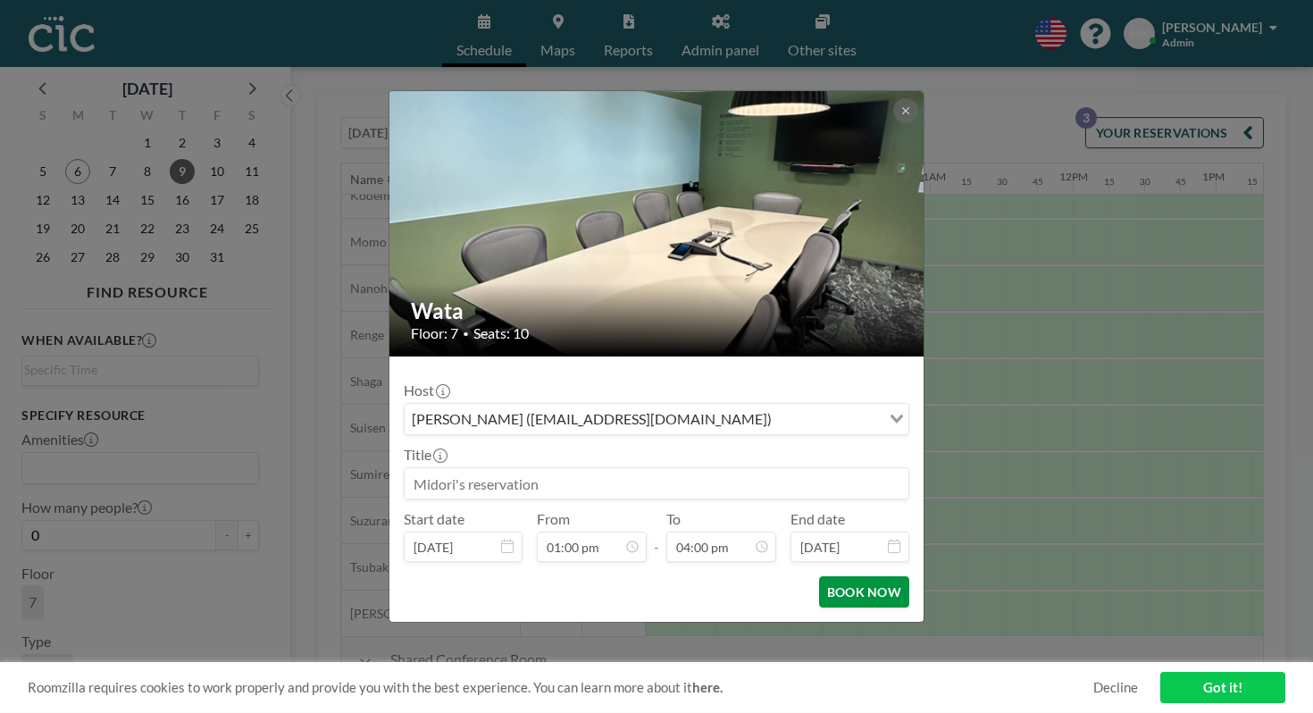
click at [838, 576] on button "BOOK NOW" at bounding box center [864, 591] width 90 height 31
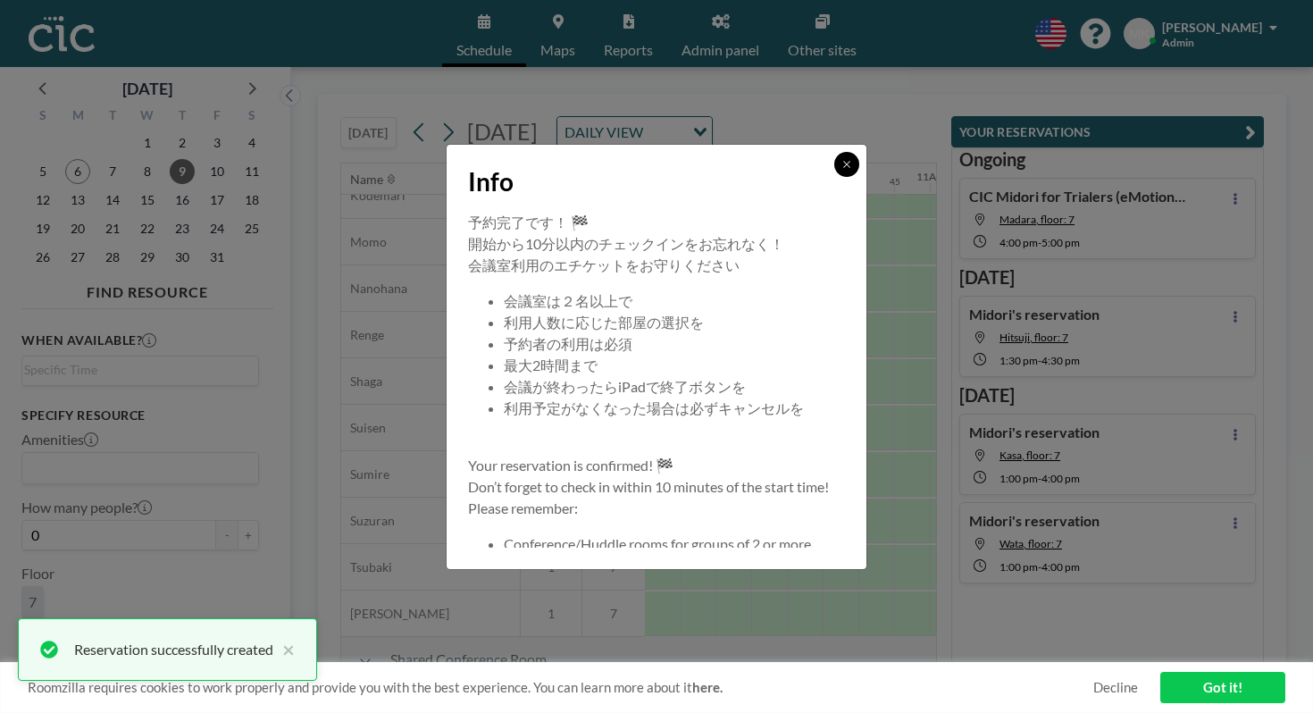
click at [841, 170] on icon at bounding box center [846, 164] width 11 height 11
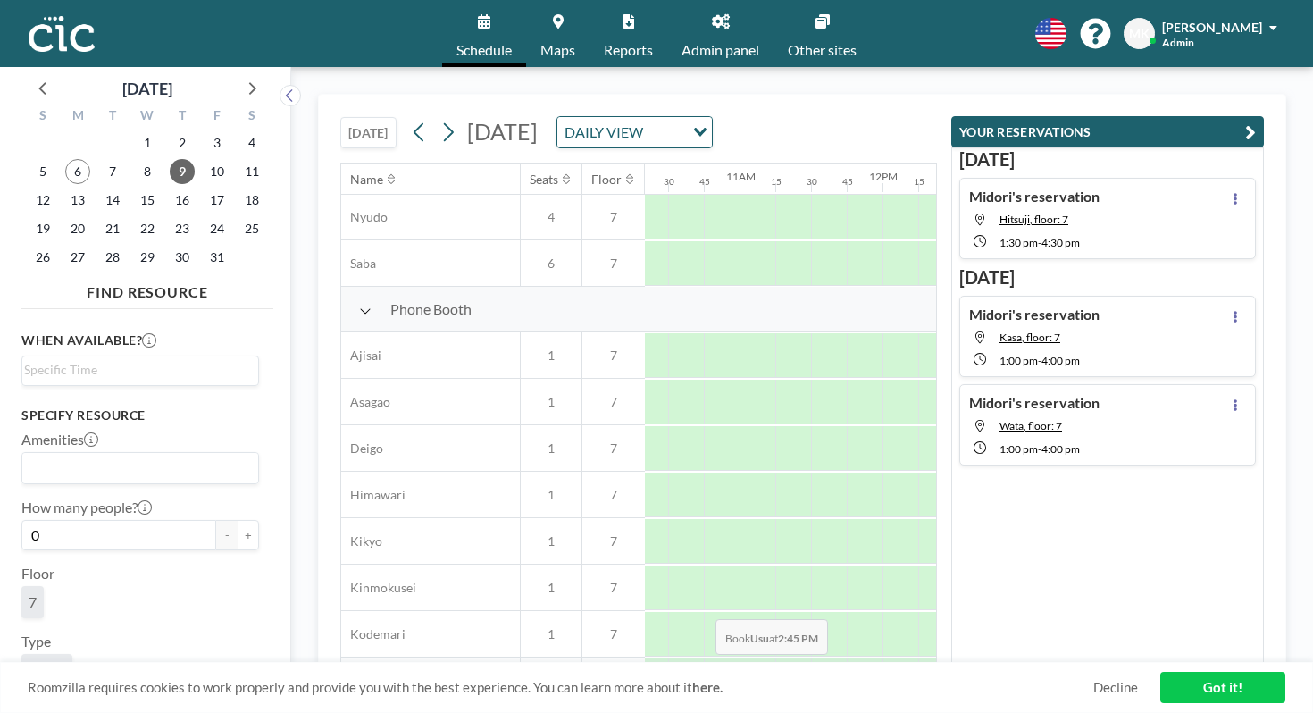
scroll to position [0, 1477]
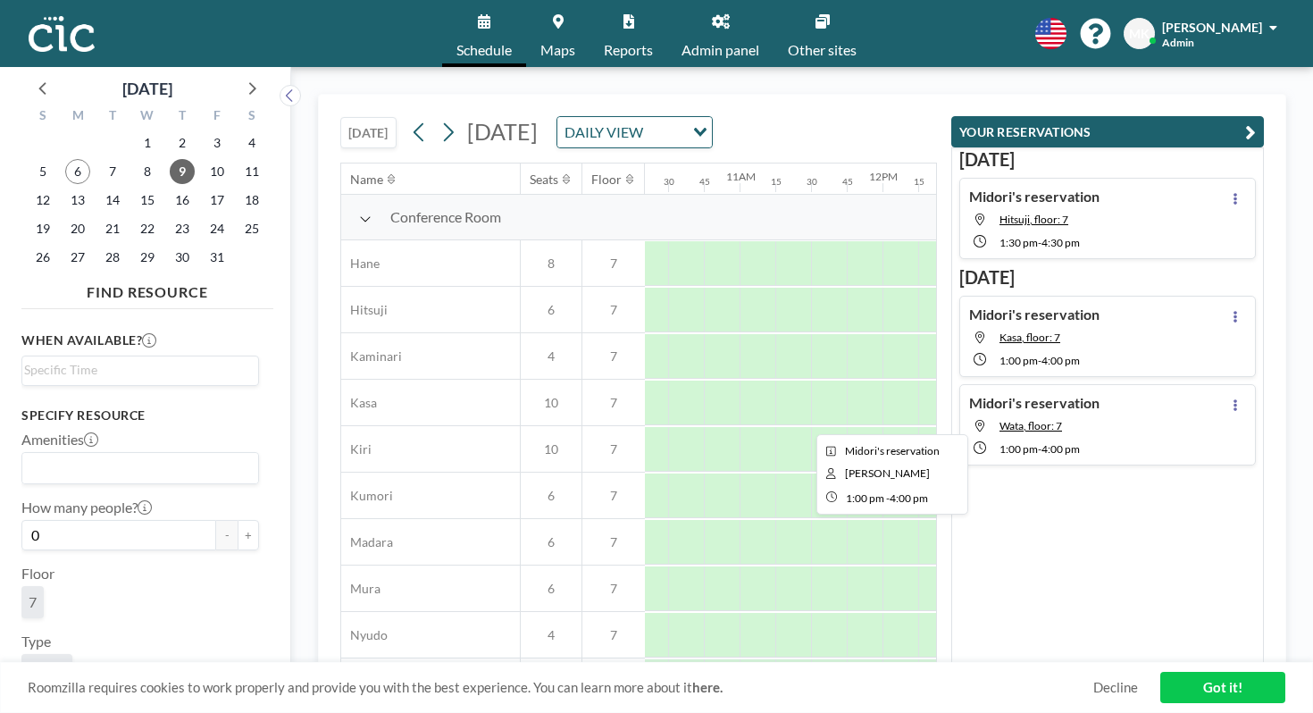
click at [1025, 381] on div at bounding box center [1239, 403] width 429 height 45
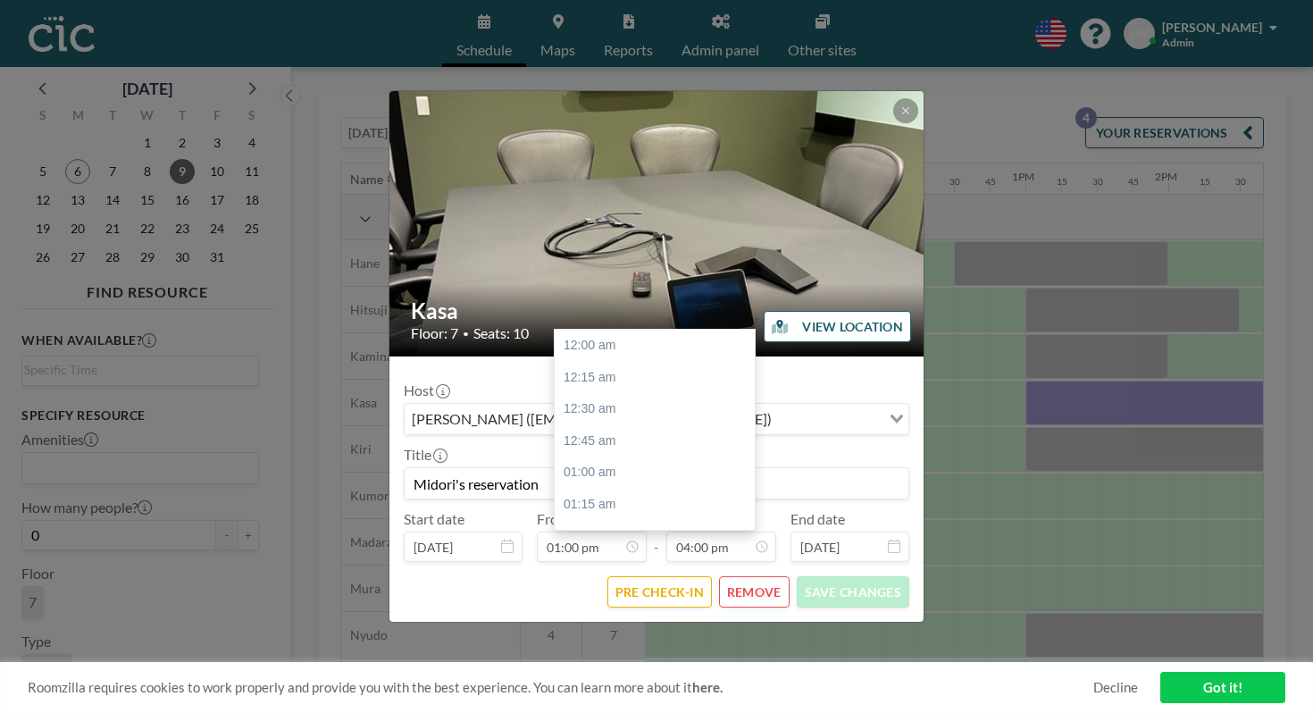
scroll to position [1825, 0]
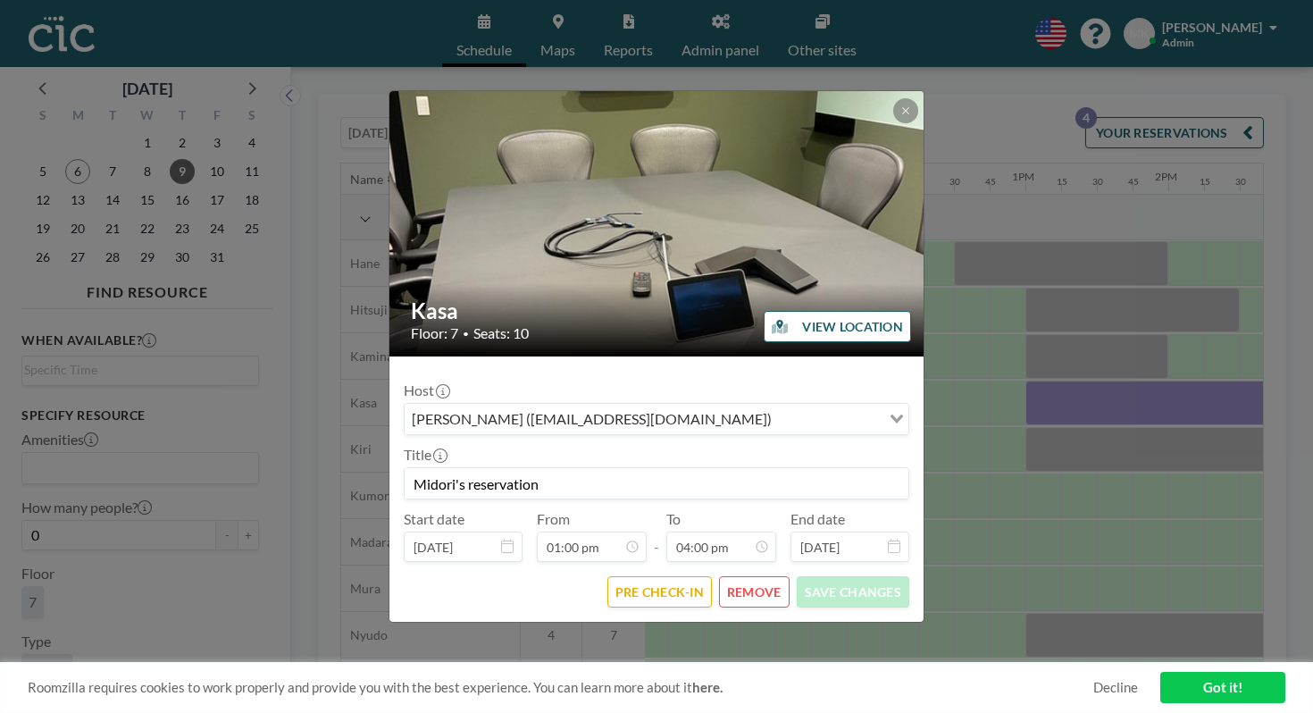
click at [740, 576] on button "REMOVE" at bounding box center [754, 591] width 71 height 31
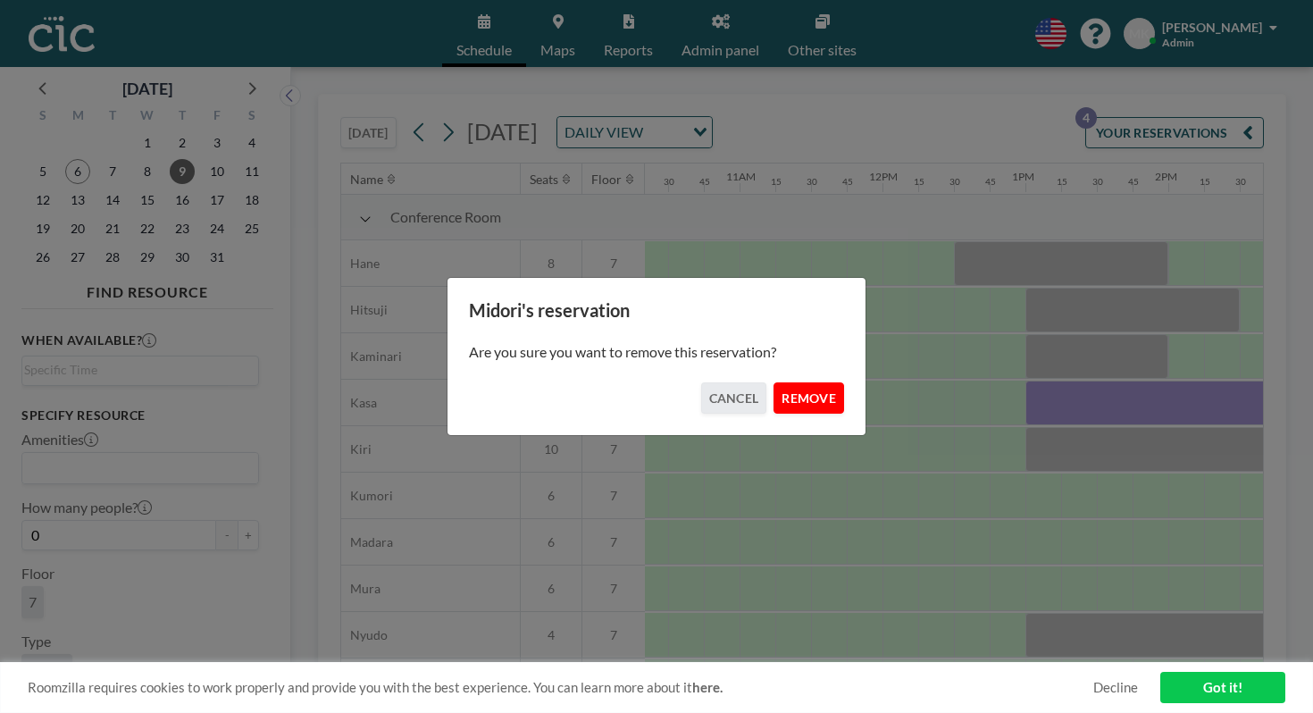
click at [799, 382] on button "REMOVE" at bounding box center [809, 397] width 71 height 31
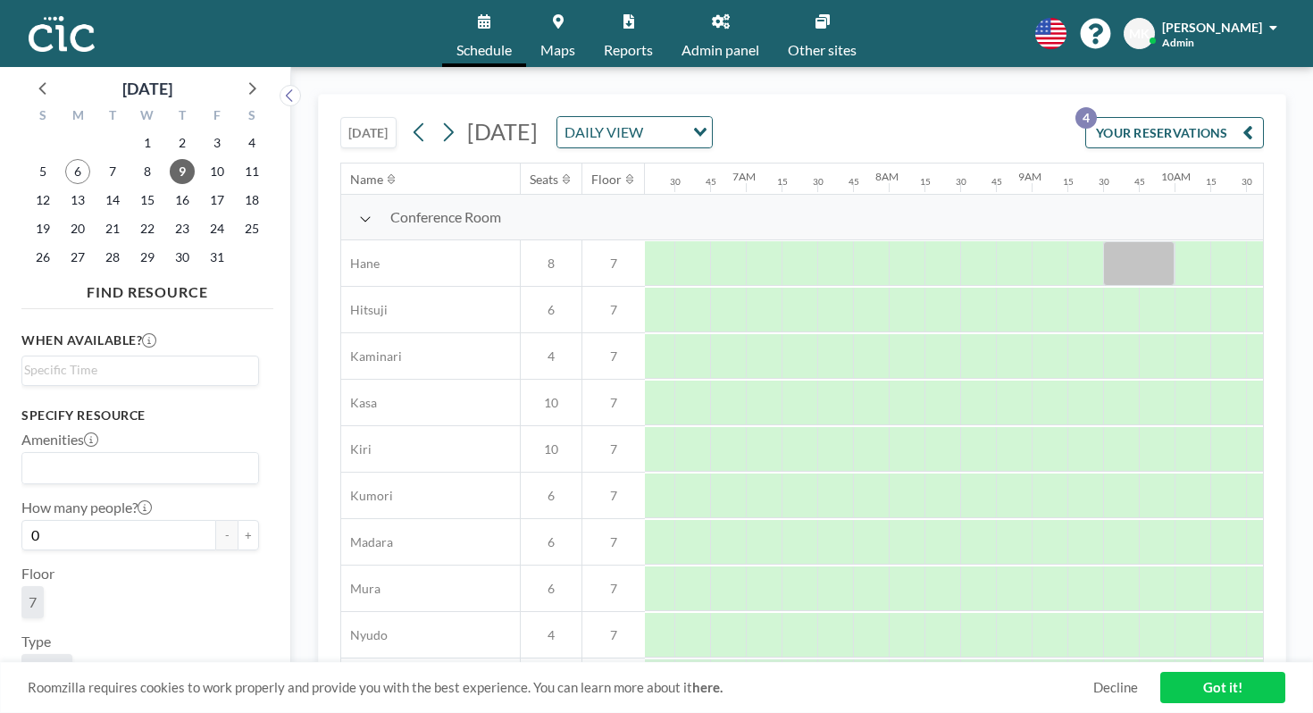
scroll to position [0, 900]
